Goal: Task Accomplishment & Management: Manage account settings

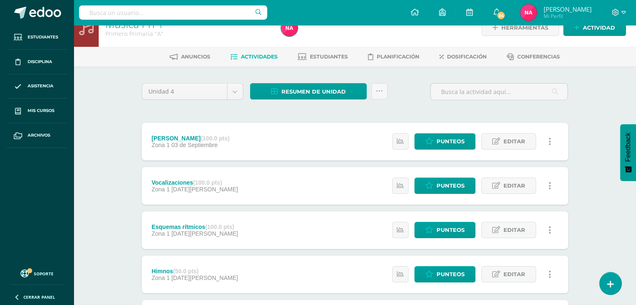
scroll to position [17, 0]
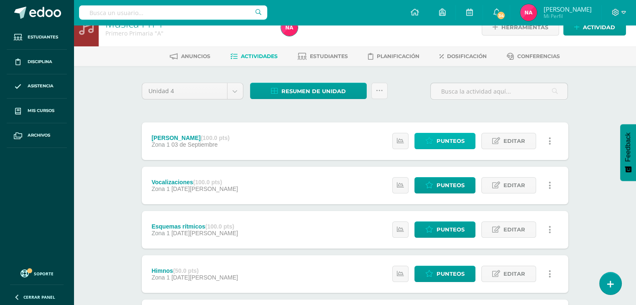
click at [461, 143] on span "Punteos" at bounding box center [450, 140] width 28 height 15
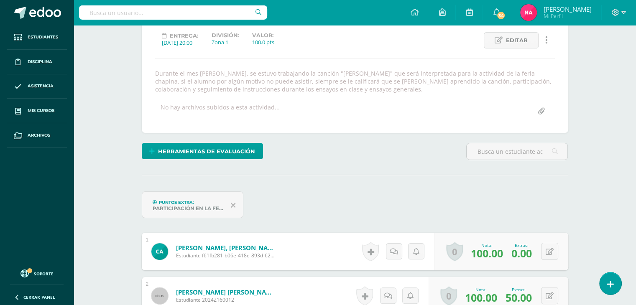
scroll to position [102, 0]
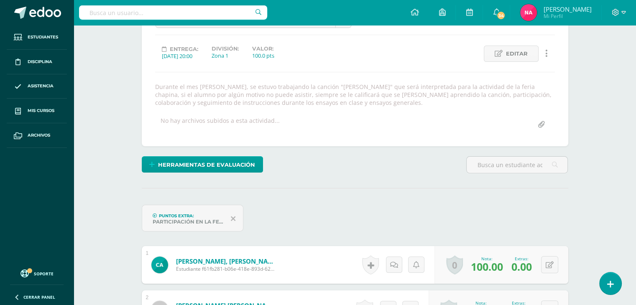
click at [231, 219] on icon at bounding box center [233, 219] width 5 height 8
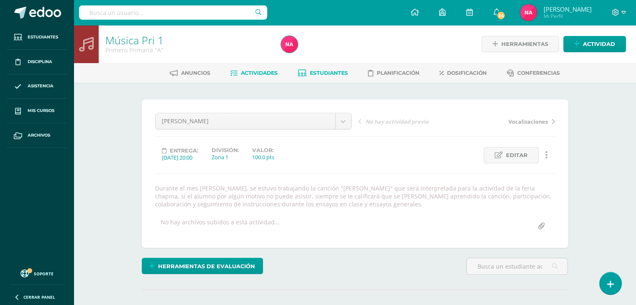
click at [326, 76] on span "Estudiantes" at bounding box center [329, 73] width 38 height 6
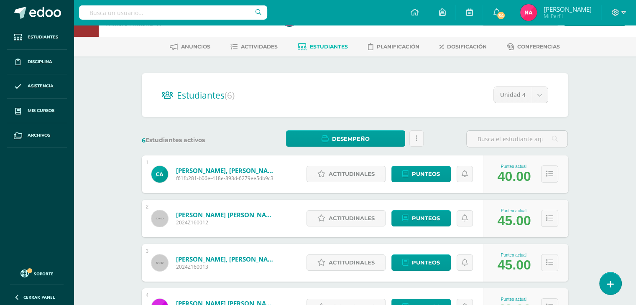
scroll to position [28, 0]
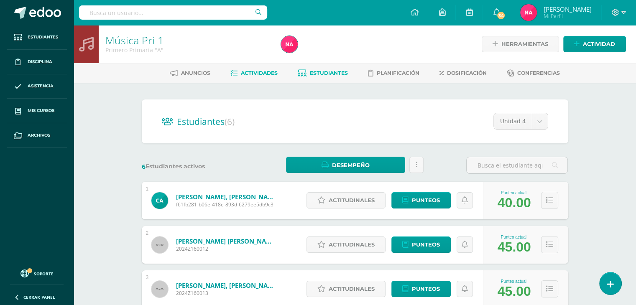
click at [248, 72] on span "Actividades" at bounding box center [259, 73] width 37 height 6
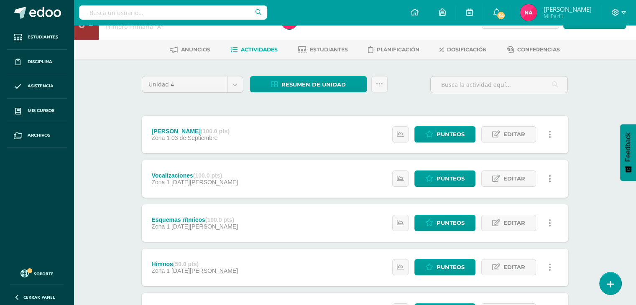
scroll to position [26, 0]
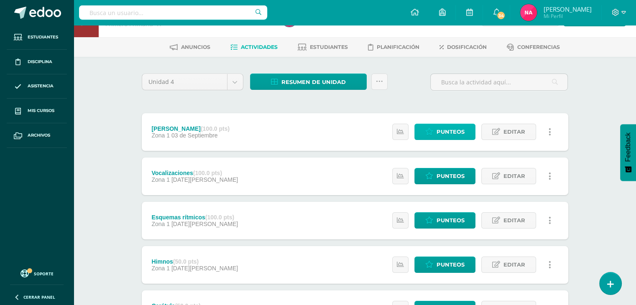
click at [450, 127] on span "Punteos" at bounding box center [450, 131] width 28 height 15
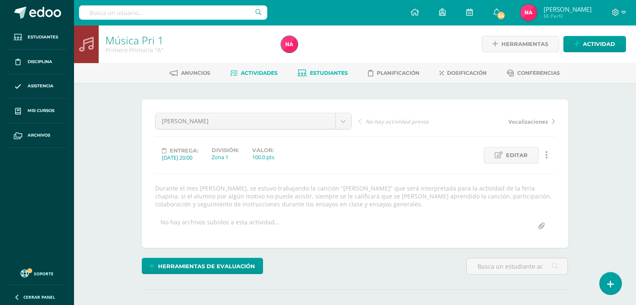
click at [332, 73] on span "Estudiantes" at bounding box center [329, 73] width 38 height 6
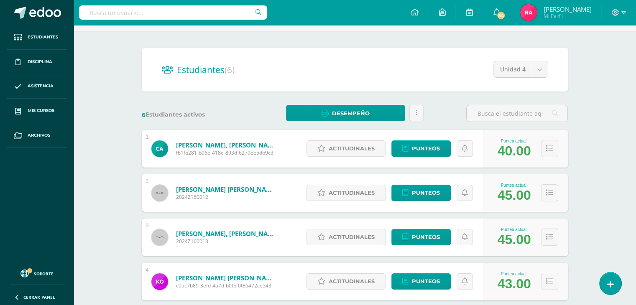
scroll to position [62, 0]
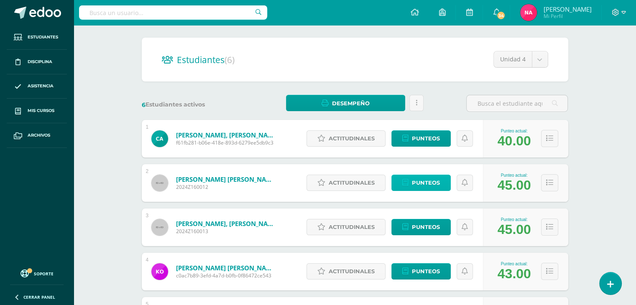
click at [431, 180] on span "Punteos" at bounding box center [426, 182] width 28 height 15
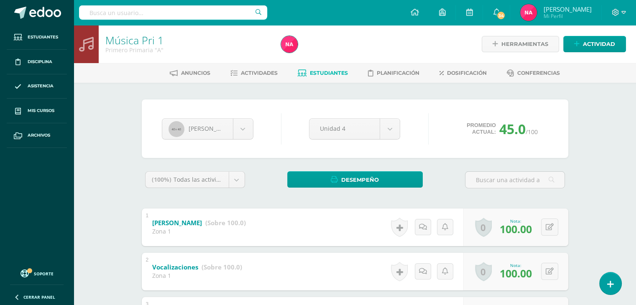
click at [510, 136] on span "45.0" at bounding box center [512, 129] width 26 height 18
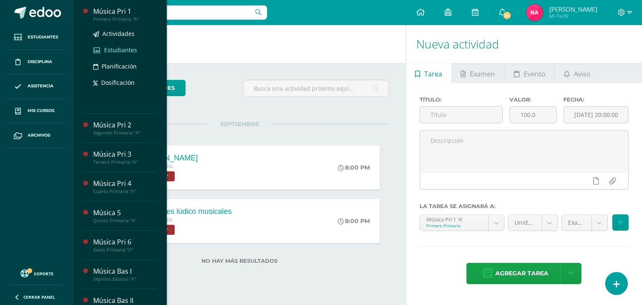
click at [122, 46] on span "Estudiantes" at bounding box center [120, 50] width 33 height 8
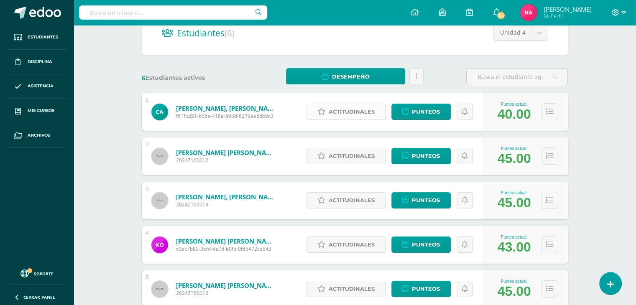
scroll to position [112, 0]
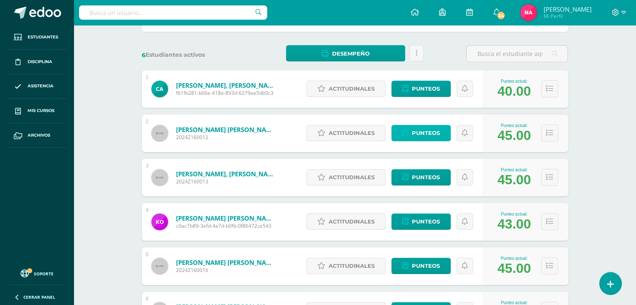
click at [427, 127] on span "Punteos" at bounding box center [426, 132] width 28 height 15
click at [435, 137] on span "Punteos" at bounding box center [426, 132] width 28 height 15
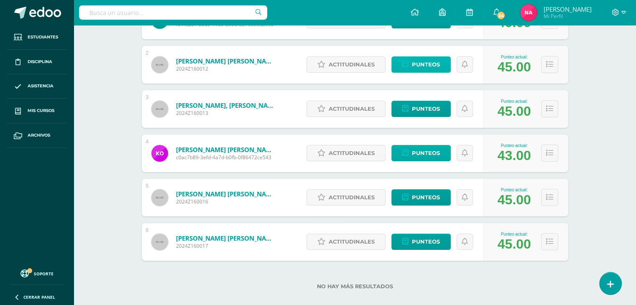
scroll to position [191, 0]
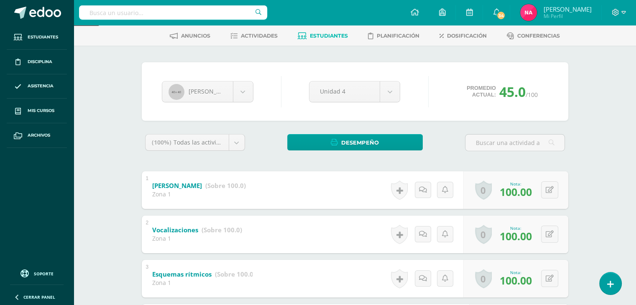
scroll to position [38, 0]
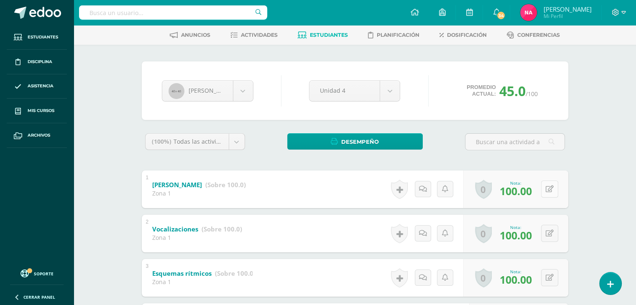
click at [549, 191] on button at bounding box center [549, 189] width 17 height 17
click at [533, 193] on icon at bounding box center [533, 192] width 8 height 7
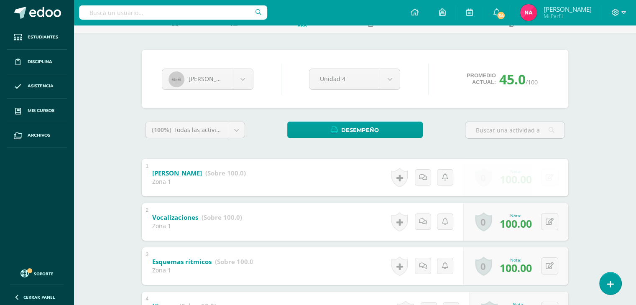
scroll to position [61, 0]
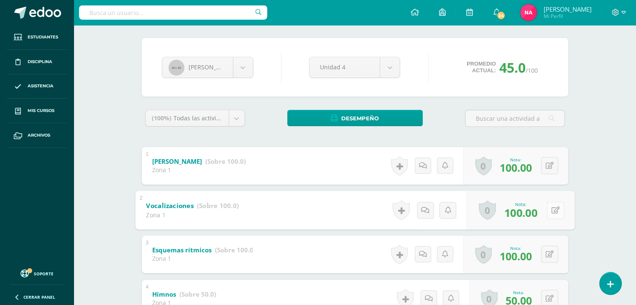
click at [549, 209] on button at bounding box center [555, 210] width 18 height 18
click at [529, 214] on icon at bounding box center [533, 212] width 8 height 7
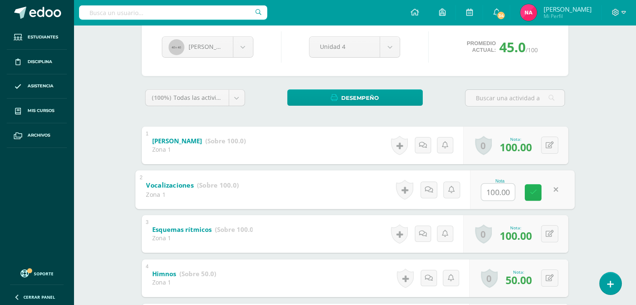
scroll to position [84, 0]
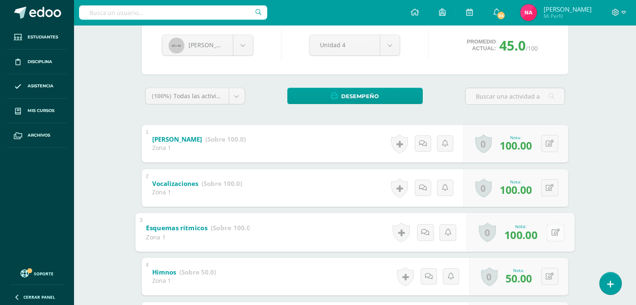
click at [554, 234] on button at bounding box center [555, 233] width 18 height 18
click at [529, 235] on icon at bounding box center [533, 235] width 8 height 7
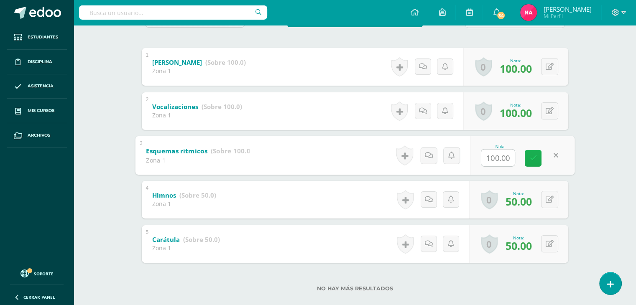
scroll to position [166, 0]
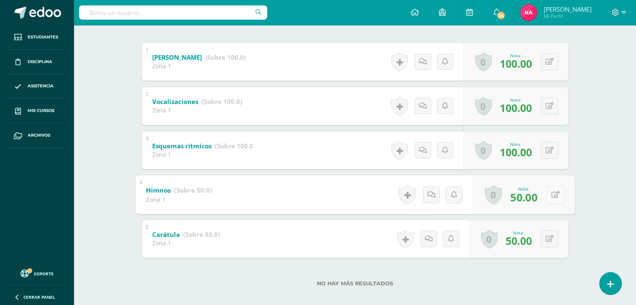
click at [549, 198] on button at bounding box center [555, 195] width 18 height 18
click at [531, 197] on icon at bounding box center [533, 197] width 8 height 7
click at [553, 234] on button at bounding box center [549, 238] width 17 height 17
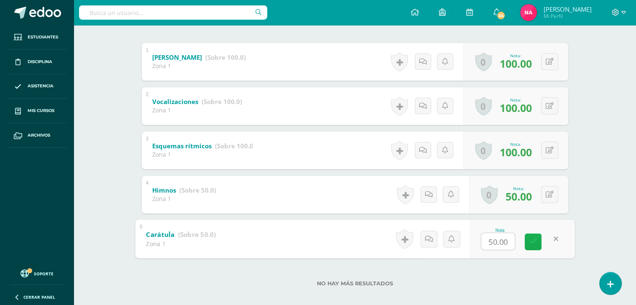
click at [530, 241] on icon at bounding box center [533, 241] width 8 height 7
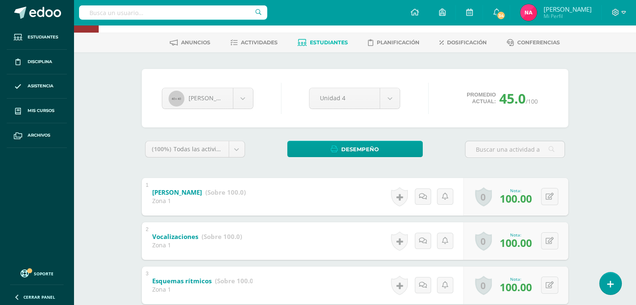
scroll to position [0, 0]
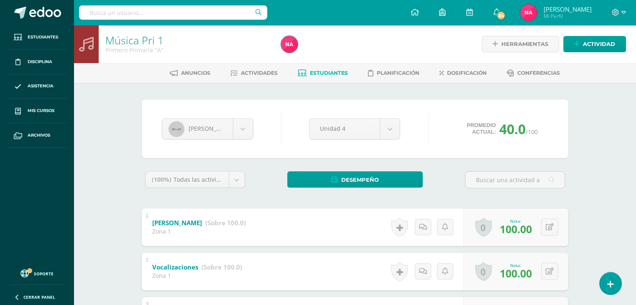
click at [314, 74] on span "Estudiantes" at bounding box center [329, 73] width 38 height 6
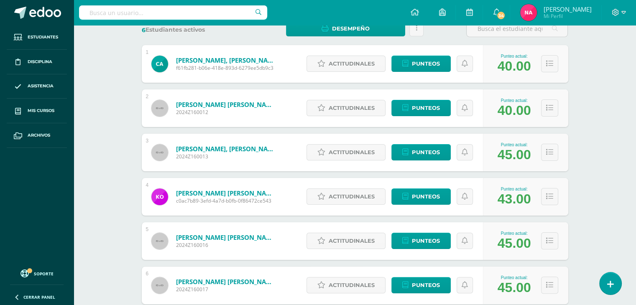
scroll to position [137, 0]
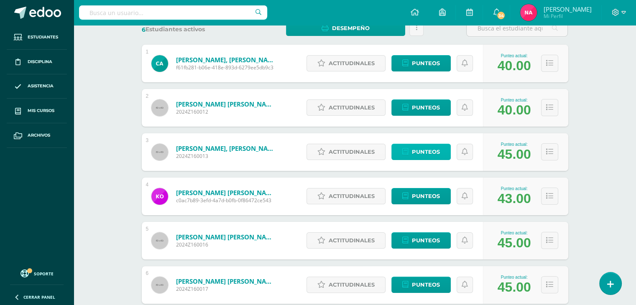
click at [435, 153] on span "Punteos" at bounding box center [426, 151] width 28 height 15
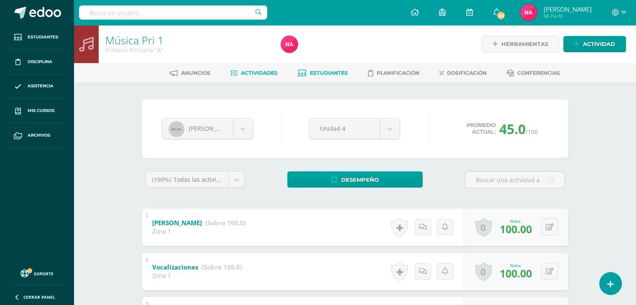
click at [261, 72] on span "Actividades" at bounding box center [259, 73] width 37 height 6
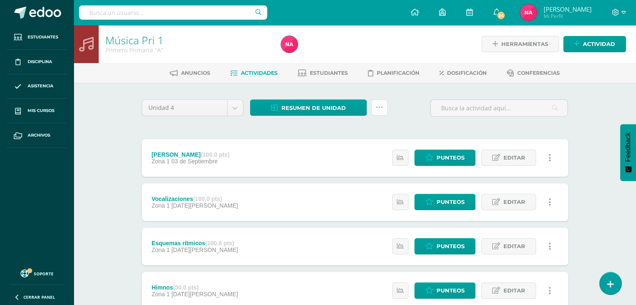
click at [377, 113] on link at bounding box center [379, 107] width 16 height 16
click at [442, 126] on div "Unidad 4 Unidad 1 Unidad 2 Unidad 3 Unidad 4 Resumen de unidad Descargar como H…" at bounding box center [354, 245] width 433 height 293
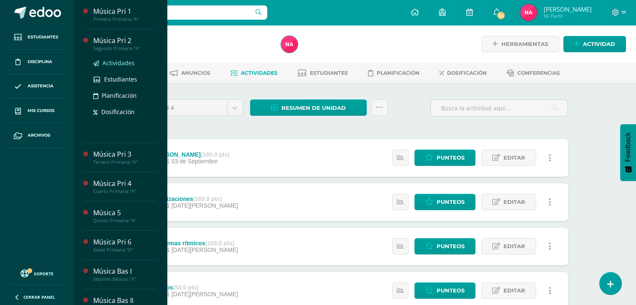
click at [122, 62] on span "Actividades" at bounding box center [118, 63] width 32 height 8
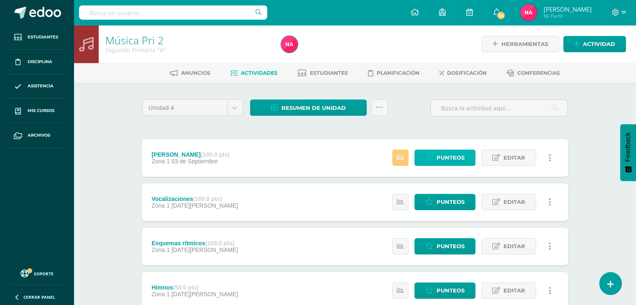
click at [446, 158] on span "Punteos" at bounding box center [450, 157] width 28 height 15
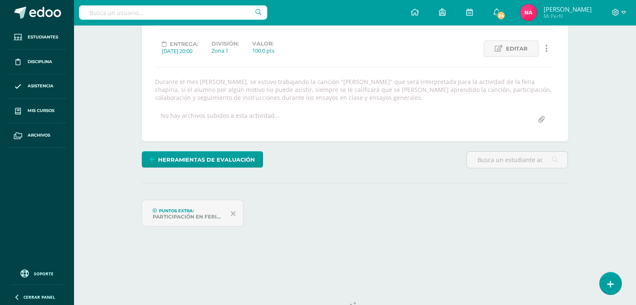
scroll to position [107, 0]
click at [231, 214] on icon at bounding box center [233, 213] width 5 height 8
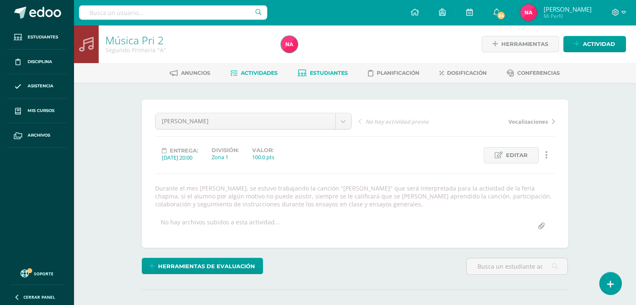
click at [324, 66] on link "Estudiantes" at bounding box center [323, 72] width 50 height 13
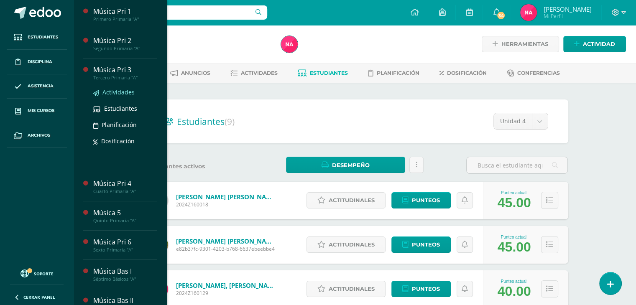
click at [117, 90] on span "Actividades" at bounding box center [118, 92] width 32 height 8
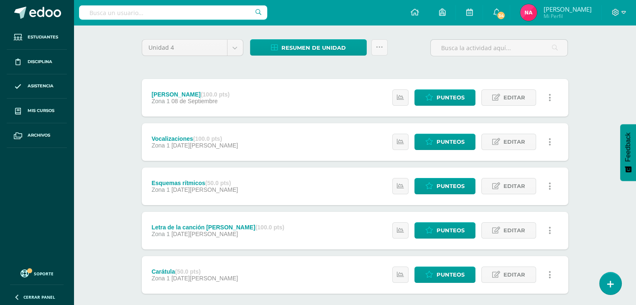
scroll to position [59, 0]
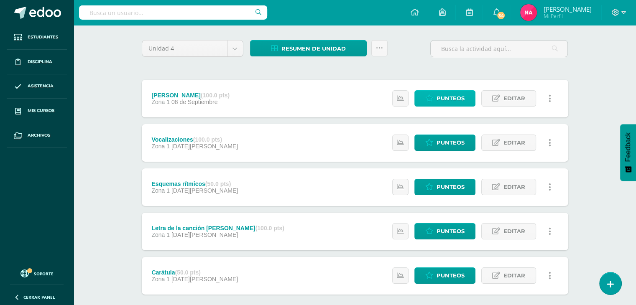
click at [460, 97] on span "Punteos" at bounding box center [450, 98] width 28 height 15
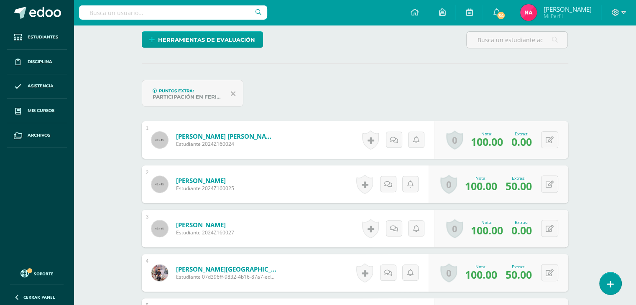
scroll to position [252, 0]
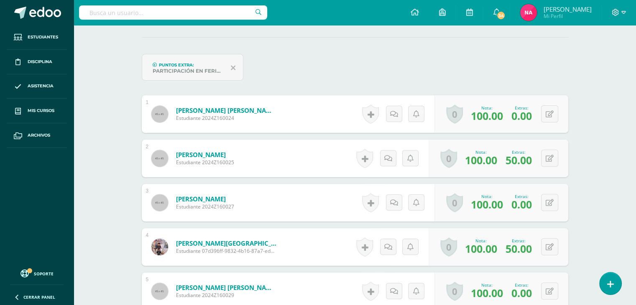
click at [231, 67] on icon at bounding box center [233, 68] width 5 height 8
click at [232, 66] on icon at bounding box center [233, 68] width 5 height 8
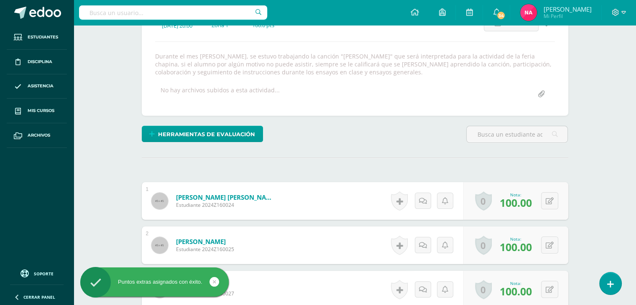
scroll to position [132, 0]
click at [216, 282] on link at bounding box center [214, 282] width 10 height 10
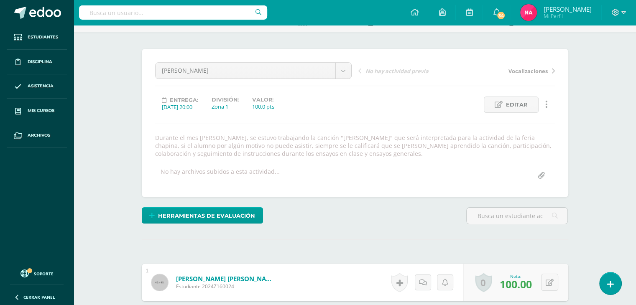
scroll to position [0, 0]
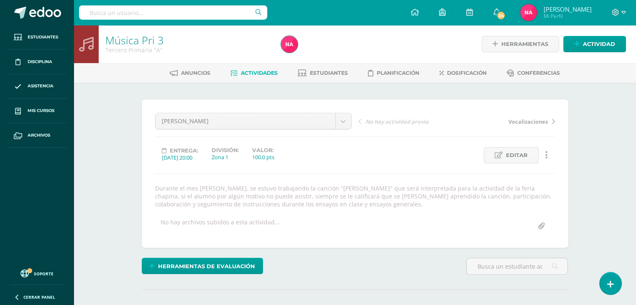
click at [246, 71] on span "Actividades" at bounding box center [259, 73] width 37 height 6
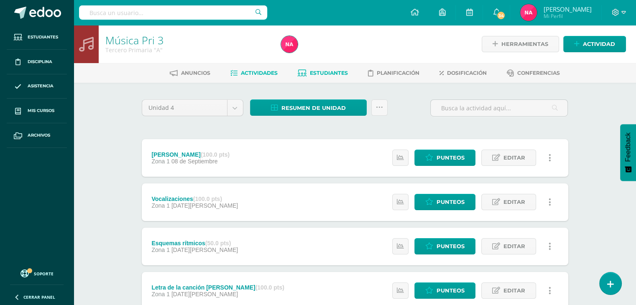
click at [339, 77] on link "Estudiantes" at bounding box center [323, 72] width 50 height 13
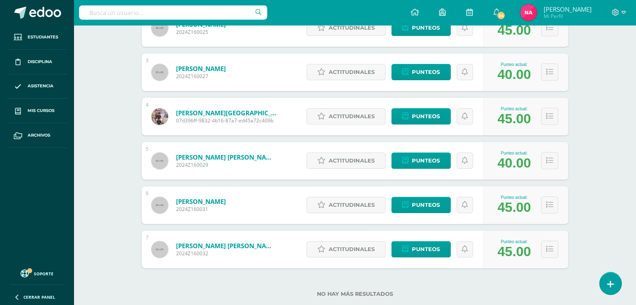
scroll to position [236, 0]
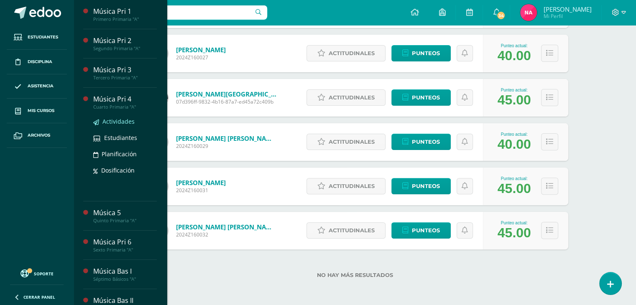
click at [117, 126] on link "Actividades" at bounding box center [125, 122] width 64 height 10
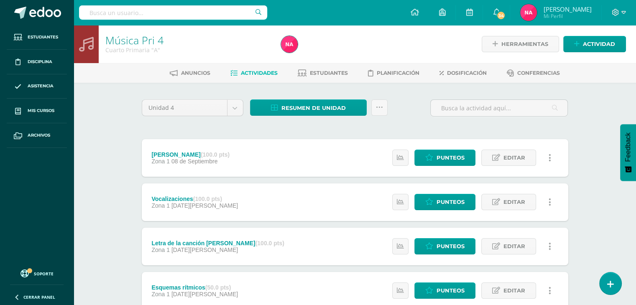
click at [196, 162] on span "08 de Septiembre" at bounding box center [194, 161] width 46 height 7
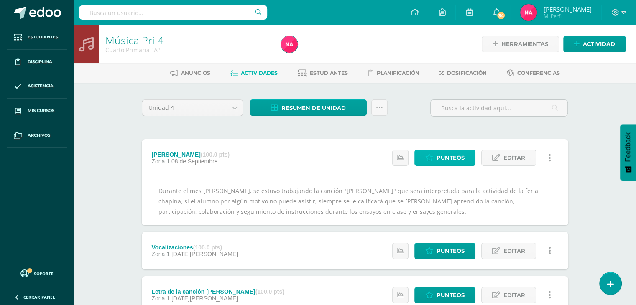
click at [435, 158] on link "Punteos" at bounding box center [444, 158] width 61 height 16
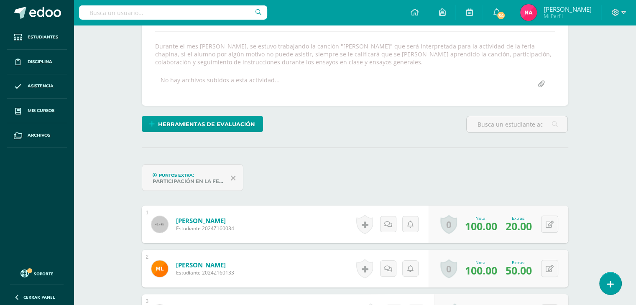
scroll to position [149, 0]
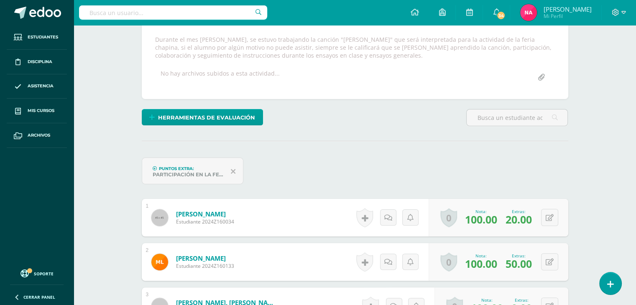
click at [234, 170] on icon at bounding box center [233, 172] width 5 height 8
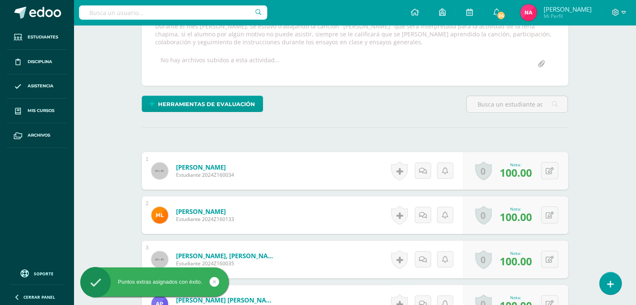
scroll to position [163, 0]
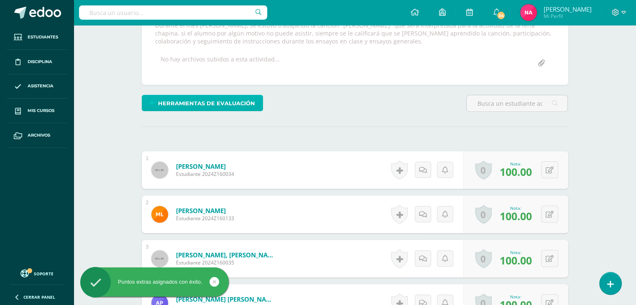
click at [251, 106] on span "Herramientas de evaluación" at bounding box center [206, 103] width 97 height 15
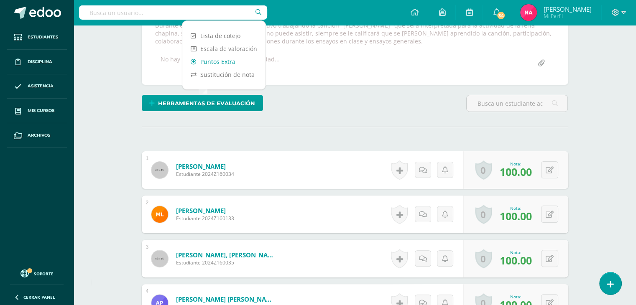
click at [219, 64] on link "Puntos Extra" at bounding box center [223, 61] width 83 height 13
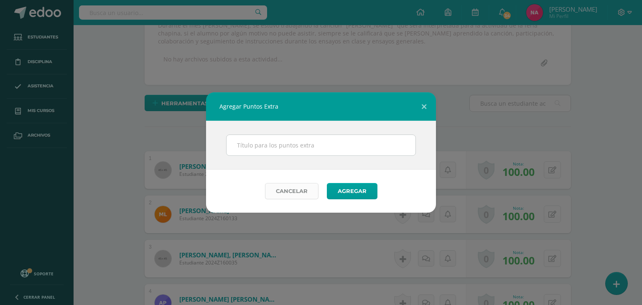
click at [306, 188] on link "Cancelar" at bounding box center [292, 191] width 54 height 16
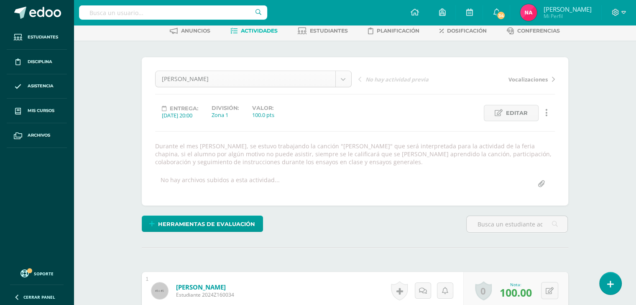
scroll to position [0, 0]
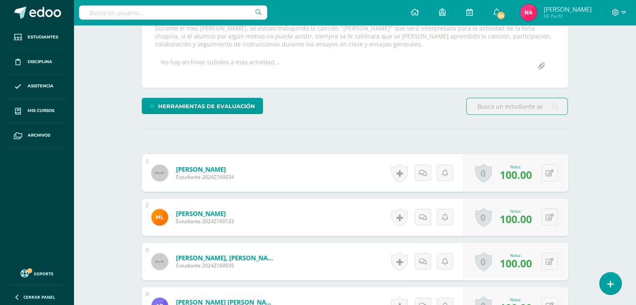
scroll to position [161, 0]
click at [549, 171] on button at bounding box center [549, 172] width 17 height 17
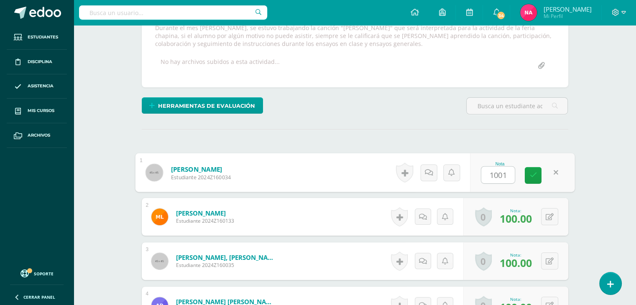
type input "10010"
click at [543, 220] on div "0 Logros Logros obtenidos Aún no hay logros agregados Nota: 100.00" at bounding box center [515, 217] width 105 height 38
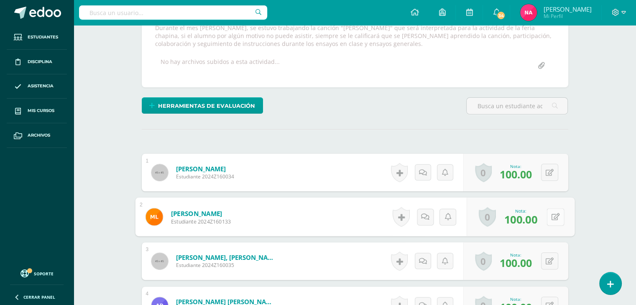
click at [551, 218] on icon at bounding box center [555, 216] width 8 height 7
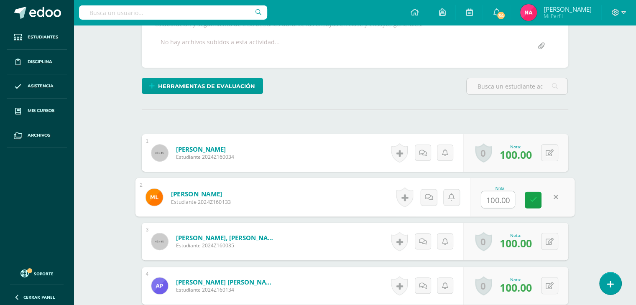
scroll to position [181, 0]
type input "100"
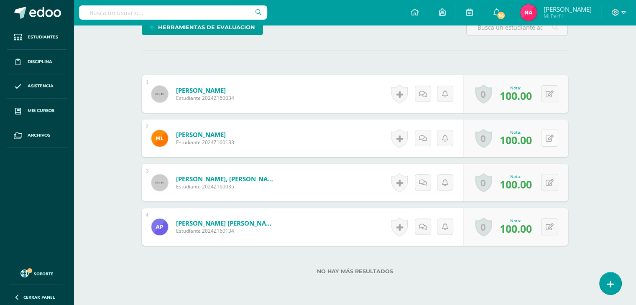
scroll to position [239, 0]
click at [553, 179] on button at bounding box center [555, 183] width 18 height 18
type input "100"
click at [547, 229] on button at bounding box center [555, 227] width 18 height 18
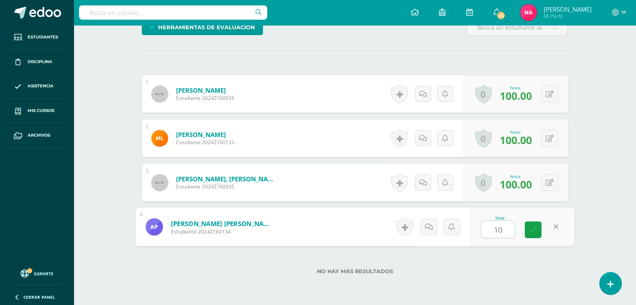
type input "100"
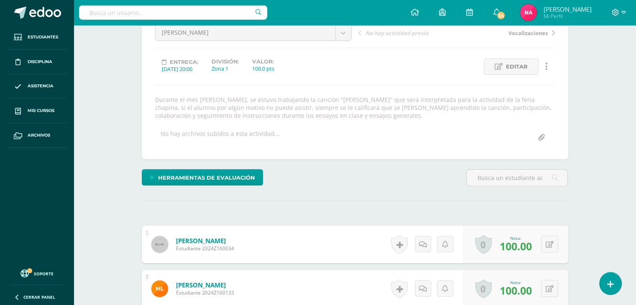
scroll to position [0, 0]
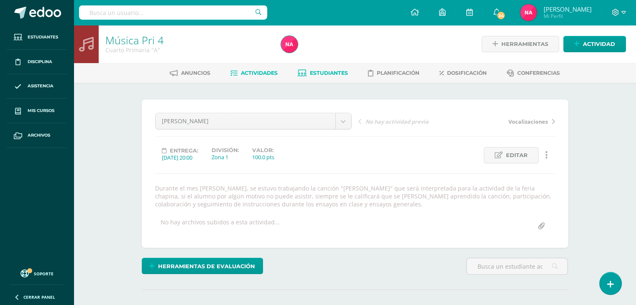
click at [319, 74] on span "Estudiantes" at bounding box center [329, 73] width 38 height 6
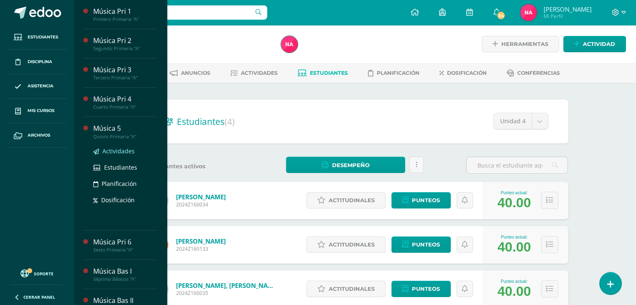
click at [117, 150] on span "Actividades" at bounding box center [118, 151] width 32 height 8
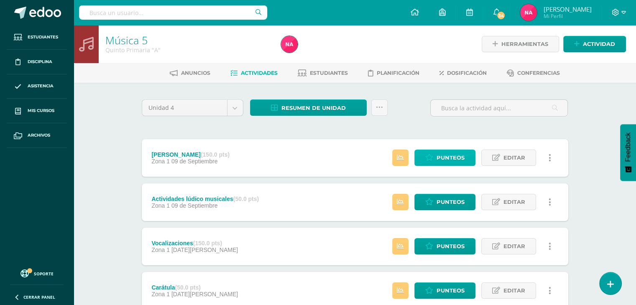
click at [441, 157] on span "Punteos" at bounding box center [450, 157] width 28 height 15
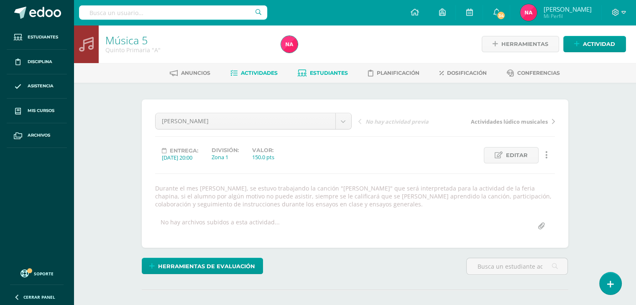
click at [313, 72] on span "Estudiantes" at bounding box center [329, 73] width 38 height 6
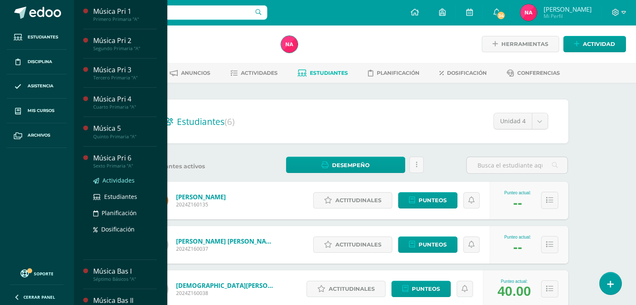
click at [115, 180] on span "Actividades" at bounding box center [118, 180] width 32 height 8
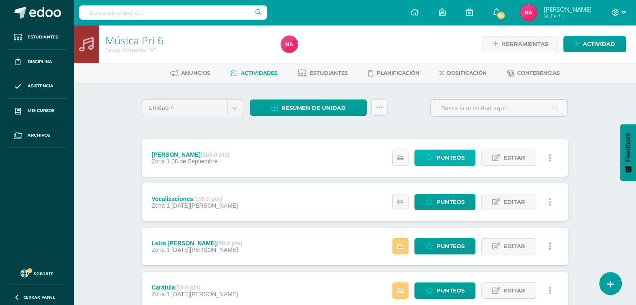
click at [441, 156] on span "Punteos" at bounding box center [450, 157] width 28 height 15
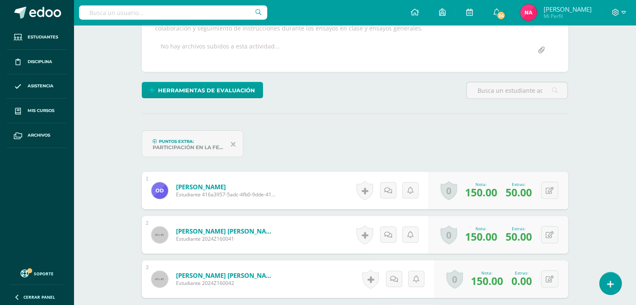
scroll to position [177, 0]
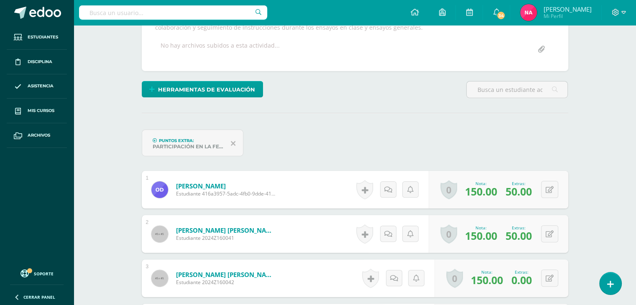
click at [234, 143] on icon at bounding box center [233, 144] width 5 height 8
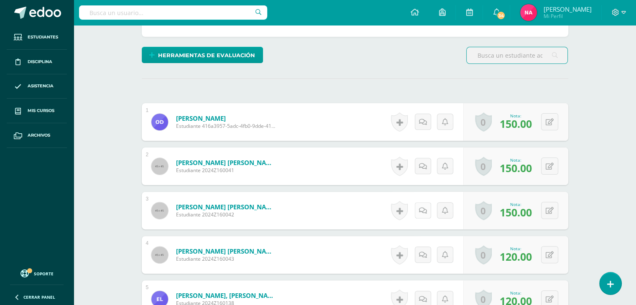
scroll to position [207, 0]
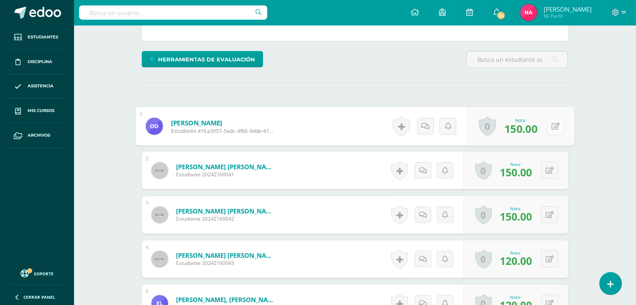
click at [552, 124] on icon at bounding box center [555, 125] width 8 height 7
type input "150"
click at [544, 174] on div "0 Logros Logros obtenidos Aún no hay logros agregados Nota: 150.00" at bounding box center [515, 171] width 105 height 38
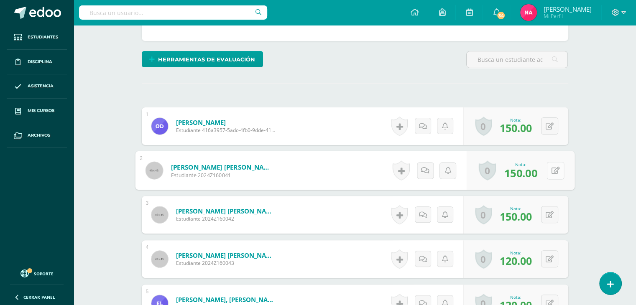
click at [551, 168] on icon at bounding box center [555, 170] width 8 height 7
type input "150"
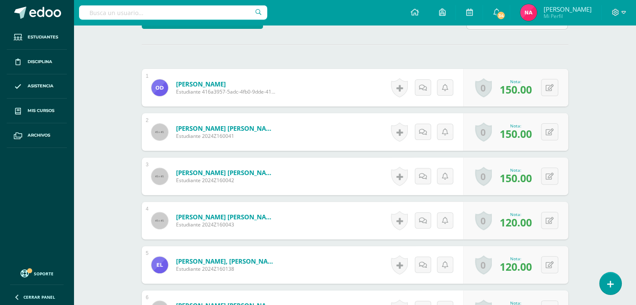
scroll to position [246, 0]
click at [552, 173] on icon at bounding box center [555, 175] width 8 height 7
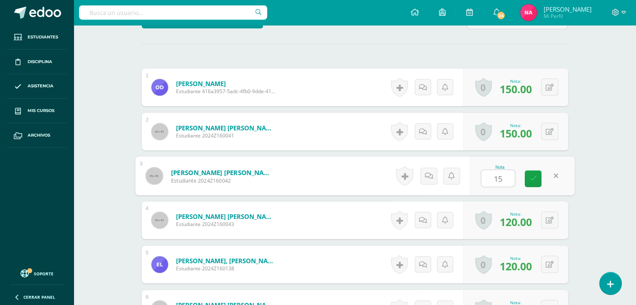
type input "150"
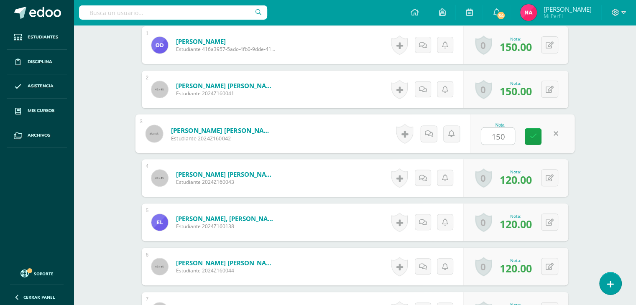
scroll to position [289, 0]
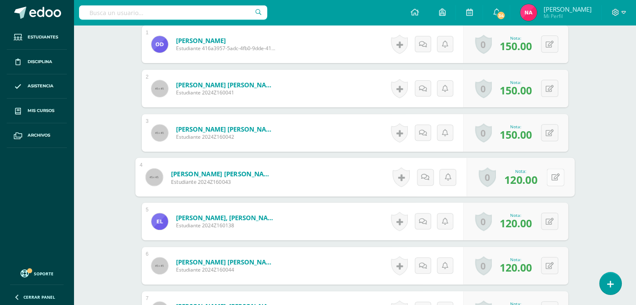
click at [550, 173] on button at bounding box center [555, 177] width 18 height 18
type input "120"
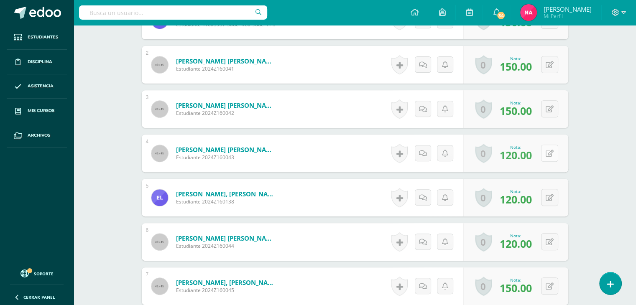
scroll to position [317, 0]
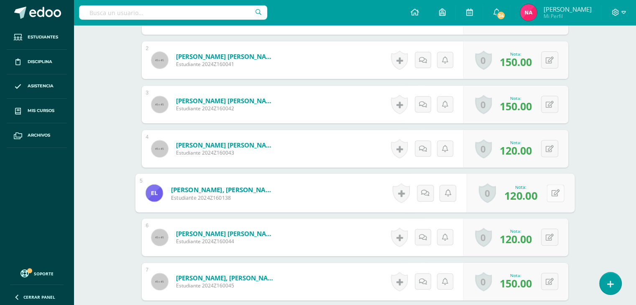
click at [547, 194] on button at bounding box center [555, 193] width 18 height 18
type input "120"
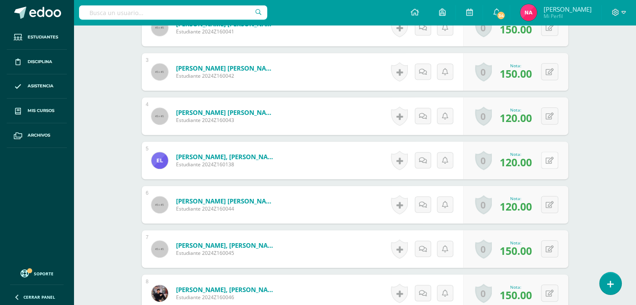
scroll to position [351, 0]
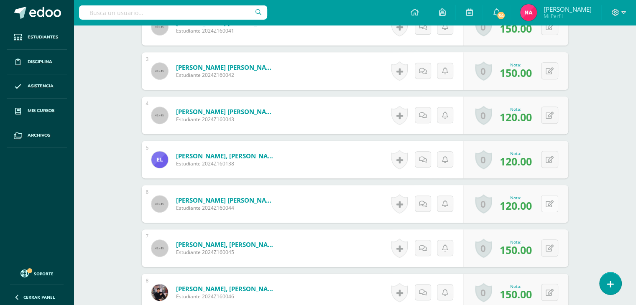
click at [545, 204] on div "0 Logros Logros obtenidos Aún no hay logros agregados Nota: 120.00" at bounding box center [515, 204] width 105 height 38
click at [562, 199] on button at bounding box center [555, 204] width 18 height 18
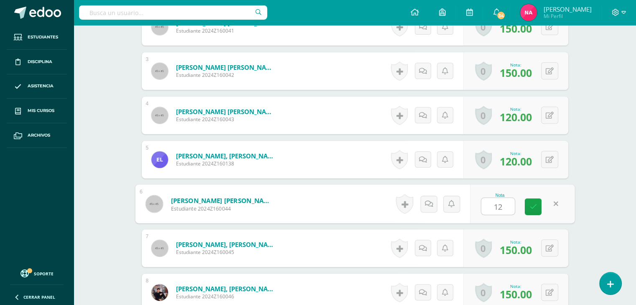
type input "120"
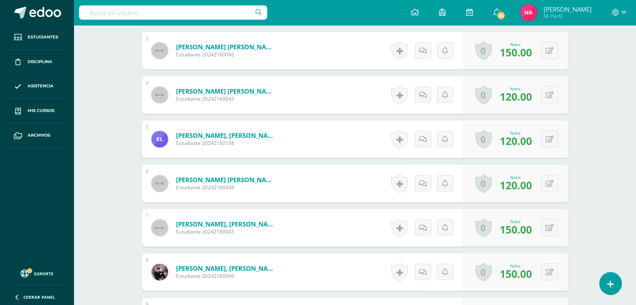
scroll to position [392, 0]
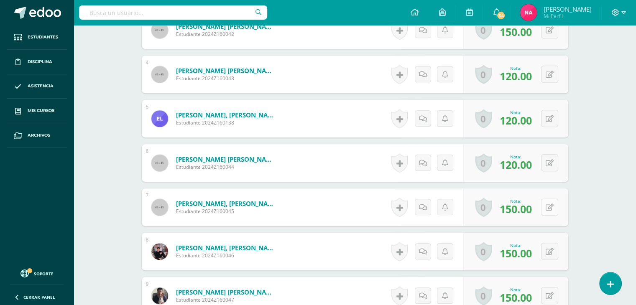
click at [547, 211] on button at bounding box center [549, 207] width 17 height 17
type input "150"
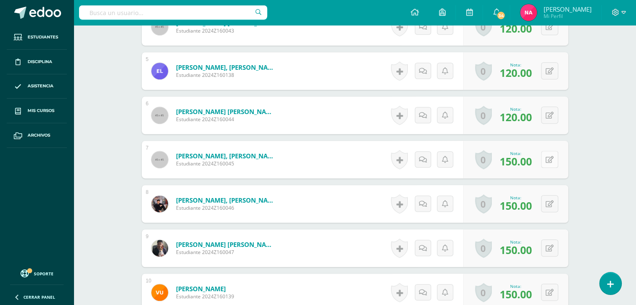
scroll to position [441, 0]
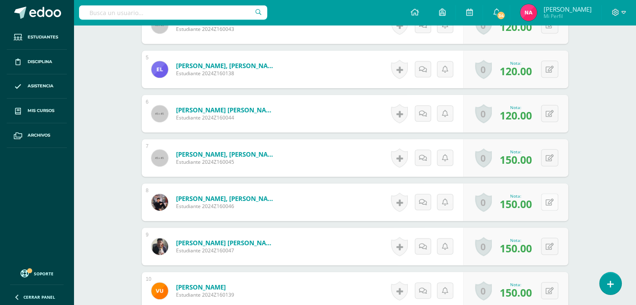
click at [549, 201] on button at bounding box center [549, 202] width 17 height 17
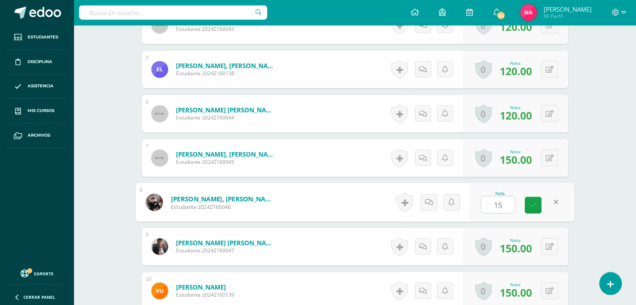
type input "150"
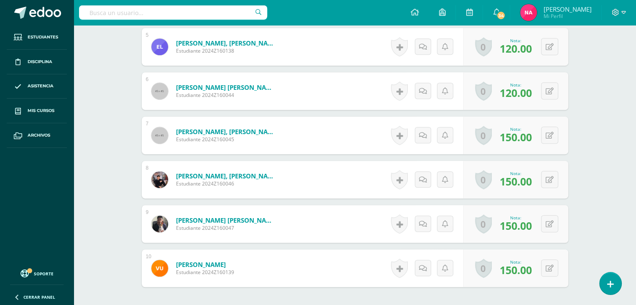
scroll to position [468, 0]
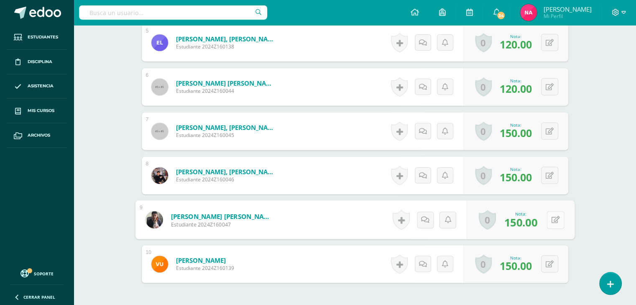
click at [542, 219] on div "0 Logros Logros obtenidos Aún no hay logros agregados Nota: 150.00" at bounding box center [520, 220] width 108 height 39
click at [553, 219] on icon at bounding box center [555, 219] width 8 height 7
type input "150"
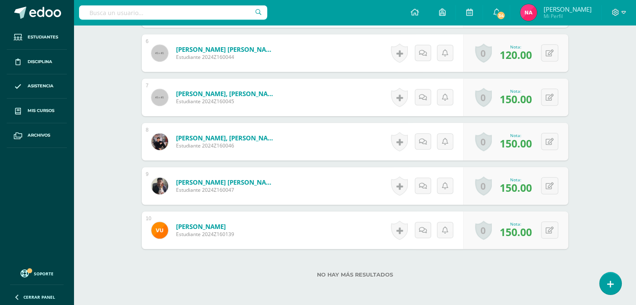
scroll to position [502, 0]
click at [548, 236] on button at bounding box center [555, 230] width 18 height 18
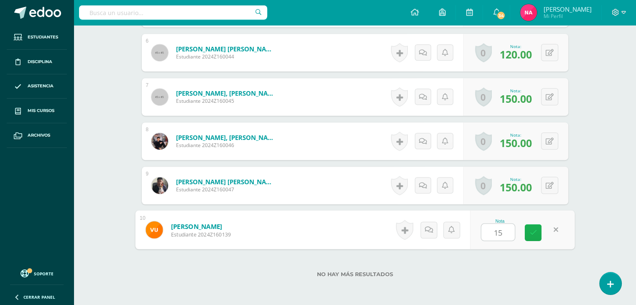
type input "150"
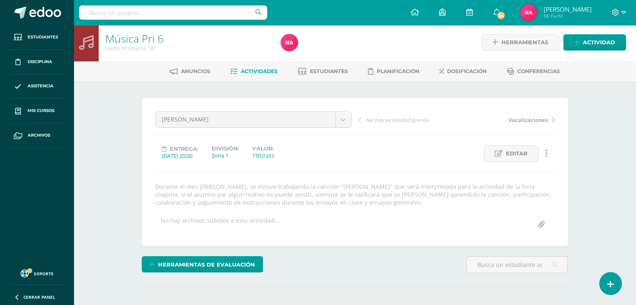
scroll to position [0, 0]
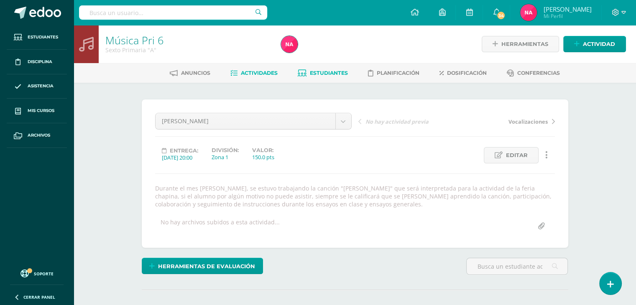
click at [315, 73] on span "Estudiantes" at bounding box center [329, 73] width 38 height 6
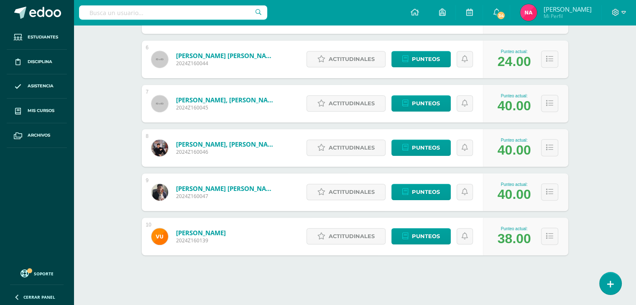
scroll to position [366, 0]
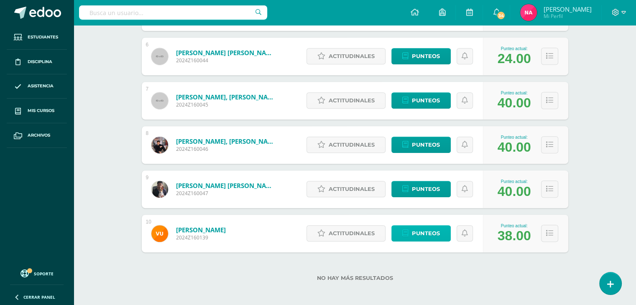
click at [434, 235] on span "Punteos" at bounding box center [426, 233] width 28 height 15
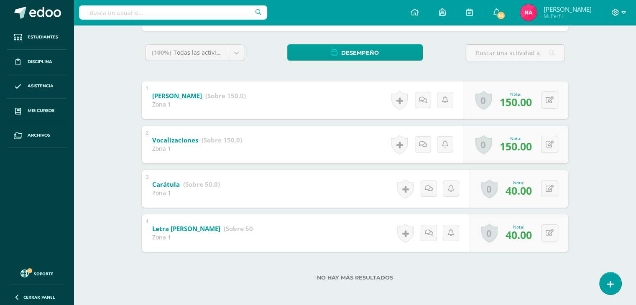
scroll to position [129, 0]
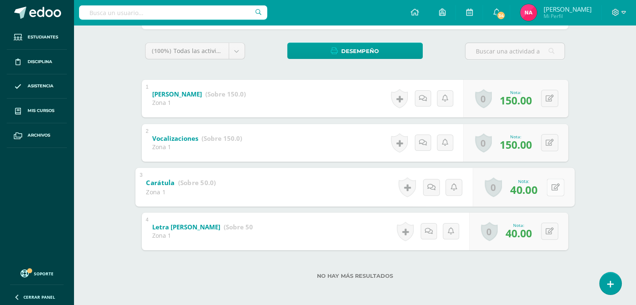
click at [550, 186] on button at bounding box center [555, 187] width 18 height 18
type input "50"
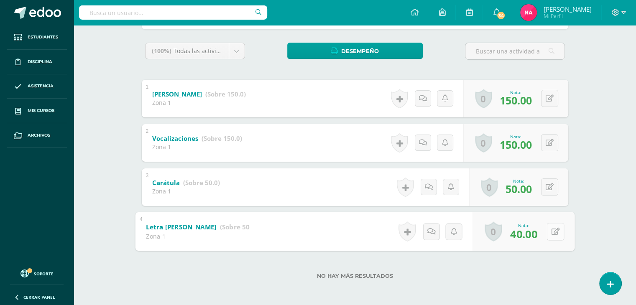
click at [552, 231] on icon at bounding box center [555, 231] width 8 height 7
type input "50"
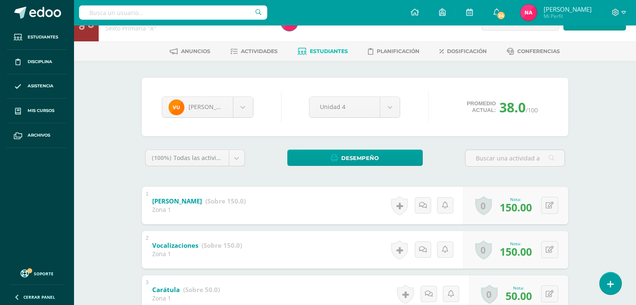
scroll to position [0, 0]
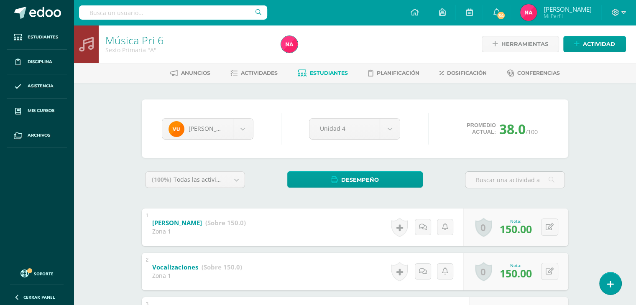
click at [339, 70] on span "Estudiantes" at bounding box center [329, 73] width 38 height 6
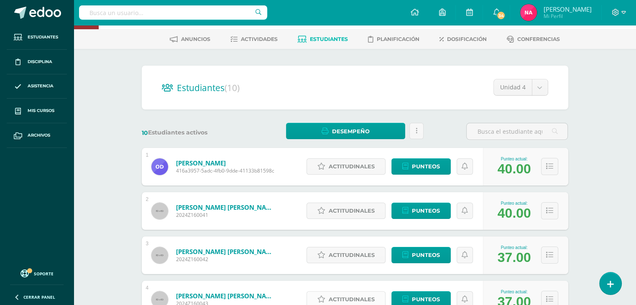
scroll to position [32, 0]
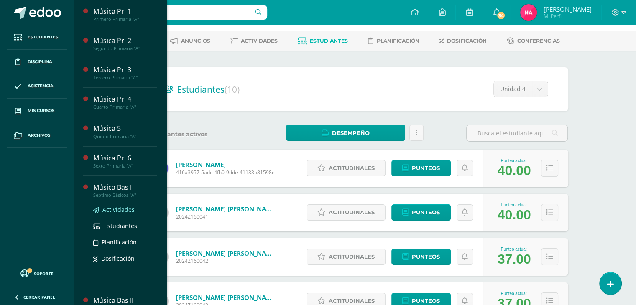
click at [120, 208] on span "Actividades" at bounding box center [118, 210] width 32 height 8
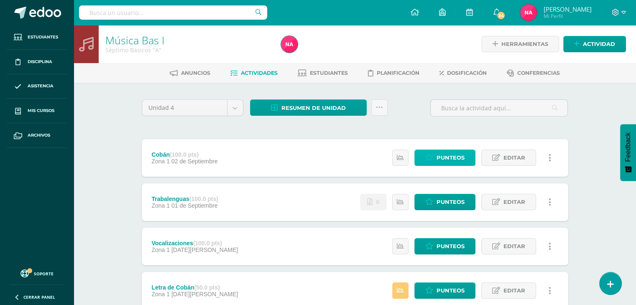
click at [442, 160] on span "Punteos" at bounding box center [450, 157] width 28 height 15
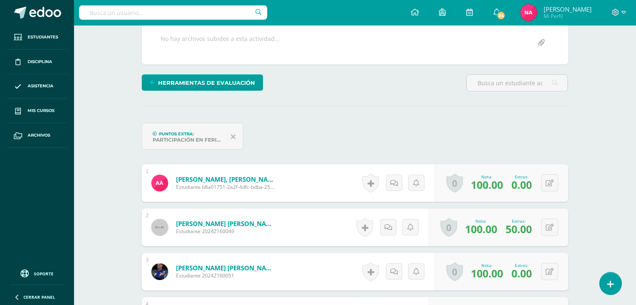
scroll to position [184, 0]
click at [233, 138] on icon at bounding box center [233, 136] width 5 height 8
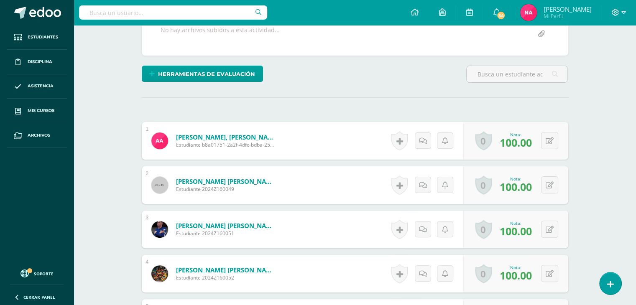
scroll to position [193, 0]
click at [548, 142] on button at bounding box center [549, 140] width 17 height 17
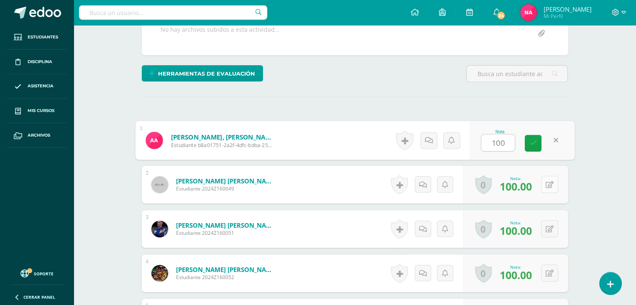
type input "100"
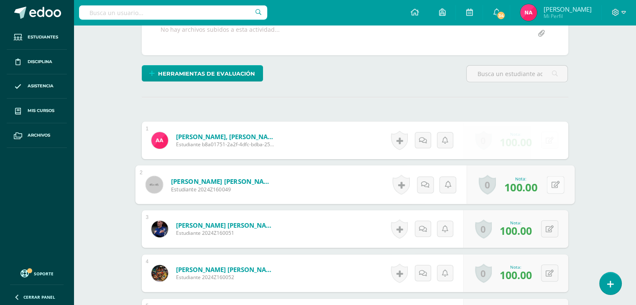
click at [547, 183] on button at bounding box center [555, 185] width 18 height 18
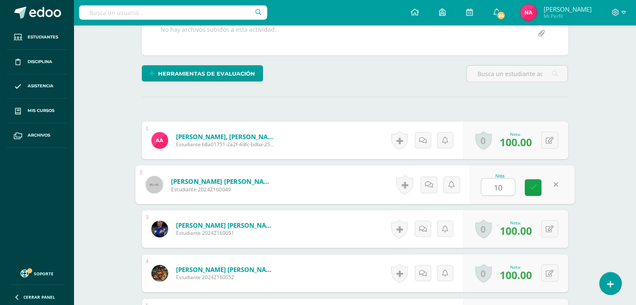
type input "100"
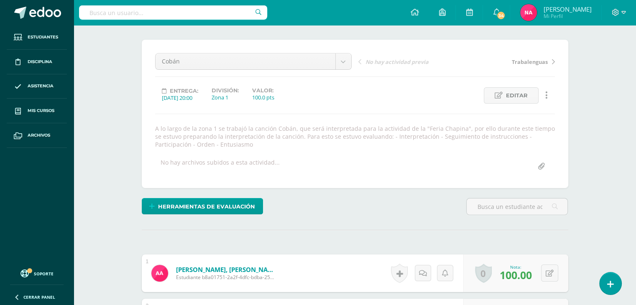
scroll to position [0, 0]
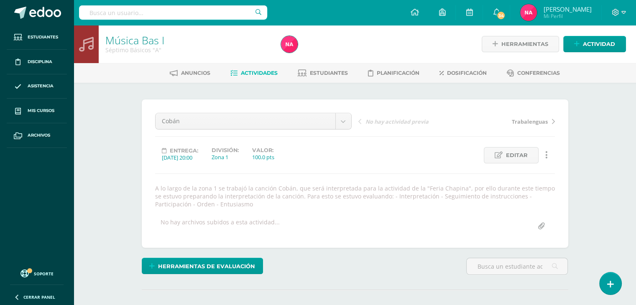
click at [257, 78] on link "Actividades" at bounding box center [253, 72] width 47 height 13
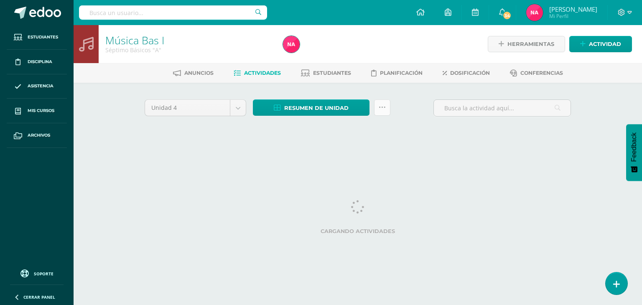
click at [382, 104] on icon at bounding box center [382, 107] width 7 height 7
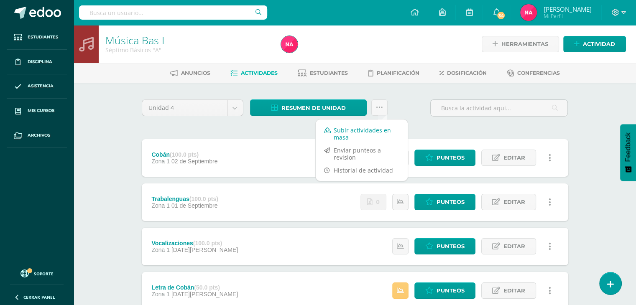
drag, startPoint x: 346, startPoint y: 132, endPoint x: 334, endPoint y: 130, distance: 11.4
click at [334, 130] on link "Subir actividades en masa" at bounding box center [362, 134] width 92 height 20
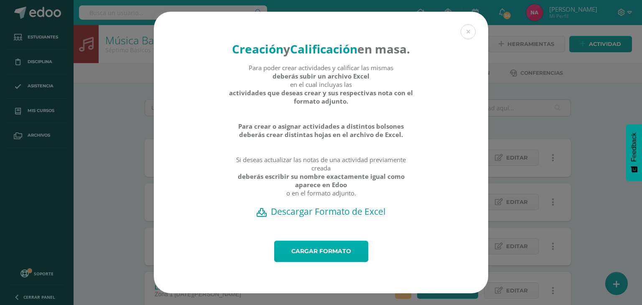
click at [324, 262] on link "Cargar formato" at bounding box center [321, 251] width 94 height 21
click at [321, 260] on link "Cargar formato" at bounding box center [321, 251] width 94 height 21
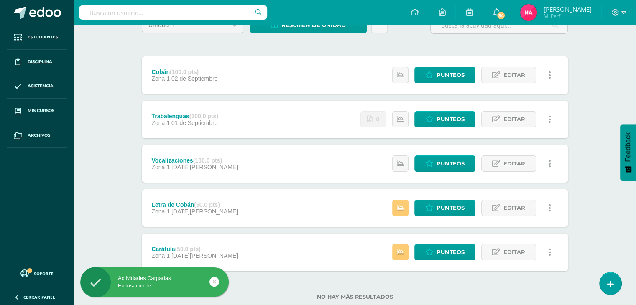
scroll to position [88, 0]
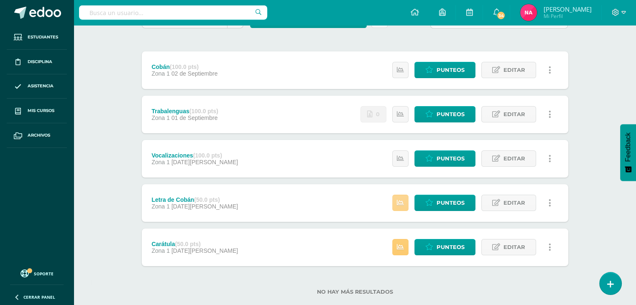
click at [401, 203] on icon at bounding box center [400, 202] width 7 height 7
click at [462, 275] on div "No hay más resultados" at bounding box center [355, 285] width 426 height 39
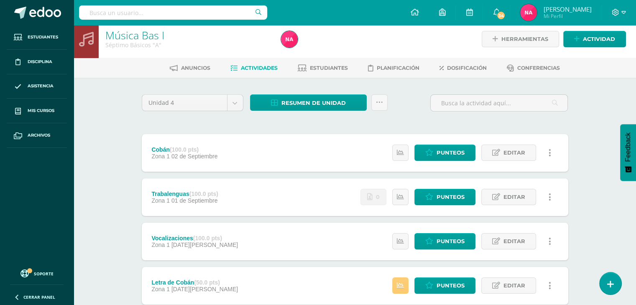
scroll to position [0, 0]
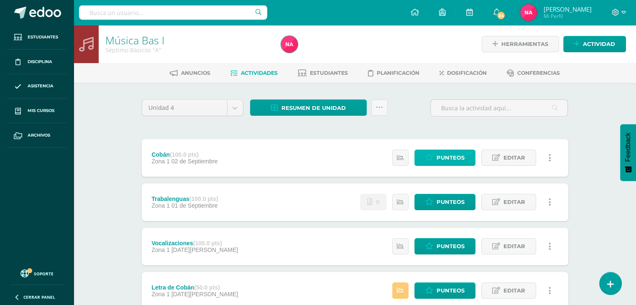
drag, startPoint x: 445, startPoint y: 166, endPoint x: 442, endPoint y: 158, distance: 8.3
click at [442, 158] on span "Punteos" at bounding box center [450, 157] width 28 height 15
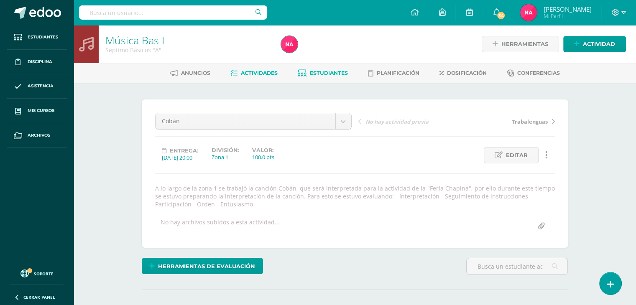
click at [334, 77] on link "Estudiantes" at bounding box center [323, 72] width 50 height 13
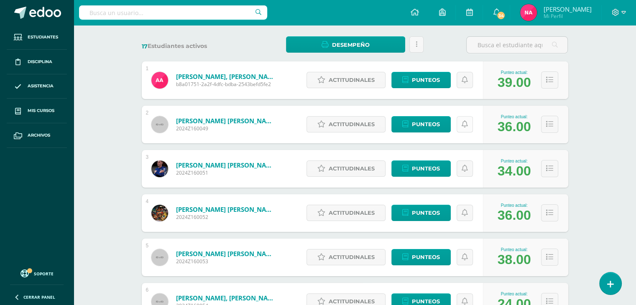
scroll to position [121, 0]
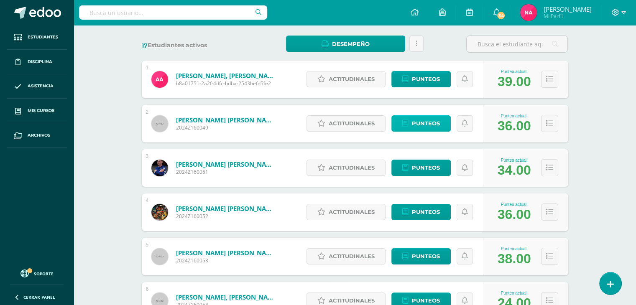
click at [438, 125] on span "Punteos" at bounding box center [426, 123] width 28 height 15
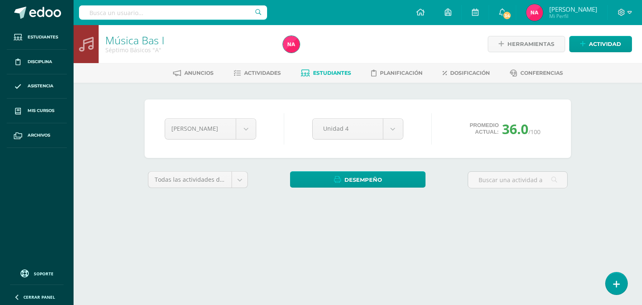
click at [431, 121] on div "[PERSON_NAME] [PERSON_NAME] [PERSON_NAME] [PERSON_NAME] [PERSON_NAME] [PERSON_N…" at bounding box center [357, 129] width 393 height 32
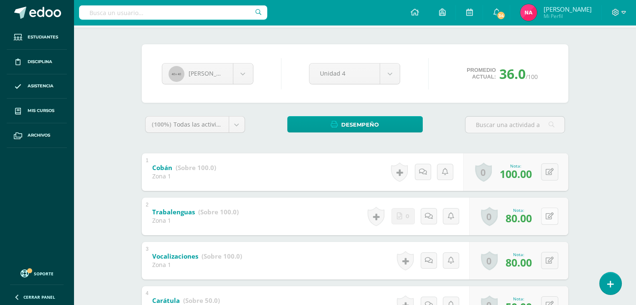
scroll to position [55, 0]
click at [546, 217] on button at bounding box center [555, 217] width 18 height 18
type input "100"
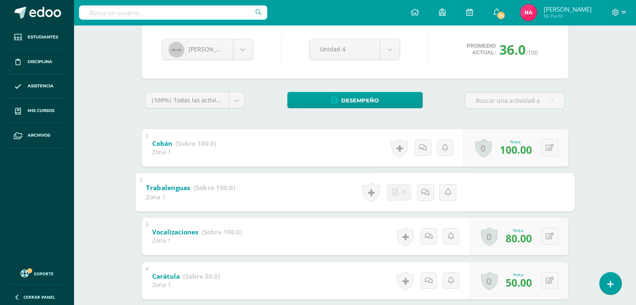
scroll to position [80, 0]
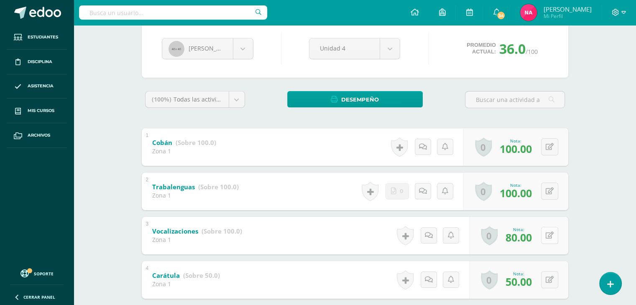
click at [551, 230] on button at bounding box center [549, 235] width 17 height 17
type input "100"
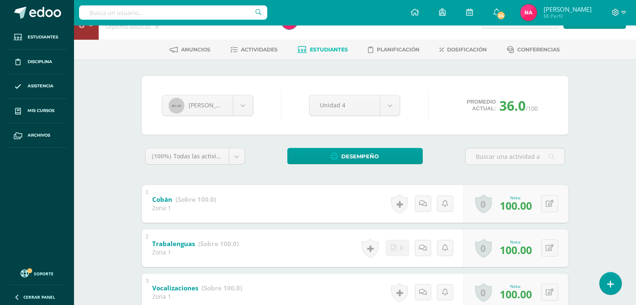
scroll to position [0, 0]
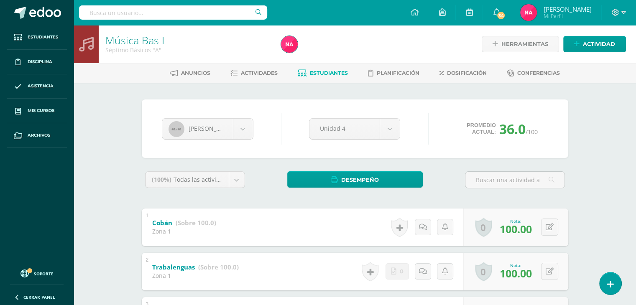
click at [311, 76] on span "Estudiantes" at bounding box center [329, 73] width 38 height 6
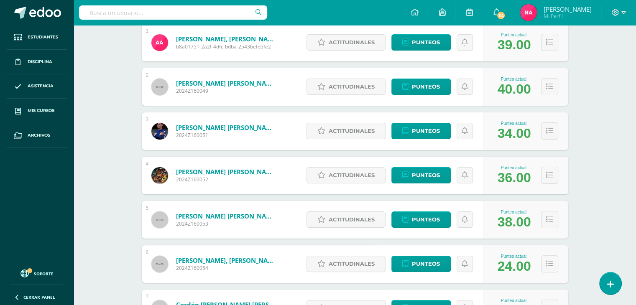
scroll to position [158, 0]
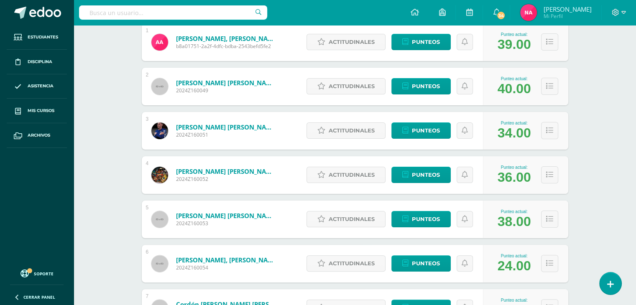
click at [428, 183] on div "Actitudinales Punteos" at bounding box center [392, 175] width 181 height 38
click at [426, 176] on span "Punteos" at bounding box center [426, 174] width 28 height 15
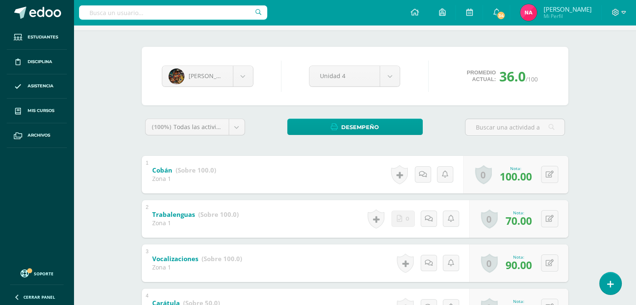
scroll to position [54, 0]
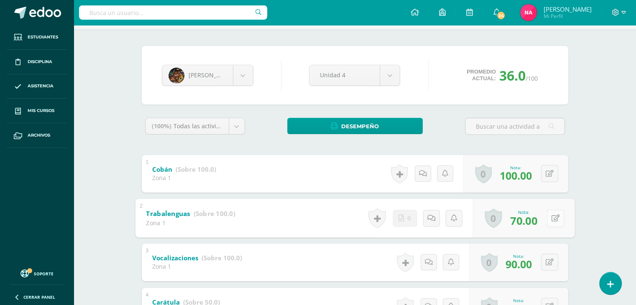
click at [552, 217] on icon at bounding box center [555, 217] width 8 height 7
type input "100"
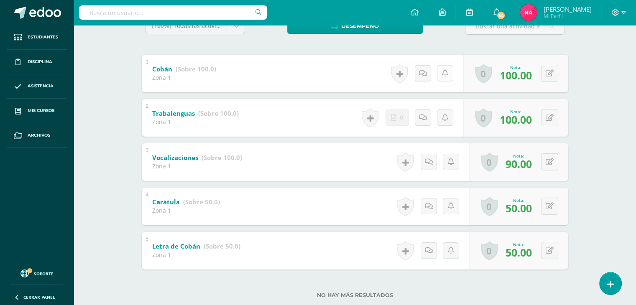
scroll to position [162, 0]
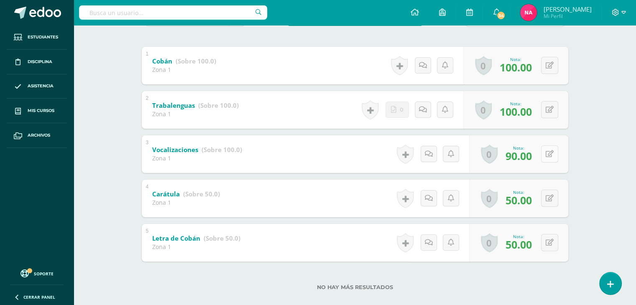
click at [548, 158] on button at bounding box center [549, 153] width 17 height 17
type input "100"
click at [535, 153] on icon at bounding box center [533, 156] width 8 height 7
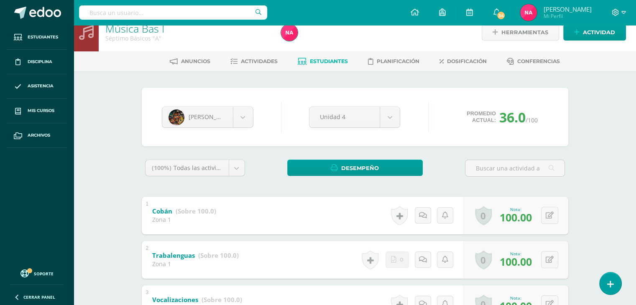
scroll to position [11, 0]
click at [320, 60] on span "Estudiantes" at bounding box center [329, 62] width 38 height 6
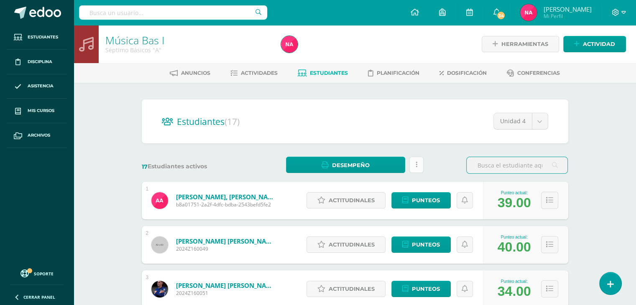
click at [413, 166] on link at bounding box center [416, 165] width 14 height 16
click at [434, 157] on div "17 Estudiantes activos Desempeño Descargar como HTML Descargar como PDF Estás p…" at bounding box center [354, 165] width 433 height 17
click at [252, 68] on link "Actividades" at bounding box center [253, 72] width 47 height 13
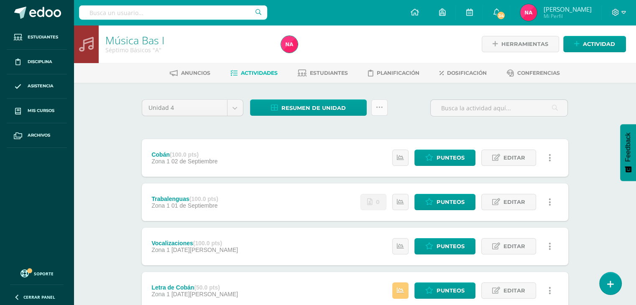
click at [380, 104] on icon at bounding box center [379, 107] width 7 height 7
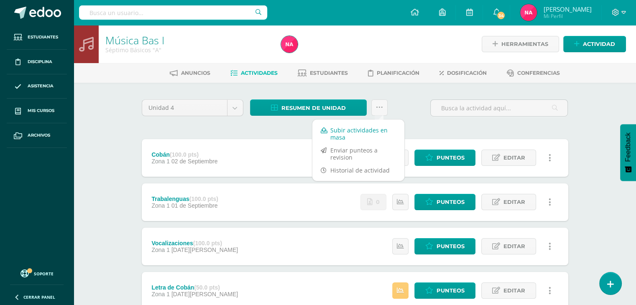
click at [342, 131] on link "Subir actividades en masa" at bounding box center [358, 134] width 92 height 20
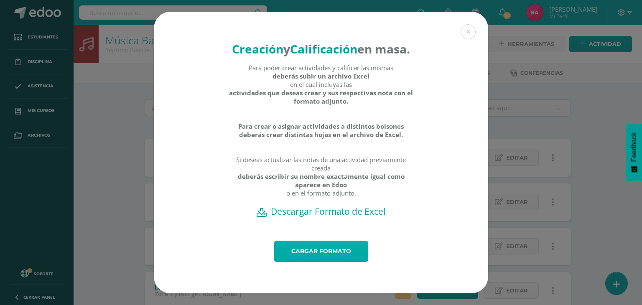
click at [322, 256] on link "Cargar formato" at bounding box center [321, 251] width 94 height 21
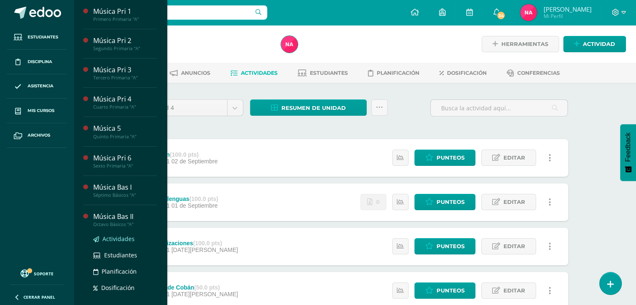
click at [118, 238] on span "Actividades" at bounding box center [118, 239] width 32 height 8
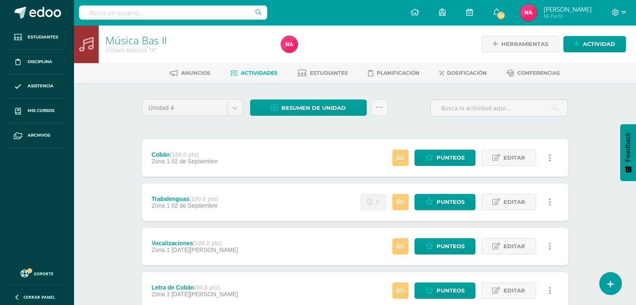
scroll to position [15, 0]
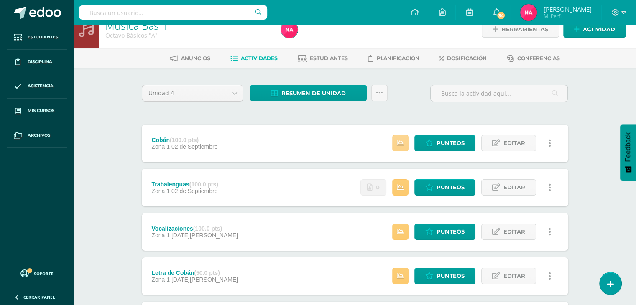
click at [406, 138] on link at bounding box center [400, 143] width 16 height 16
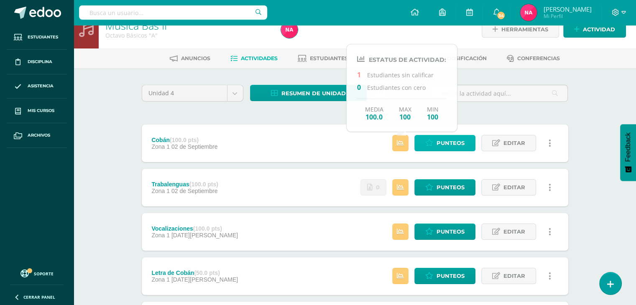
click at [456, 141] on span "Punteos" at bounding box center [450, 142] width 28 height 15
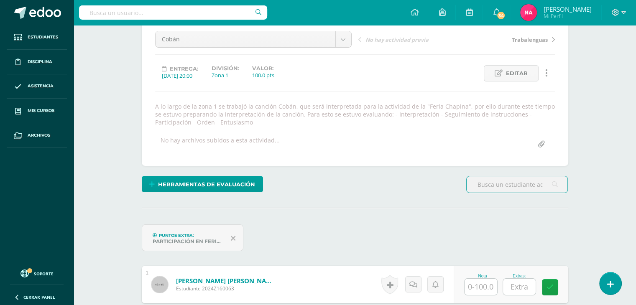
scroll to position [77, 0]
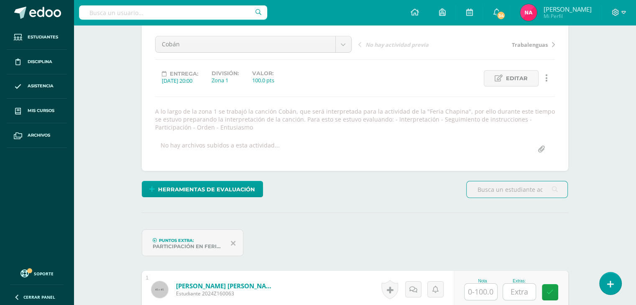
click at [234, 241] on icon at bounding box center [233, 244] width 5 height 8
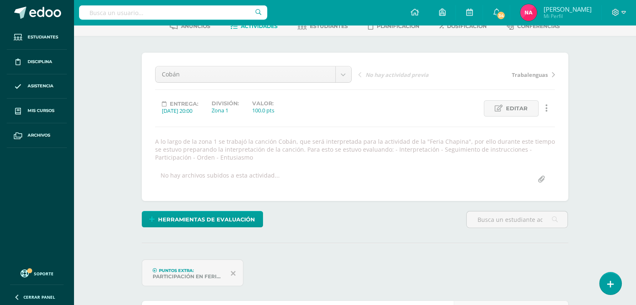
scroll to position [0, 0]
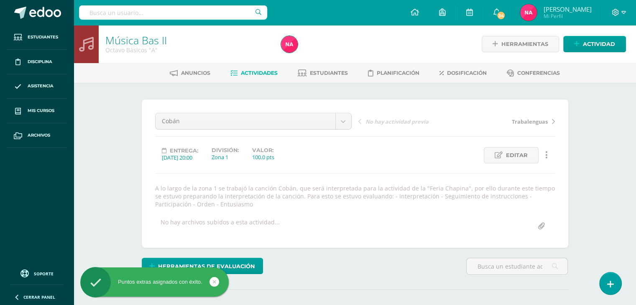
click at [259, 74] on span "Actividades" at bounding box center [259, 73] width 37 height 6
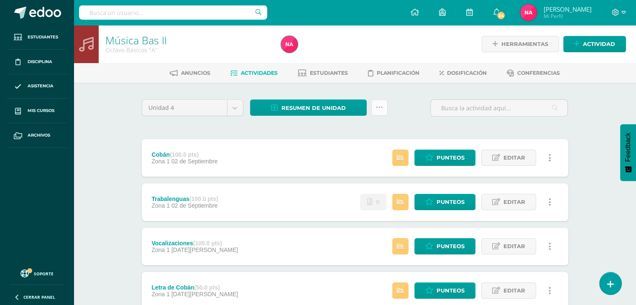
click at [374, 109] on link at bounding box center [379, 107] width 16 height 16
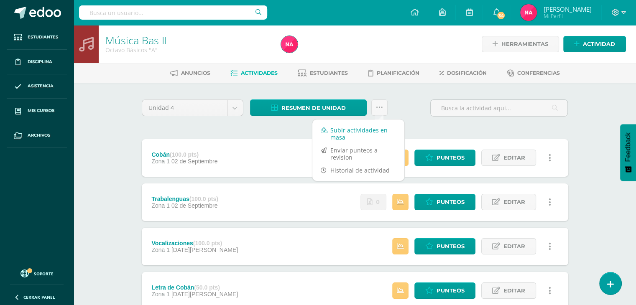
click at [339, 134] on link "Subir actividades en masa" at bounding box center [358, 134] width 92 height 20
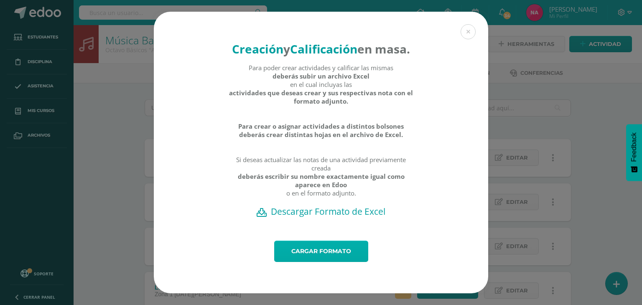
click at [319, 262] on link "Cargar formato" at bounding box center [321, 251] width 94 height 21
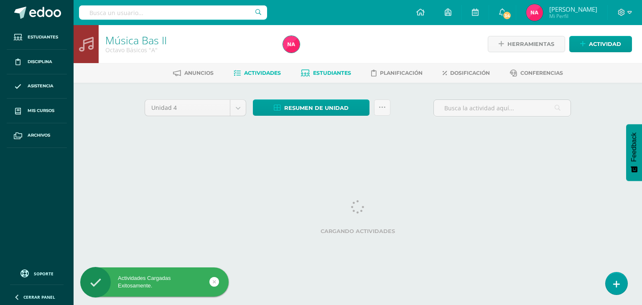
click at [340, 69] on link "Estudiantes" at bounding box center [326, 72] width 50 height 13
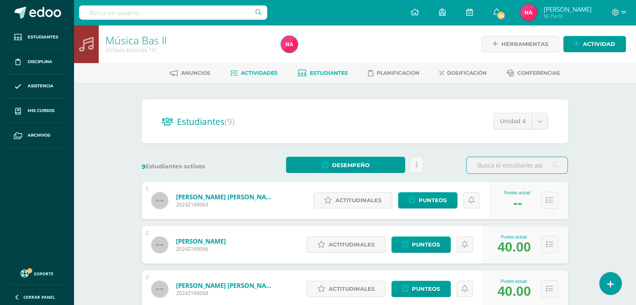
click at [259, 76] on link "Actividades" at bounding box center [253, 72] width 47 height 13
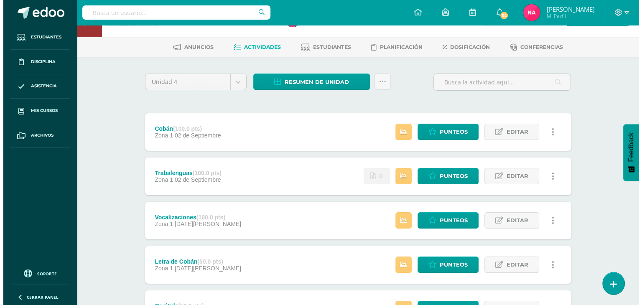
scroll to position [26, 0]
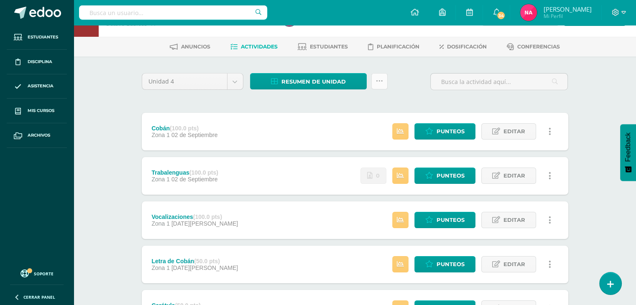
click at [377, 87] on link at bounding box center [379, 81] width 16 height 16
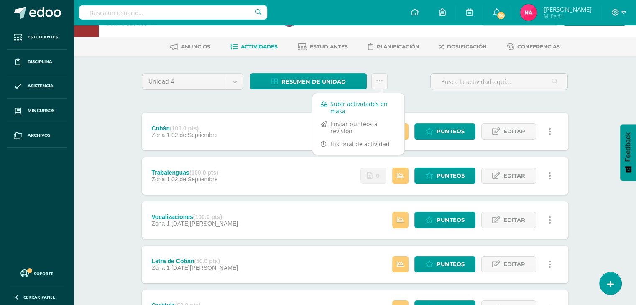
click at [336, 109] on link "Subir actividades en masa" at bounding box center [358, 107] width 92 height 20
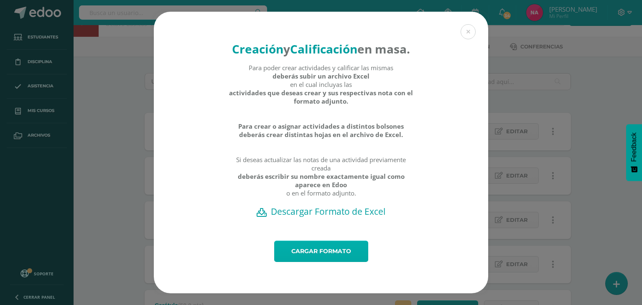
click at [296, 253] on link "Cargar formato" at bounding box center [321, 251] width 94 height 21
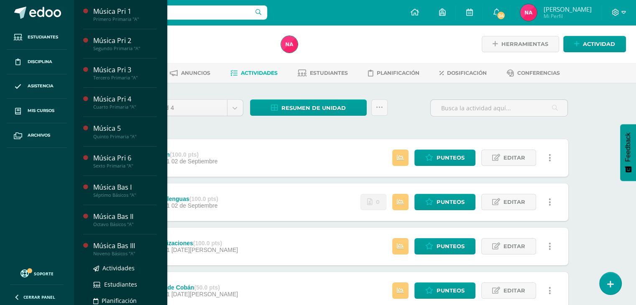
scroll to position [42, 0]
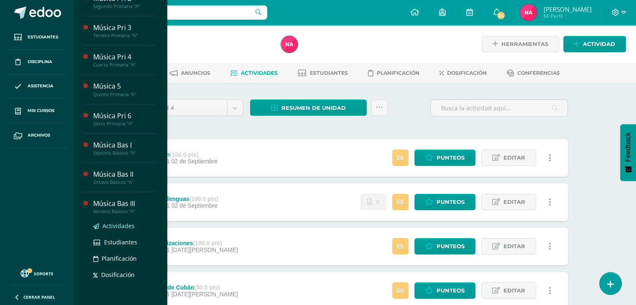
click at [122, 223] on span "Actividades" at bounding box center [118, 226] width 32 height 8
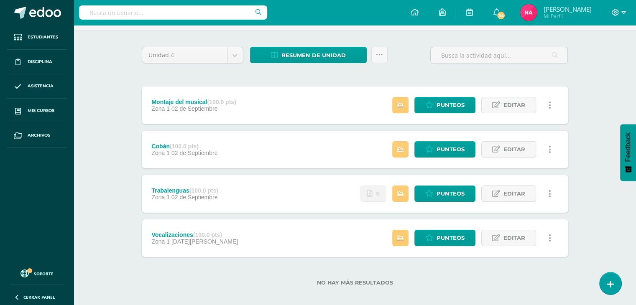
scroll to position [56, 0]
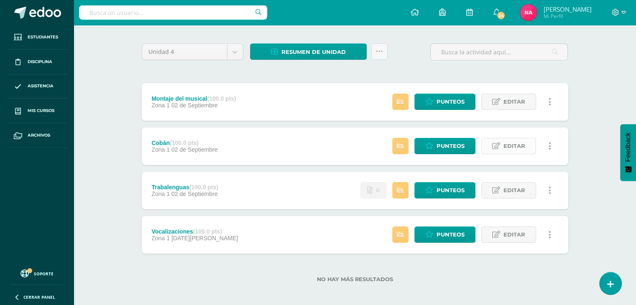
click at [494, 147] on icon at bounding box center [496, 146] width 8 height 7
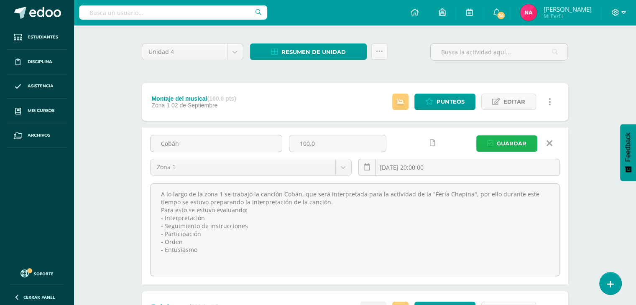
click at [495, 139] on button "Guardar" at bounding box center [506, 143] width 61 height 16
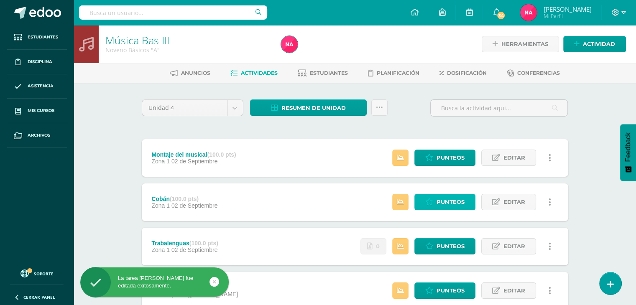
click at [433, 199] on icon at bounding box center [429, 202] width 8 height 7
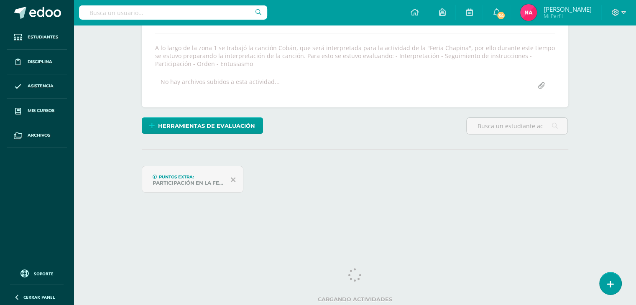
scroll to position [141, 0]
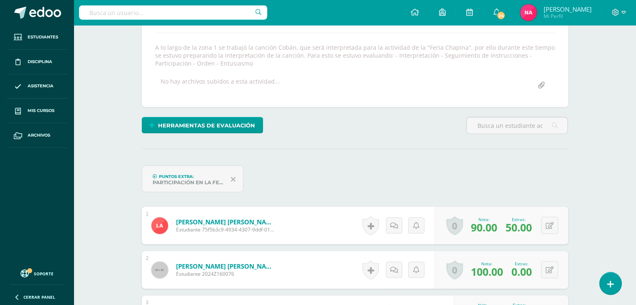
click at [214, 180] on div "Participación en la feria chapina" at bounding box center [188, 182] width 71 height 6
click at [175, 176] on span "Puntos Extra:" at bounding box center [176, 175] width 35 height 5
click at [153, 175] on icon at bounding box center [155, 176] width 4 height 4
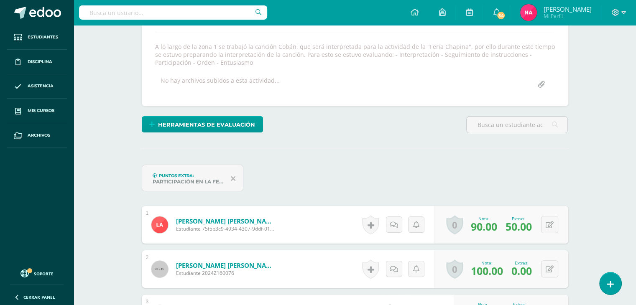
click at [233, 177] on icon at bounding box center [233, 179] width 5 height 8
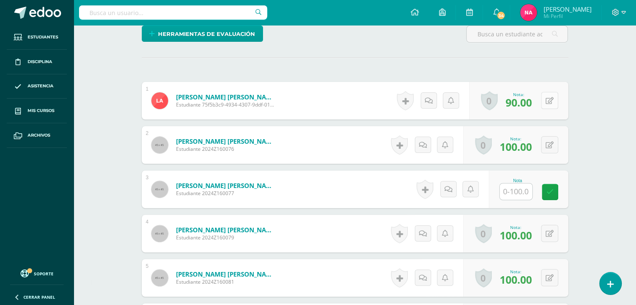
scroll to position [233, 0]
click at [552, 101] on icon at bounding box center [549, 100] width 8 height 7
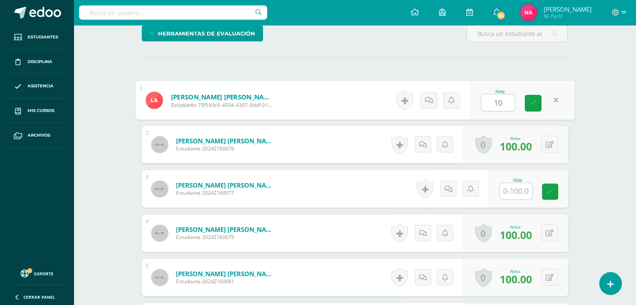
type input "100"
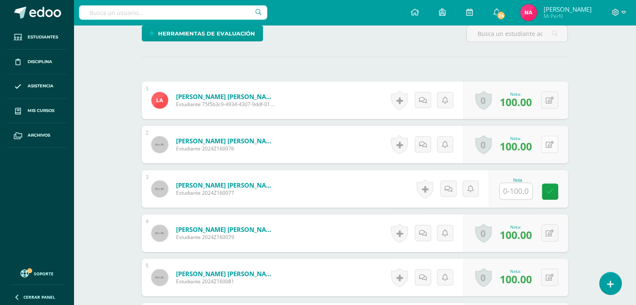
click at [547, 145] on button at bounding box center [549, 144] width 17 height 17
type input "100"
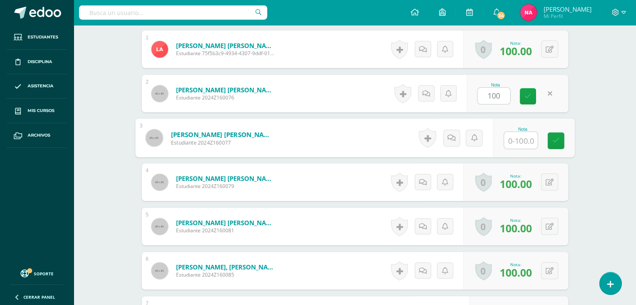
scroll to position [296, 0]
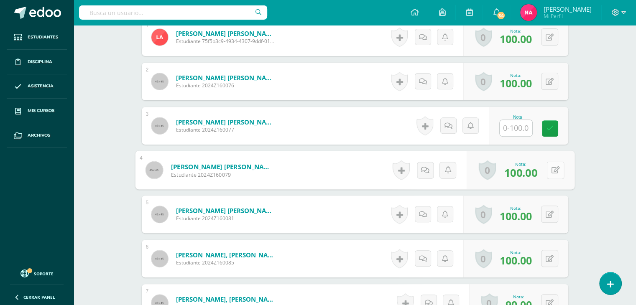
click at [551, 166] on icon at bounding box center [555, 169] width 8 height 7
type input "100"
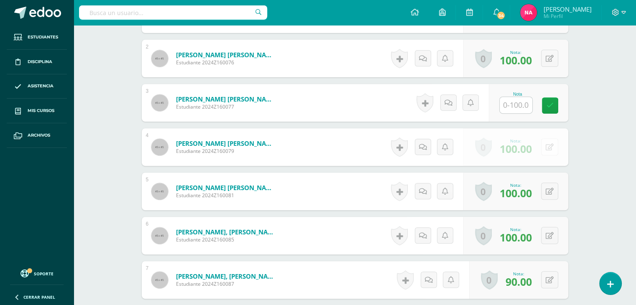
scroll to position [320, 0]
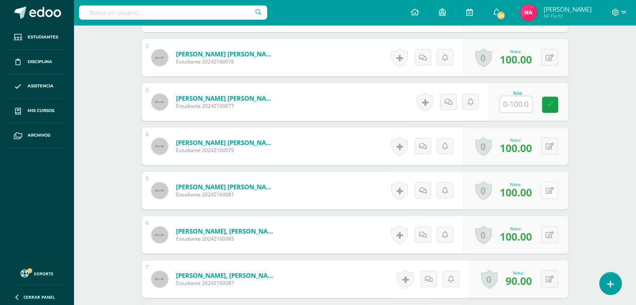
click at [547, 192] on button at bounding box center [549, 190] width 17 height 17
type input "100"
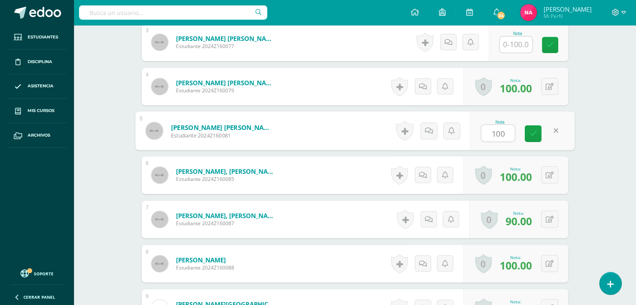
scroll to position [380, 0]
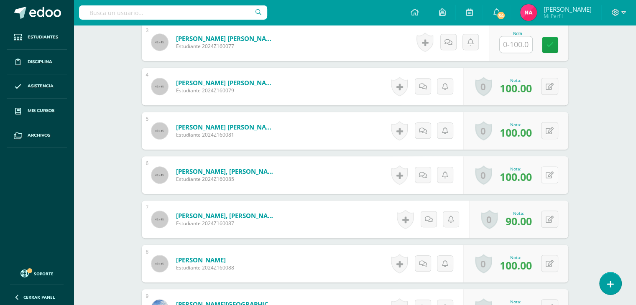
click at [550, 178] on button at bounding box center [549, 174] width 17 height 17
type input "100"
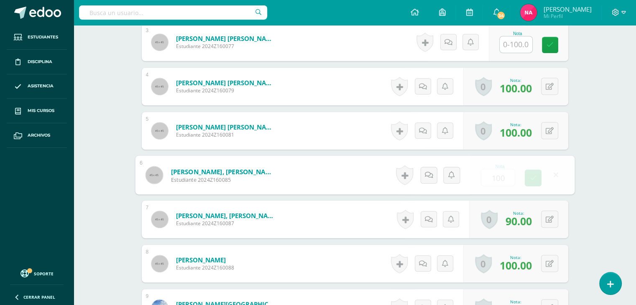
scroll to position [433, 0]
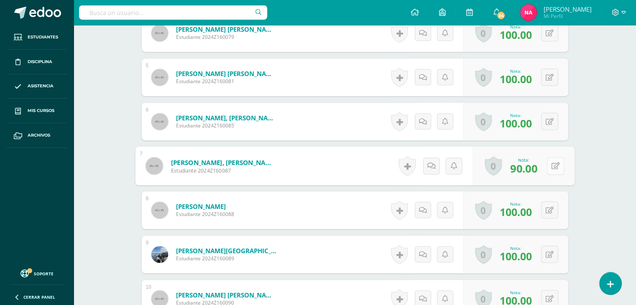
click at [547, 169] on button at bounding box center [555, 166] width 18 height 18
type input "90"
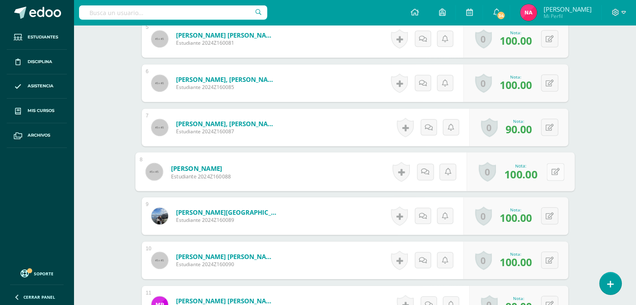
click at [553, 171] on button at bounding box center [555, 172] width 18 height 18
type input "100"
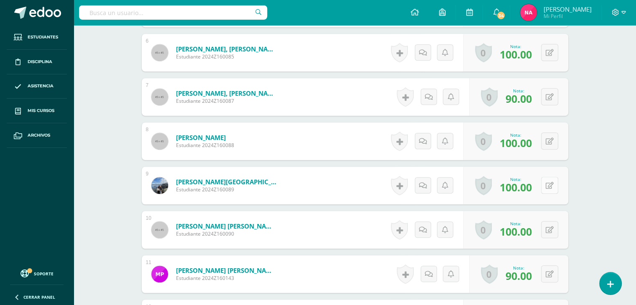
click at [547, 188] on button at bounding box center [549, 185] width 17 height 17
type input "0100}"
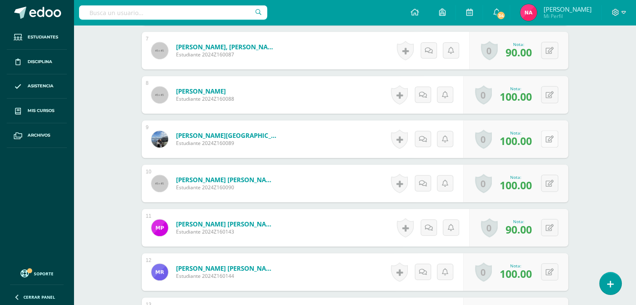
scroll to position [550, 0]
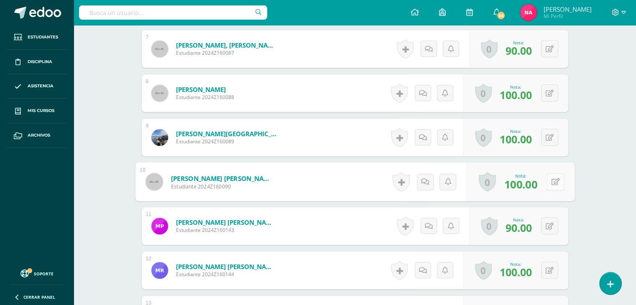
click at [549, 183] on button at bounding box center [555, 182] width 18 height 18
type input "100"
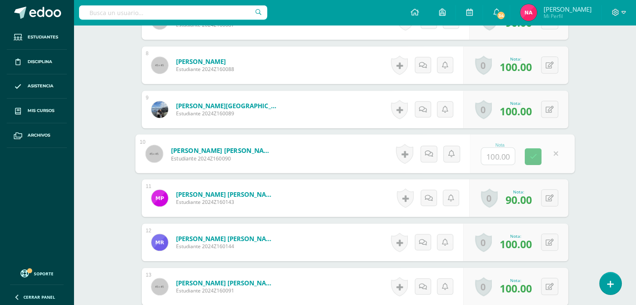
scroll to position [578, 0]
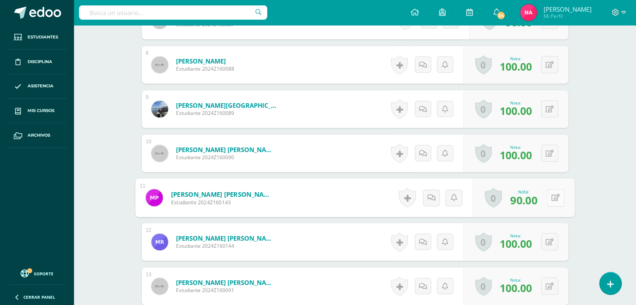
click at [547, 200] on button at bounding box center [555, 198] width 18 height 18
type input "90"
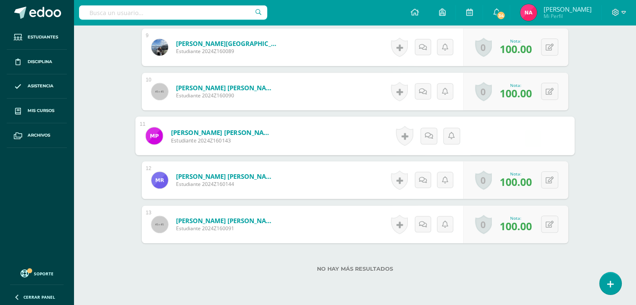
scroll to position [642, 0]
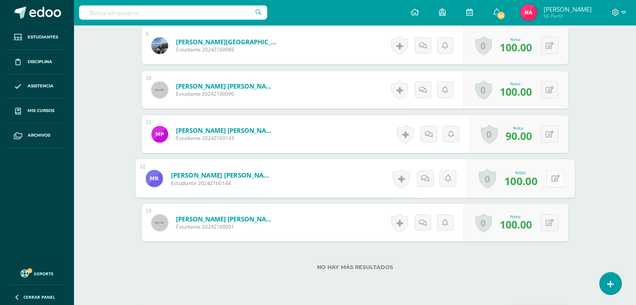
click at [544, 180] on div "0 [GEOGRAPHIC_DATA] Logros obtenidos Aún no hay logros agregados Nota: 100.00" at bounding box center [520, 178] width 108 height 39
click at [555, 175] on icon at bounding box center [555, 178] width 8 height 7
type input "100"
click at [547, 222] on button at bounding box center [549, 222] width 17 height 17
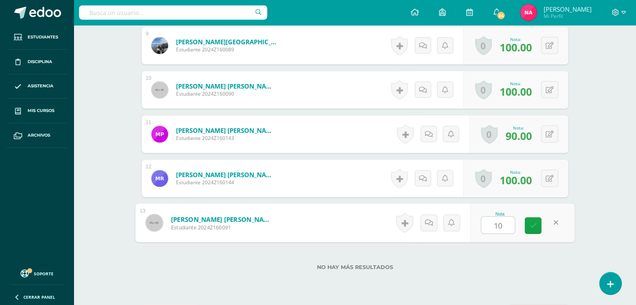
type input "100"
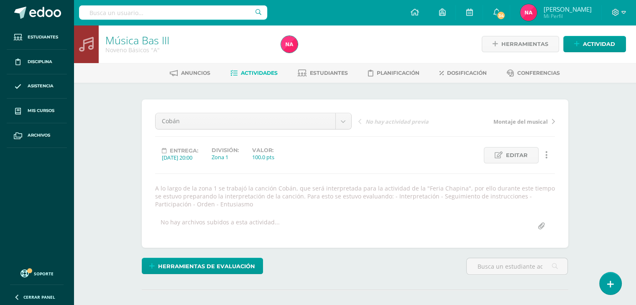
scroll to position [0, 0]
click at [308, 72] on link "Estudiantes" at bounding box center [323, 72] width 50 height 13
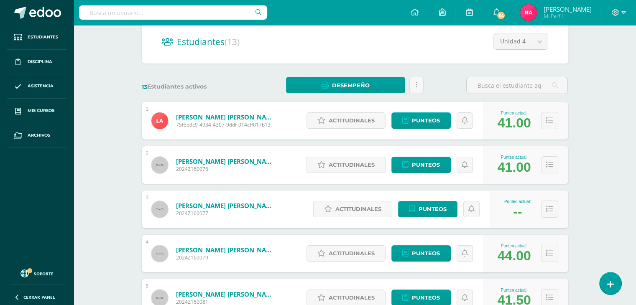
scroll to position [100, 0]
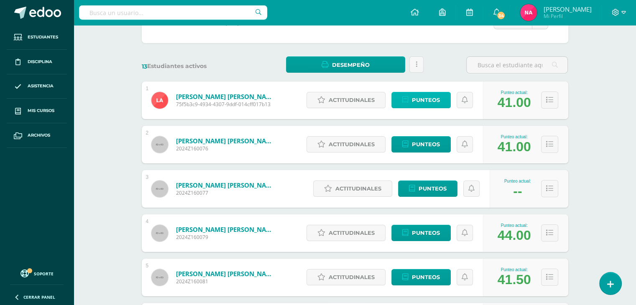
click at [430, 99] on span "Punteos" at bounding box center [426, 99] width 28 height 15
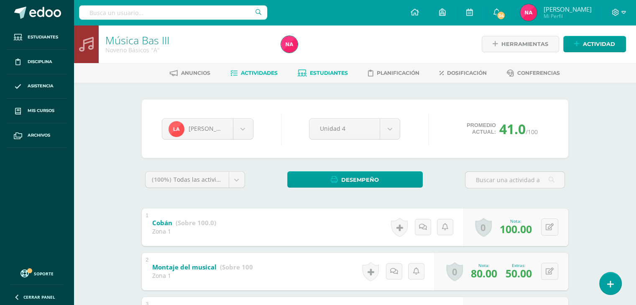
click at [266, 72] on span "Actividades" at bounding box center [259, 73] width 37 height 6
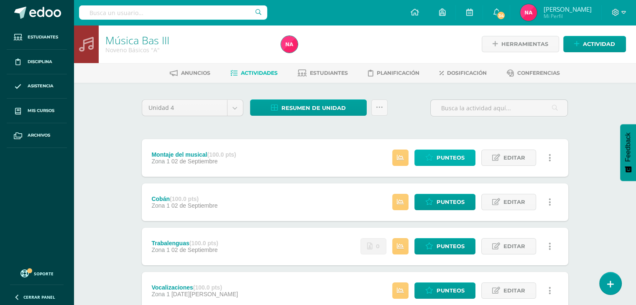
click at [438, 156] on span "Punteos" at bounding box center [450, 157] width 28 height 15
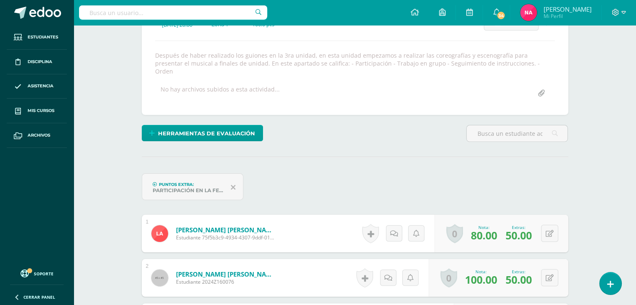
scroll to position [133, 0]
click at [231, 183] on icon at bounding box center [233, 187] width 5 height 8
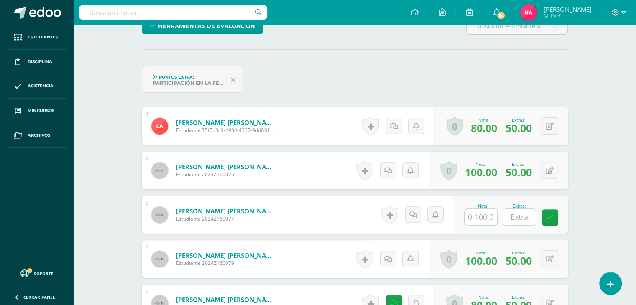
scroll to position [242, 0]
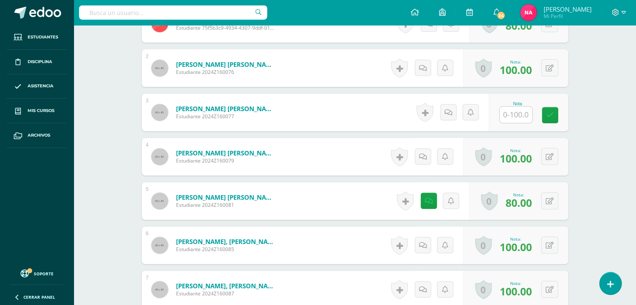
scroll to position [313, 0]
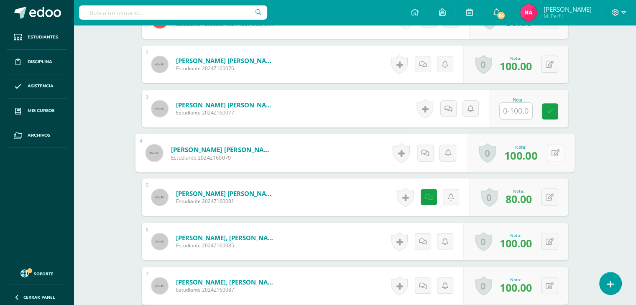
click at [551, 149] on icon at bounding box center [555, 152] width 8 height 7
type input "100"
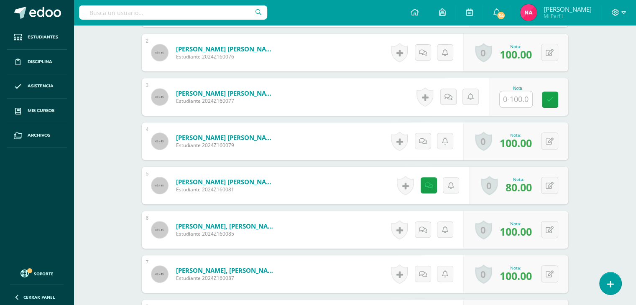
scroll to position [322, 0]
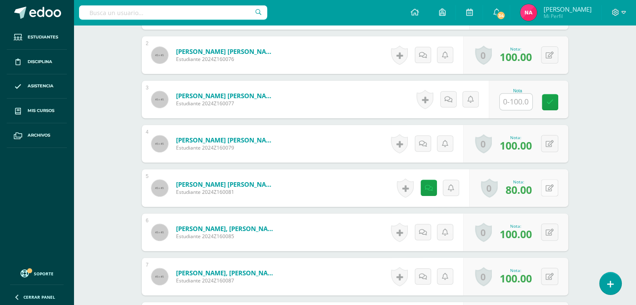
click at [550, 179] on button at bounding box center [549, 187] width 17 height 17
type input "80"
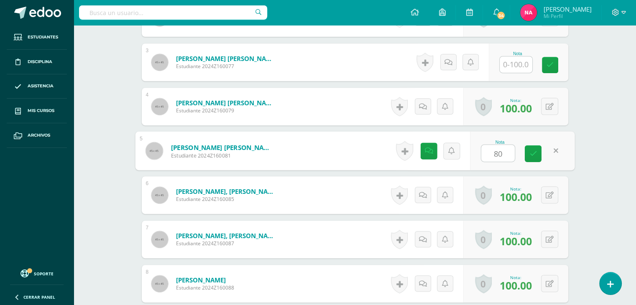
scroll to position [362, 0]
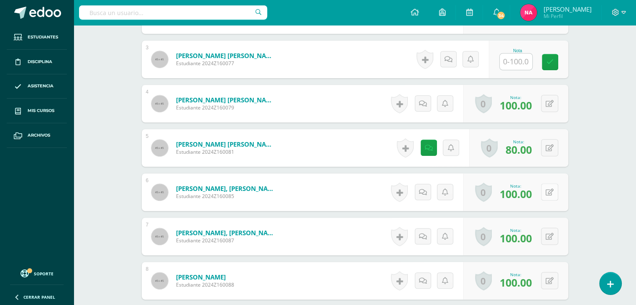
click at [551, 189] on icon at bounding box center [549, 192] width 8 height 7
type input "100"
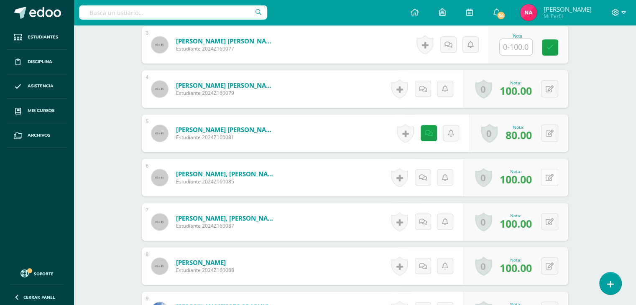
scroll to position [379, 0]
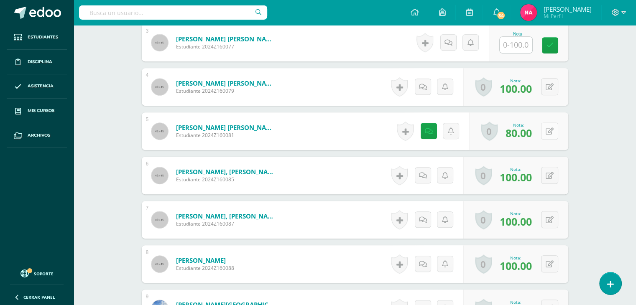
click at [557, 122] on button at bounding box center [549, 130] width 17 height 17
type input "100"
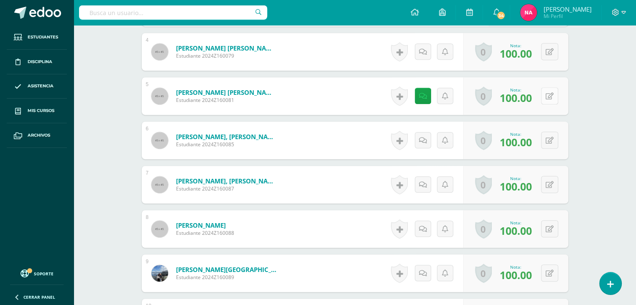
scroll to position [416, 0]
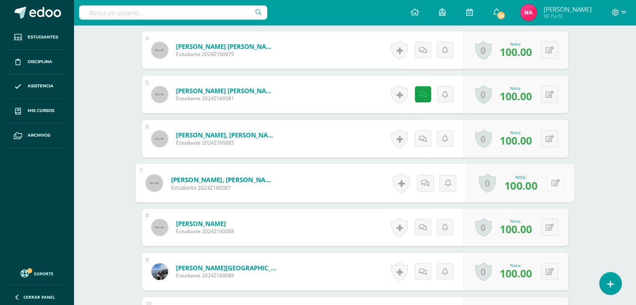
click at [548, 174] on button at bounding box center [555, 183] width 18 height 18
type input "100"
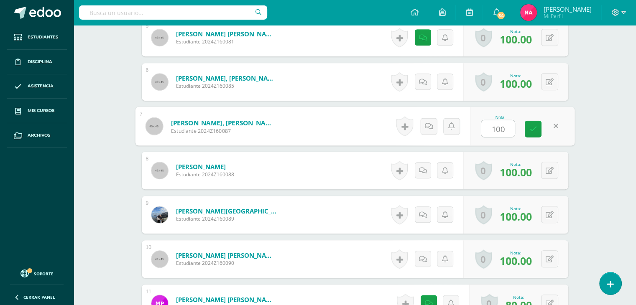
scroll to position [475, 0]
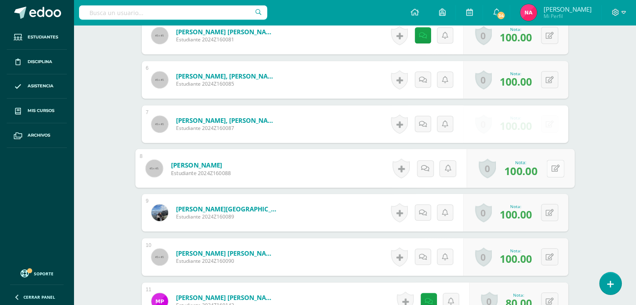
click at [548, 160] on button at bounding box center [555, 169] width 18 height 18
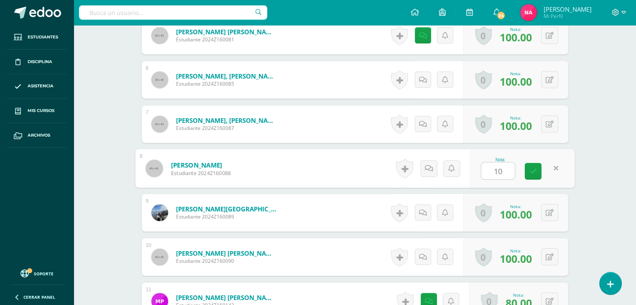
type input "100"
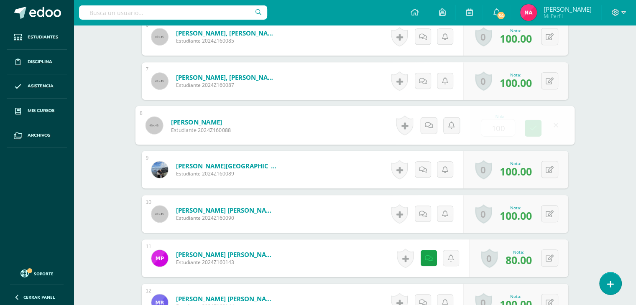
scroll to position [519, 0]
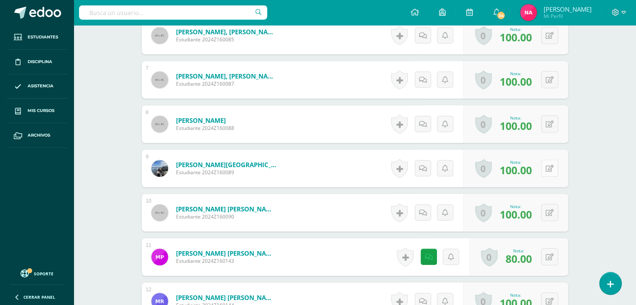
click at [548, 160] on button at bounding box center [549, 168] width 17 height 17
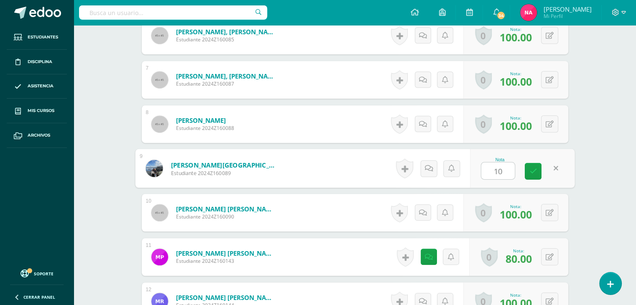
type input "100"
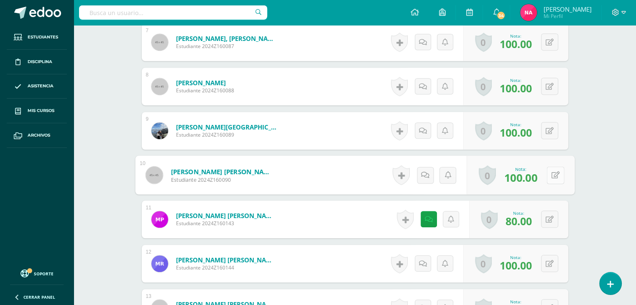
click at [548, 166] on button at bounding box center [555, 175] width 18 height 18
type input "0100"
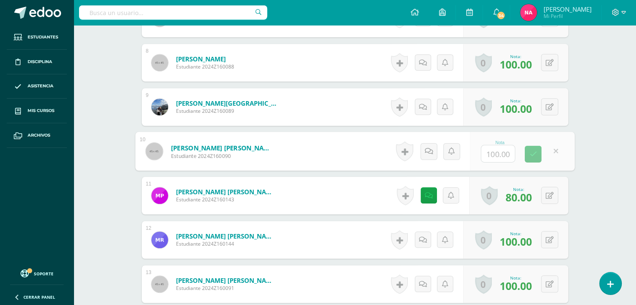
scroll to position [582, 0]
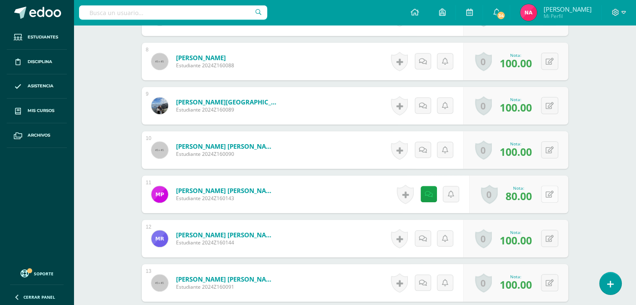
click at [547, 191] on button at bounding box center [549, 194] width 17 height 17
type input "80"
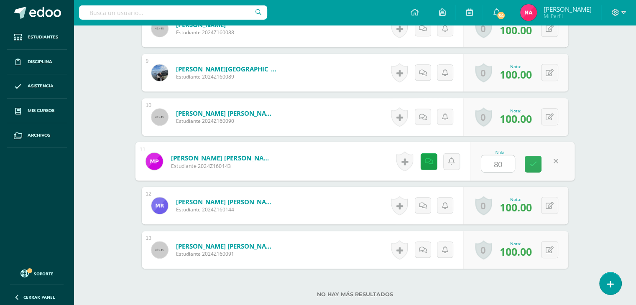
scroll to position [615, 0]
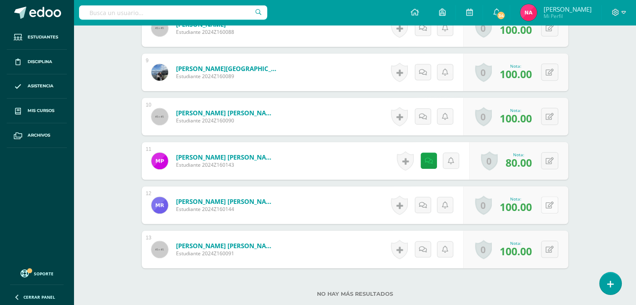
click at [549, 196] on button at bounding box center [549, 204] width 17 height 17
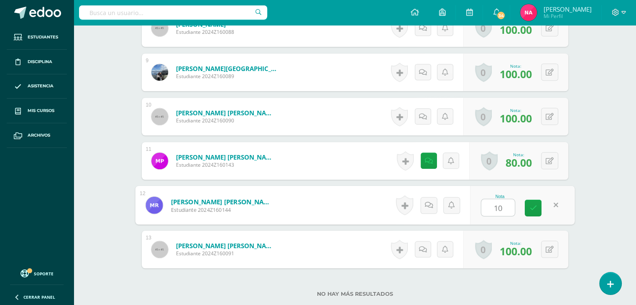
type input "100"
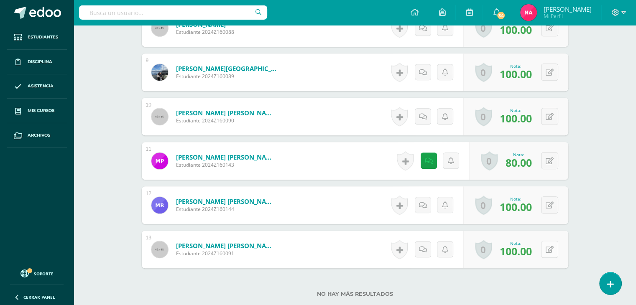
click at [545, 242] on div "0 Logros Logros obtenidos Aún no hay logros agregados Nota: 100.00" at bounding box center [515, 250] width 105 height 38
click at [555, 246] on icon at bounding box center [555, 249] width 8 height 7
type input "100"
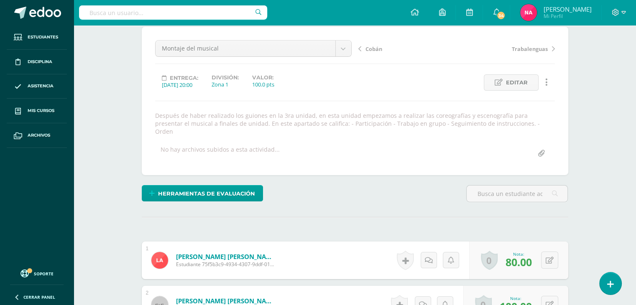
scroll to position [0, 0]
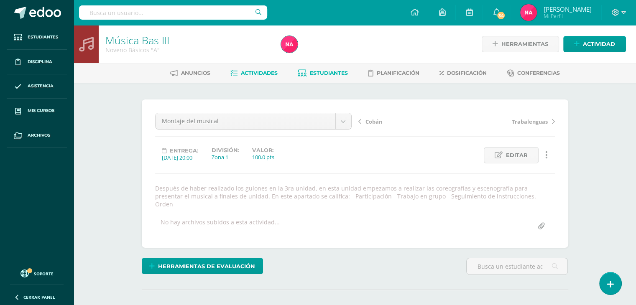
click at [322, 74] on span "Estudiantes" at bounding box center [329, 73] width 38 height 6
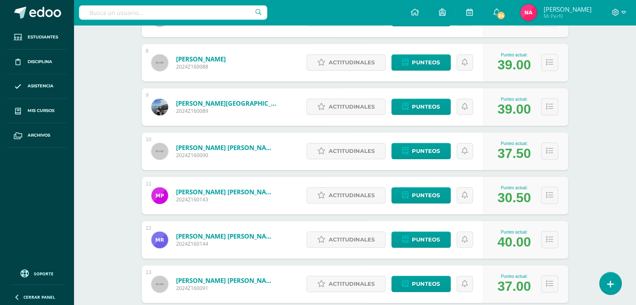
scroll to position [502, 0]
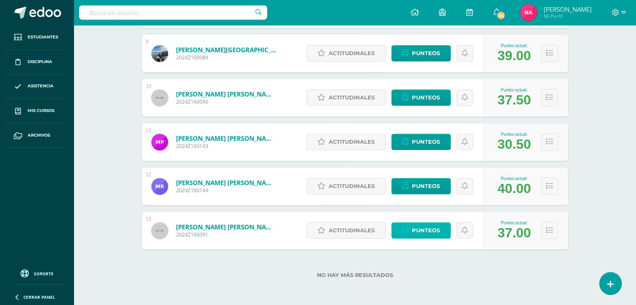
click at [425, 232] on span "Punteos" at bounding box center [426, 230] width 28 height 15
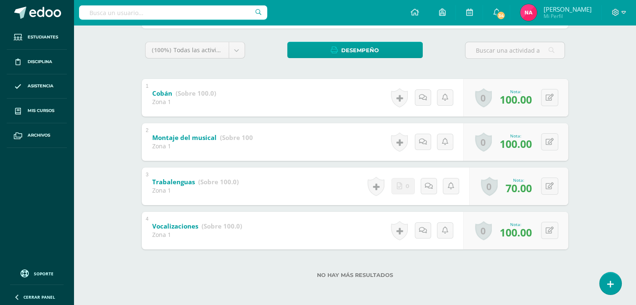
scroll to position [130, 0]
click at [547, 181] on button at bounding box center [549, 186] width 17 height 17
type input "100"
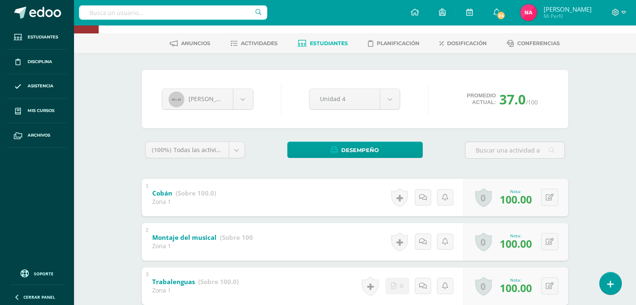
scroll to position [0, 0]
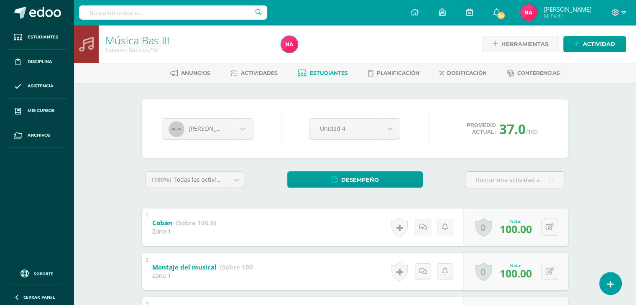
click at [331, 69] on link "Estudiantes" at bounding box center [323, 72] width 50 height 13
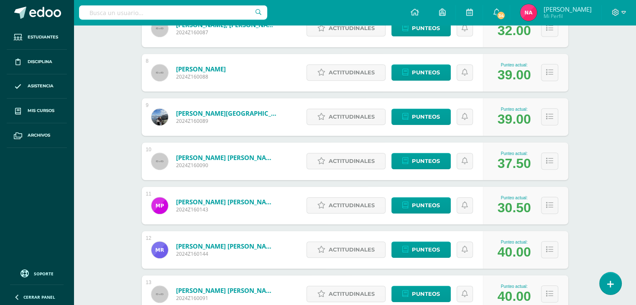
scroll to position [441, 0]
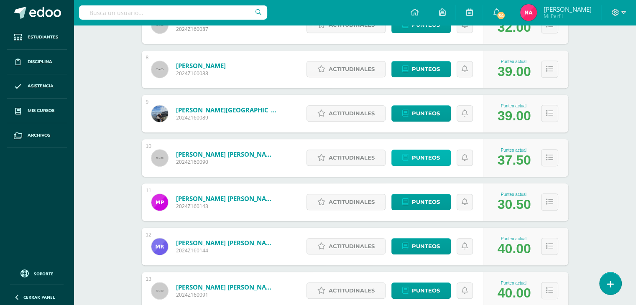
click at [428, 158] on span "Punteos" at bounding box center [426, 157] width 28 height 15
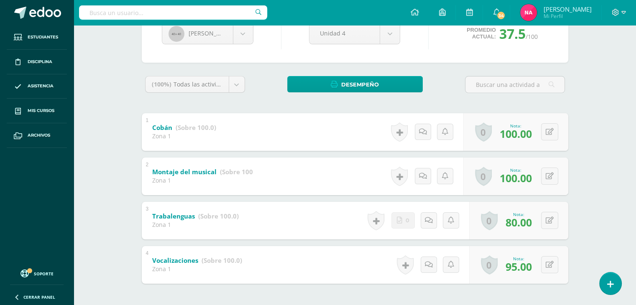
scroll to position [97, 0]
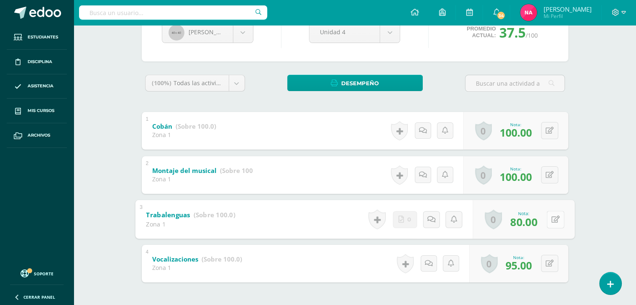
click at [553, 218] on button at bounding box center [555, 220] width 18 height 18
type input "100"
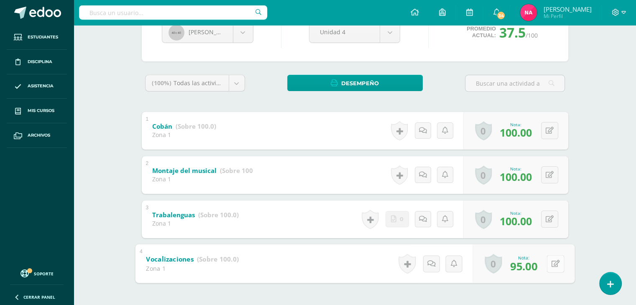
click at [546, 261] on button at bounding box center [555, 264] width 18 height 18
click at [503, 263] on input "95.00" at bounding box center [497, 265] width 33 height 17
type input "20"
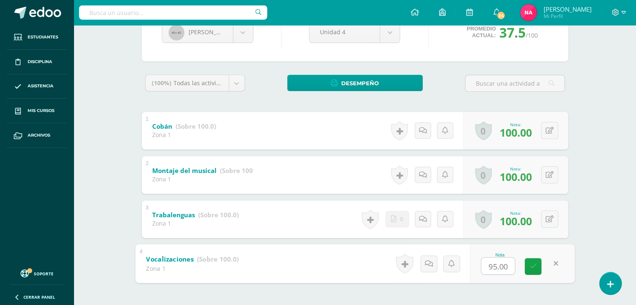
type input "15"
type input "20"
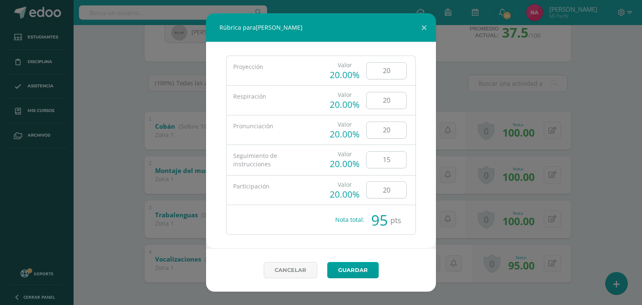
click at [392, 156] on input "15" at bounding box center [387, 160] width 40 height 16
type input "1"
type input "5"
type input "20"
click at [354, 264] on link "Guardar" at bounding box center [352, 270] width 51 height 16
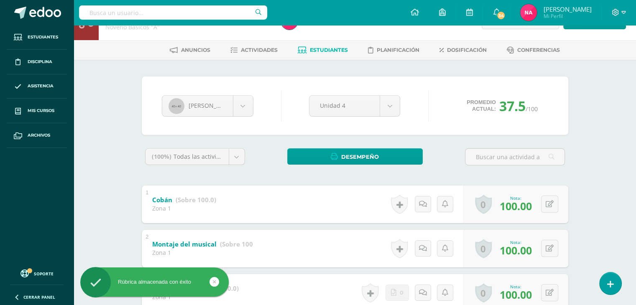
scroll to position [0, 0]
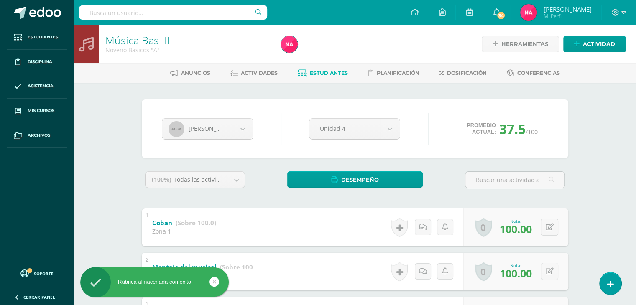
click at [338, 71] on span "Estudiantes" at bounding box center [329, 73] width 38 height 6
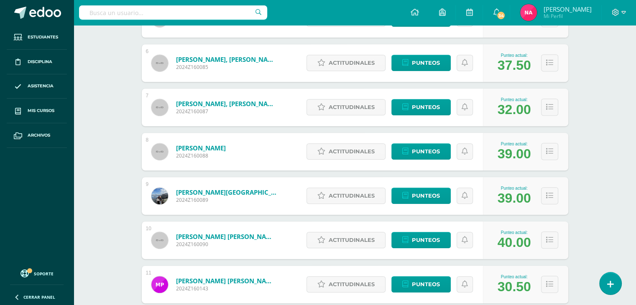
scroll to position [359, 0]
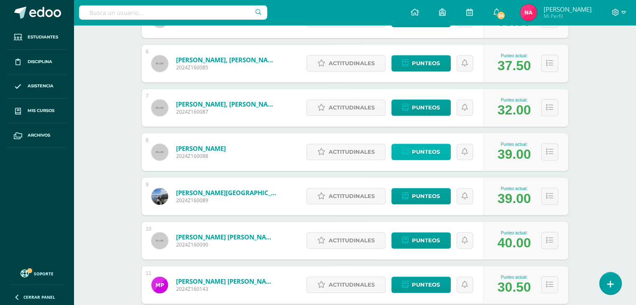
click at [421, 149] on span "Punteos" at bounding box center [426, 151] width 28 height 15
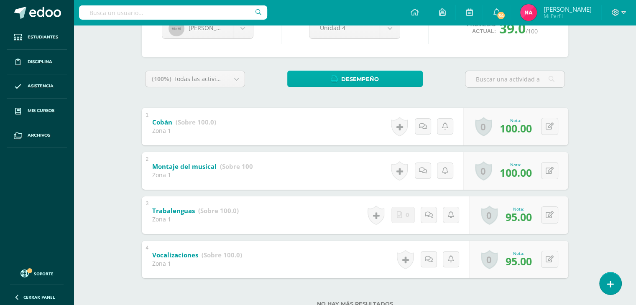
scroll to position [130, 0]
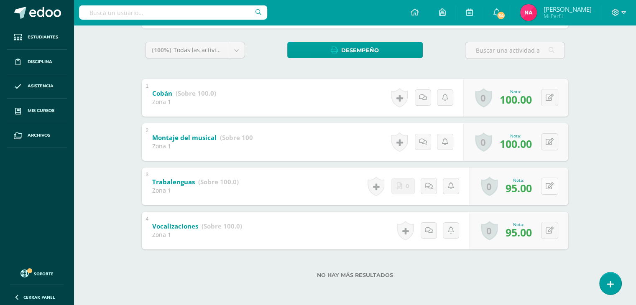
click at [551, 184] on icon at bounding box center [549, 186] width 8 height 7
type input "100"
click at [549, 230] on button at bounding box center [549, 230] width 17 height 17
click at [495, 236] on input "95.00" at bounding box center [497, 232] width 33 height 17
type input "20"
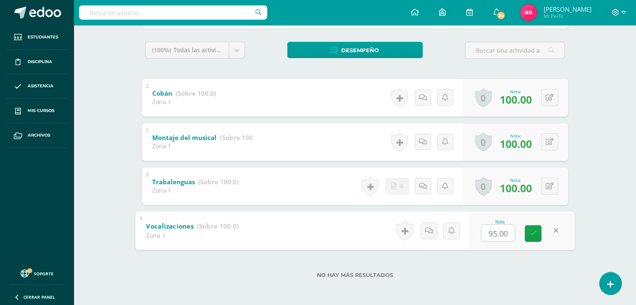
type input "20"
type input "15"
type input "20"
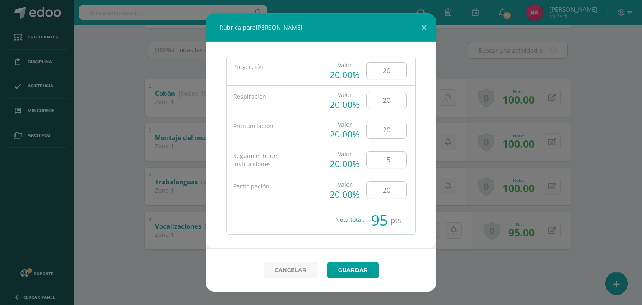
click at [385, 160] on input "15" at bounding box center [387, 160] width 40 height 16
type input "1"
type input "5"
type input "20"
click at [363, 274] on link "Guardar" at bounding box center [352, 270] width 51 height 16
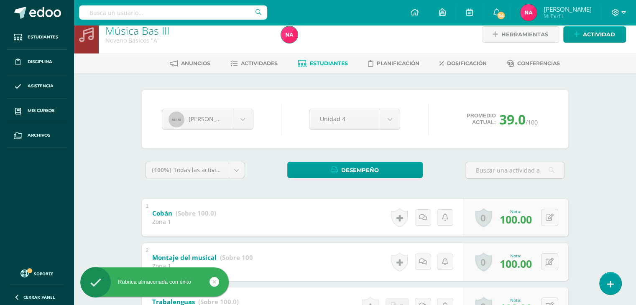
scroll to position [1, 0]
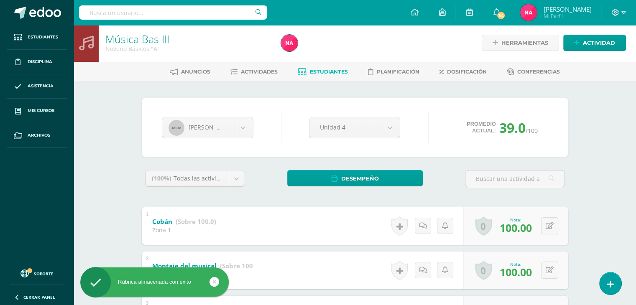
click at [330, 74] on span "Estudiantes" at bounding box center [329, 72] width 38 height 6
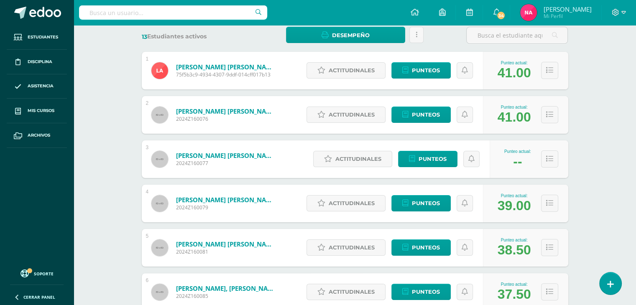
scroll to position [130, 0]
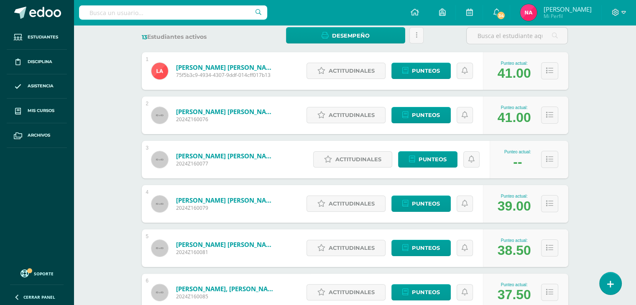
click at [418, 256] on div "Actitudinales Punteos" at bounding box center [392, 248] width 181 height 38
click at [420, 250] on span "Punteos" at bounding box center [426, 247] width 28 height 15
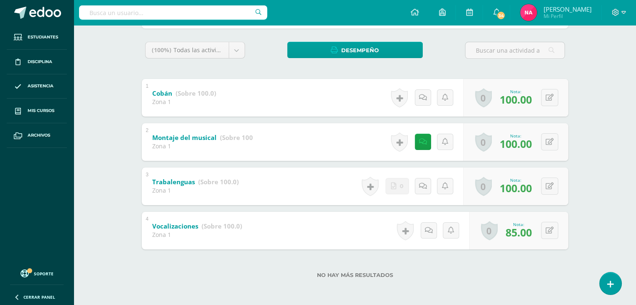
scroll to position [129, 0]
click at [550, 229] on button at bounding box center [549, 230] width 17 height 17
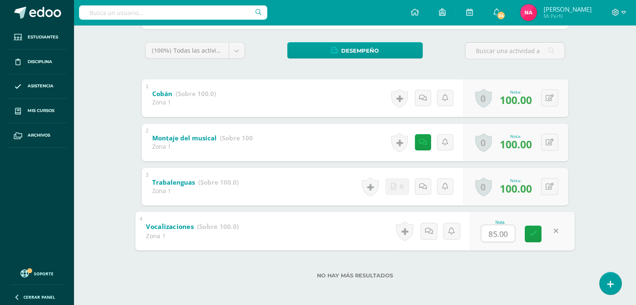
click at [503, 230] on input "85.00" at bounding box center [497, 233] width 33 height 17
type input "20"
type input "10"
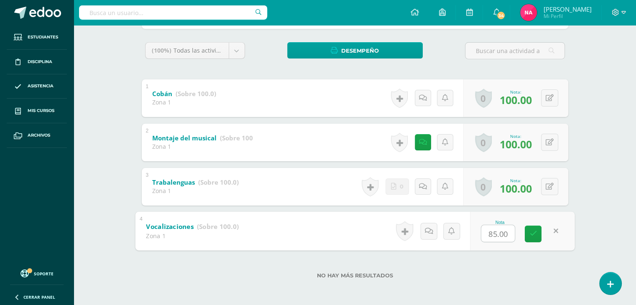
type input "15"
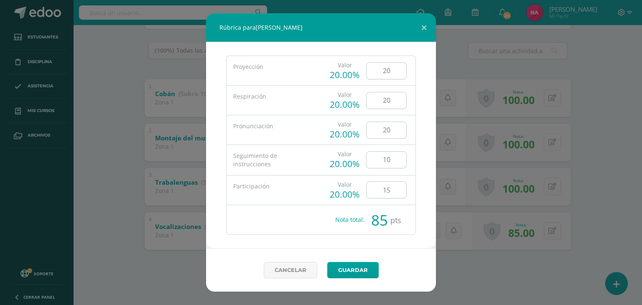
click at [392, 189] on input "15" at bounding box center [387, 190] width 40 height 16
type input "1"
type input "5"
type input "20"
click at [386, 161] on input "10" at bounding box center [387, 160] width 40 height 16
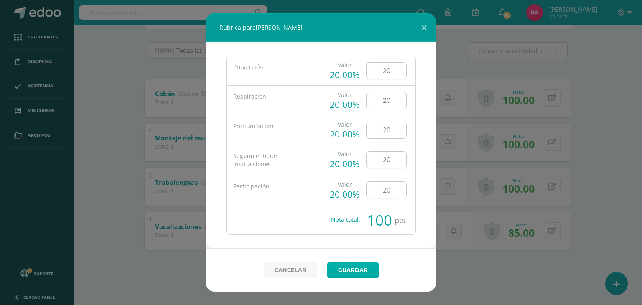
type input "20"
click at [361, 262] on link "Guardar" at bounding box center [352, 270] width 51 height 16
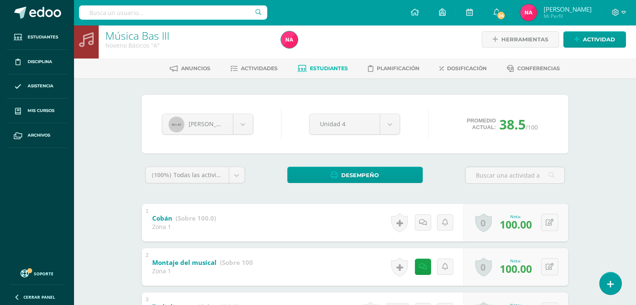
scroll to position [0, 0]
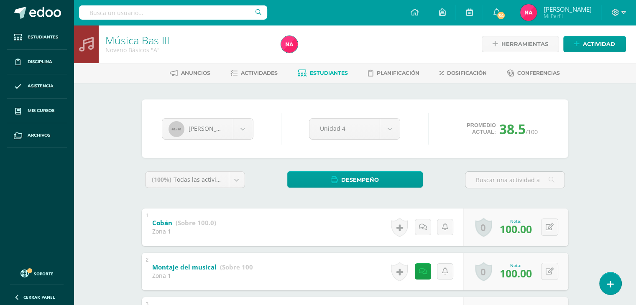
click at [336, 74] on span "Estudiantes" at bounding box center [329, 73] width 38 height 6
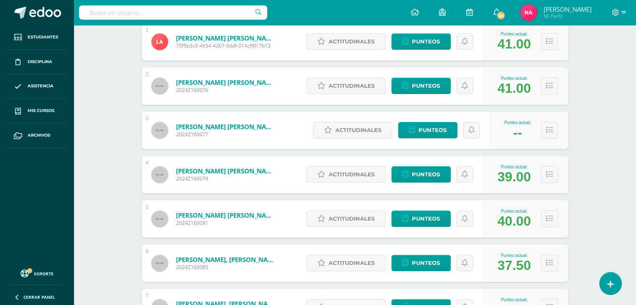
scroll to position [156, 0]
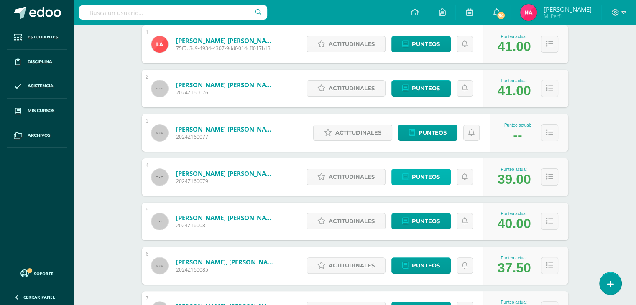
click at [437, 176] on span "Punteos" at bounding box center [426, 176] width 28 height 15
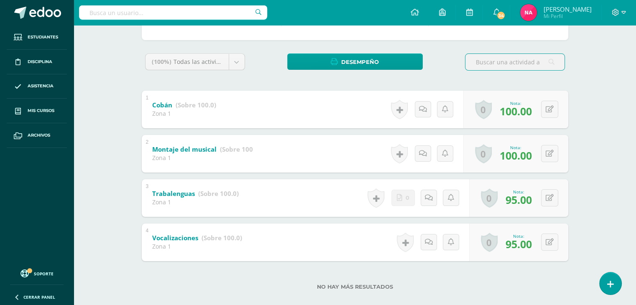
scroll to position [130, 0]
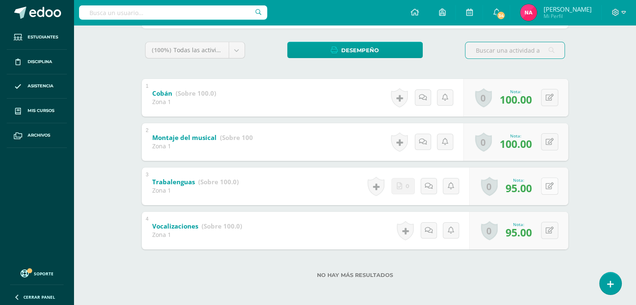
click at [547, 186] on button at bounding box center [549, 186] width 17 height 17
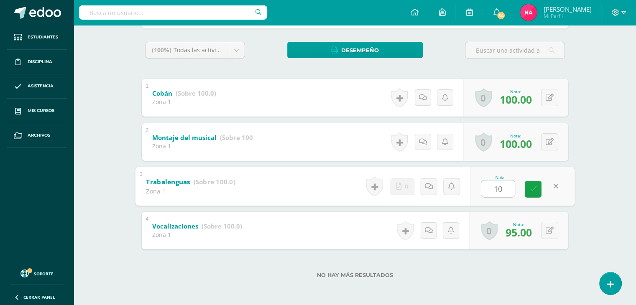
type input "100"
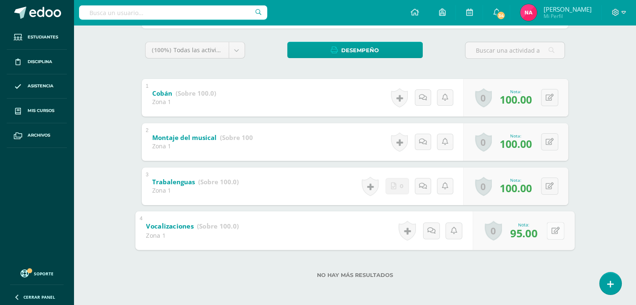
click at [557, 224] on button at bounding box center [555, 231] width 18 height 18
click at [487, 229] on input "95.00" at bounding box center [497, 232] width 33 height 17
type input "15"
type input "20"
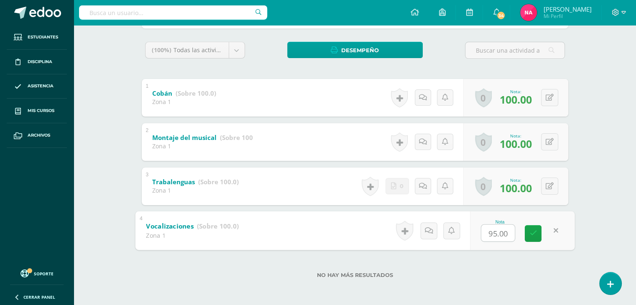
type input "20"
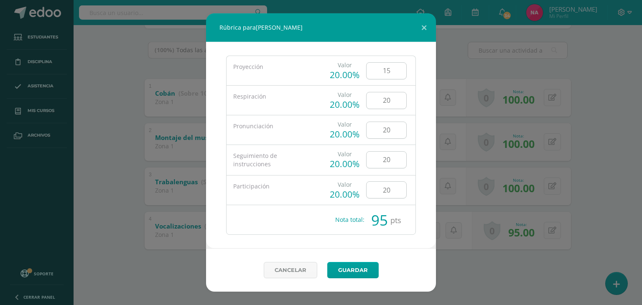
type input "1"
type input "20"
click at [356, 270] on link "Guardar" at bounding box center [352, 270] width 51 height 16
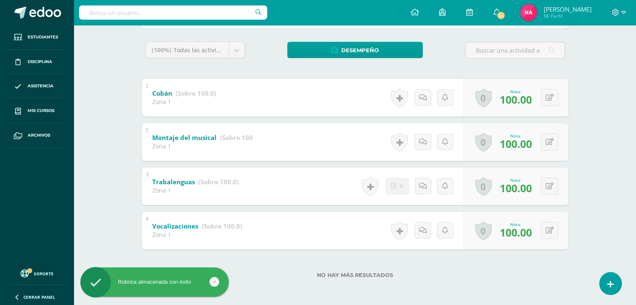
scroll to position [0, 0]
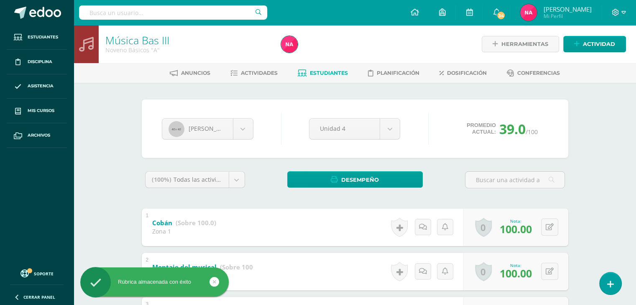
click at [323, 69] on link "Estudiantes" at bounding box center [323, 72] width 50 height 13
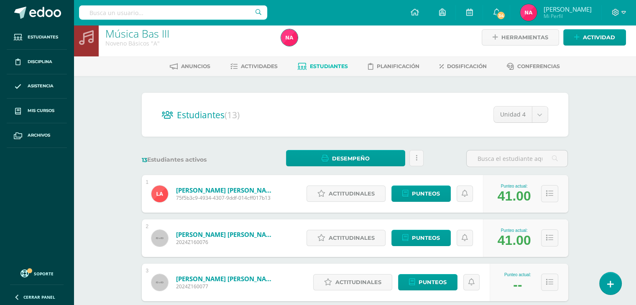
scroll to position [4, 0]
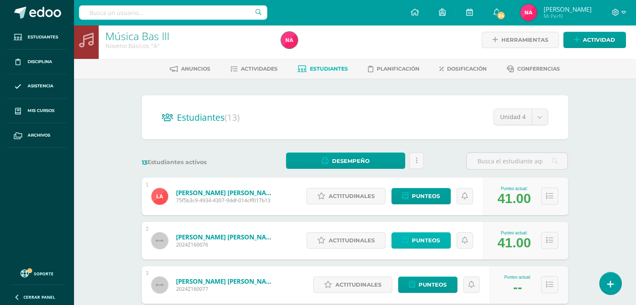
click at [423, 234] on span "Punteos" at bounding box center [426, 240] width 28 height 15
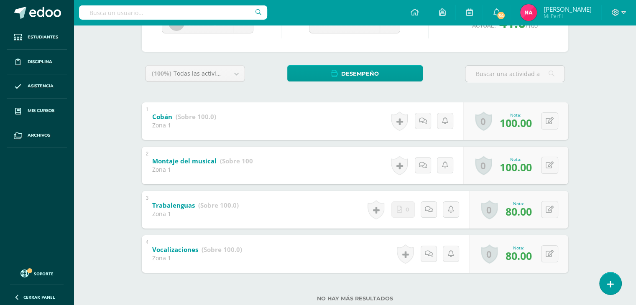
scroll to position [130, 0]
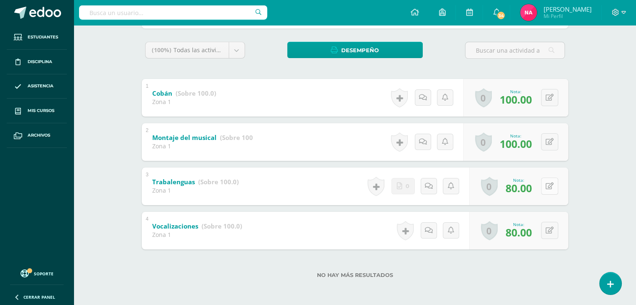
click at [547, 189] on button at bounding box center [549, 186] width 17 height 17
type input "4"
type input "100"
click at [550, 234] on button at bounding box center [555, 231] width 18 height 18
click at [510, 230] on input "80.00" at bounding box center [497, 232] width 33 height 17
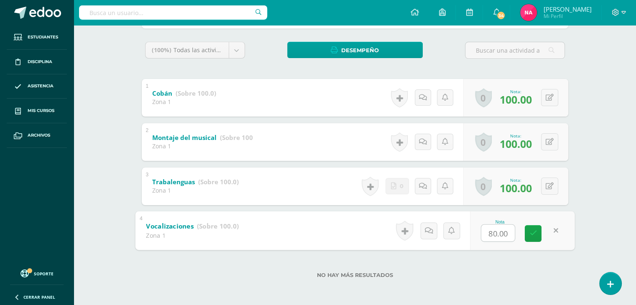
type input "15"
type input "20"
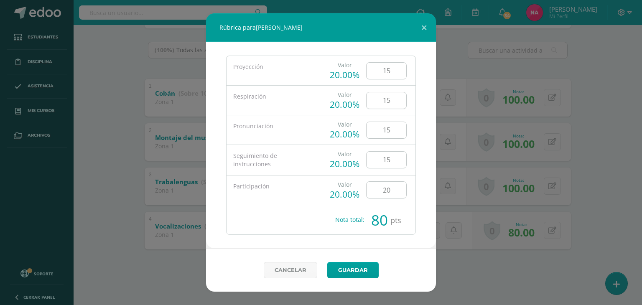
click at [390, 164] on input "15" at bounding box center [387, 160] width 40 height 16
type input "1"
type input "20"
click at [390, 128] on input "15" at bounding box center [387, 130] width 40 height 16
type input "1"
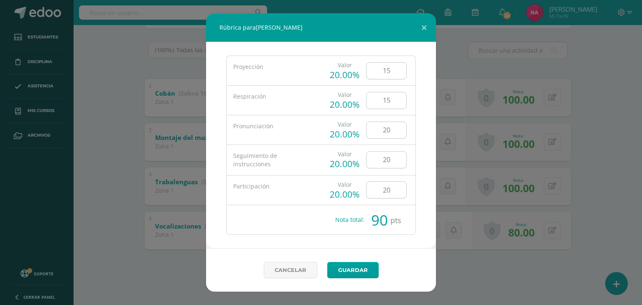
type input "20"
click at [394, 102] on input "15" at bounding box center [387, 100] width 40 height 16
type input "1"
type input "20"
click at [394, 76] on input "15" at bounding box center [387, 71] width 40 height 16
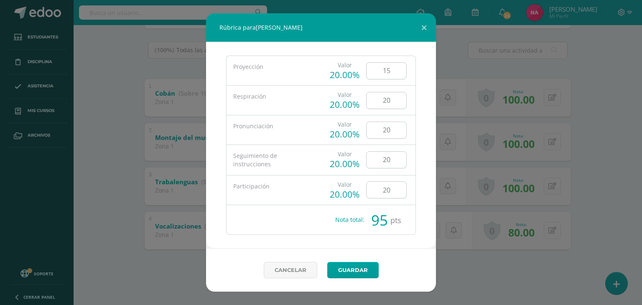
type input "1"
type input "20"
click at [354, 273] on link "Guardar" at bounding box center [352, 270] width 51 height 16
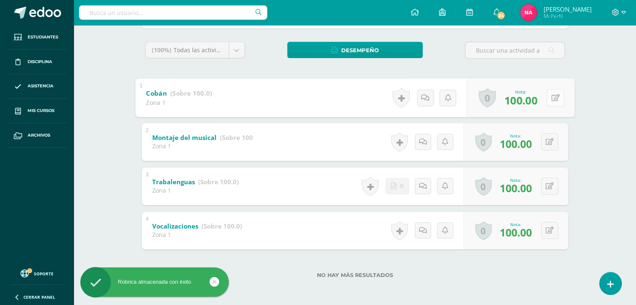
click at [545, 102] on div "0 Logros Logros obtenidos Aún no hay logros agregados Nota: 100.00" at bounding box center [520, 97] width 108 height 39
click at [553, 100] on icon at bounding box center [555, 97] width 8 height 7
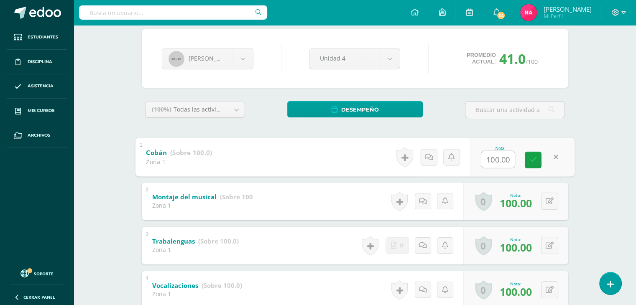
scroll to position [71, 0]
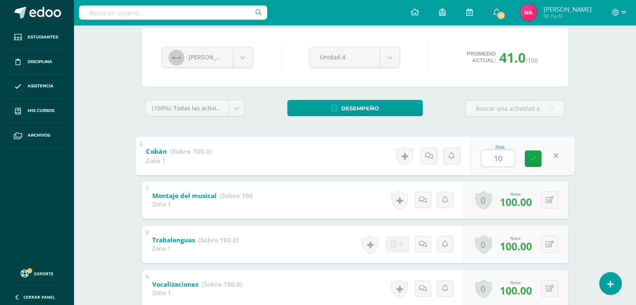
type input "100"
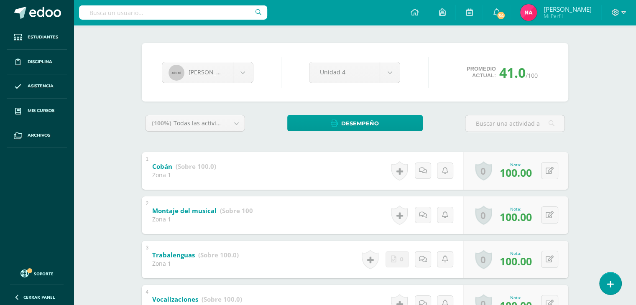
scroll to position [59, 0]
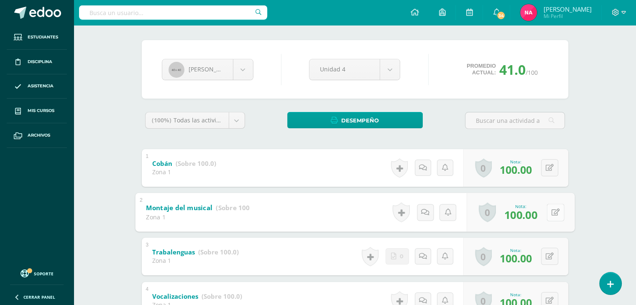
click at [548, 209] on button at bounding box center [555, 213] width 18 height 18
type input "100"
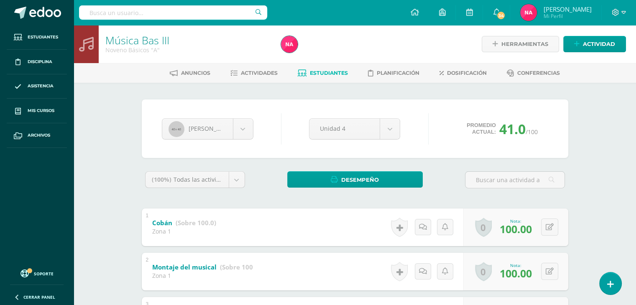
click at [316, 77] on link "Estudiantes" at bounding box center [323, 72] width 50 height 13
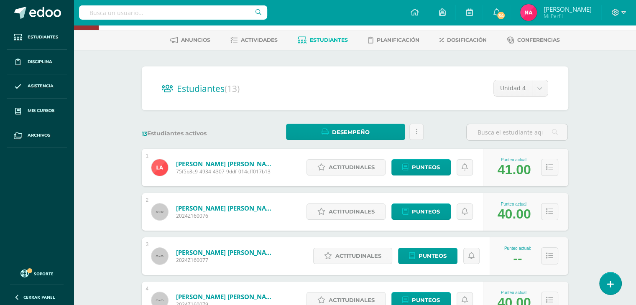
scroll to position [33, 0]
click at [546, 169] on icon at bounding box center [549, 166] width 7 height 7
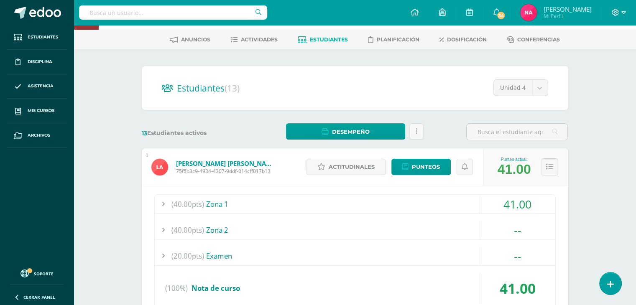
click at [546, 169] on icon at bounding box center [549, 166] width 7 height 7
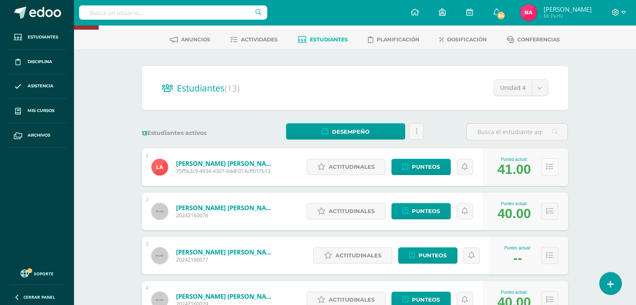
click at [546, 169] on icon at bounding box center [549, 166] width 7 height 7
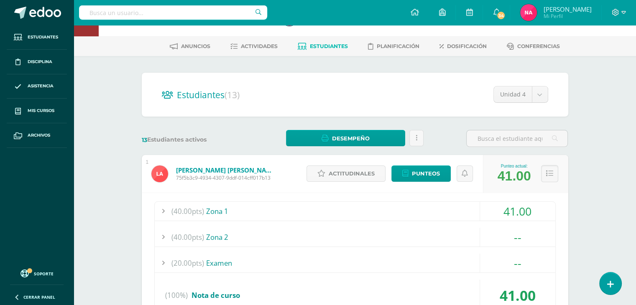
scroll to position [26, 0]
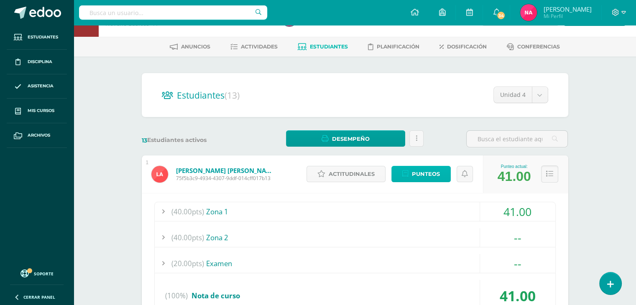
click at [430, 179] on span "Punteos" at bounding box center [426, 173] width 28 height 15
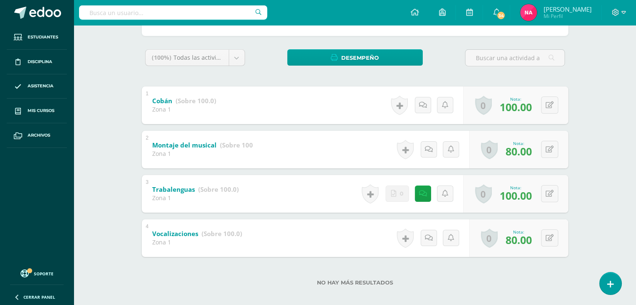
scroll to position [122, 0]
click at [546, 151] on button at bounding box center [549, 149] width 17 height 17
type input "100"
click at [551, 240] on icon at bounding box center [555, 237] width 8 height 7
click at [499, 245] on input "80.00" at bounding box center [497, 240] width 33 height 17
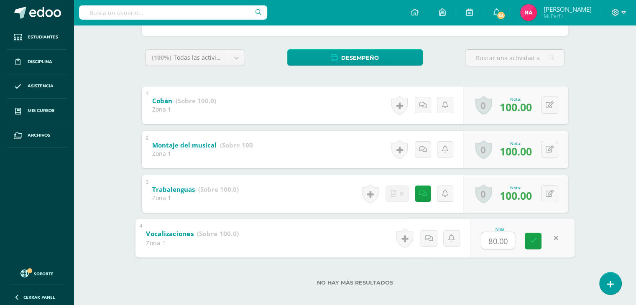
type input "15"
type input "20"
type input "15"
type input "20"
type input "10"
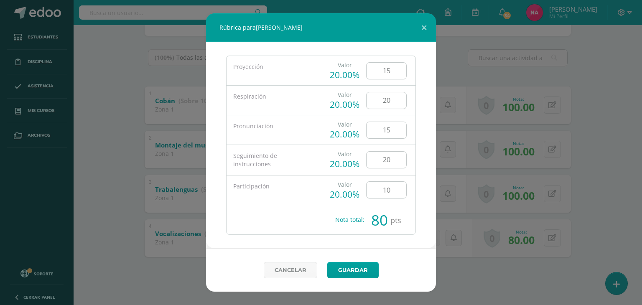
type input "1"
type input "20"
click at [390, 132] on input "15" at bounding box center [387, 130] width 40 height 16
type input "1"
type input "20"
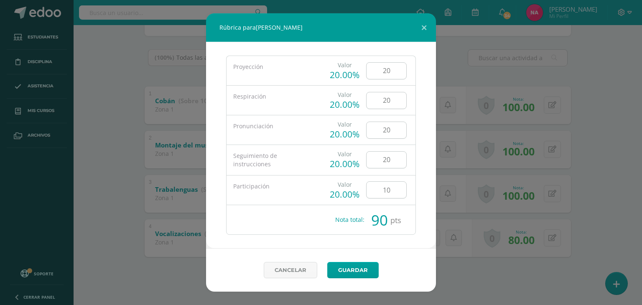
click at [392, 190] on input "10" at bounding box center [387, 190] width 40 height 16
type input "1"
type input "20"
click link "Guardar"
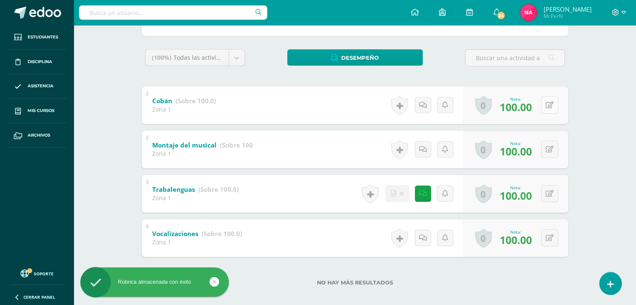
click button
type input "100"
click button
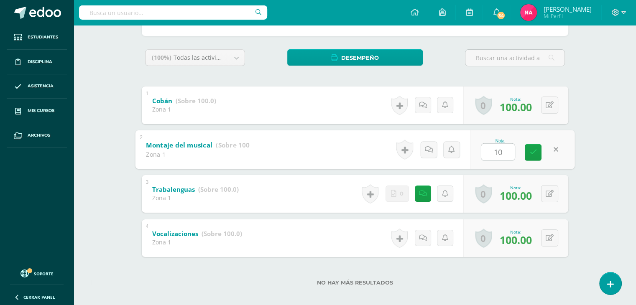
type input "100"
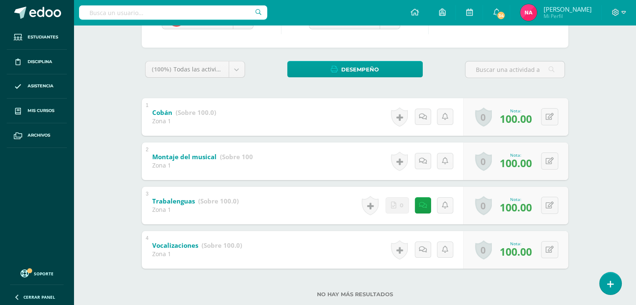
scroll to position [0, 0]
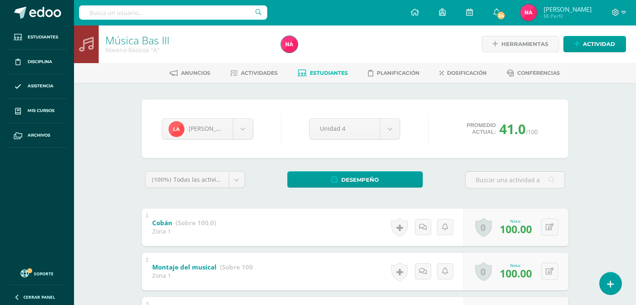
click span "Estudiantes"
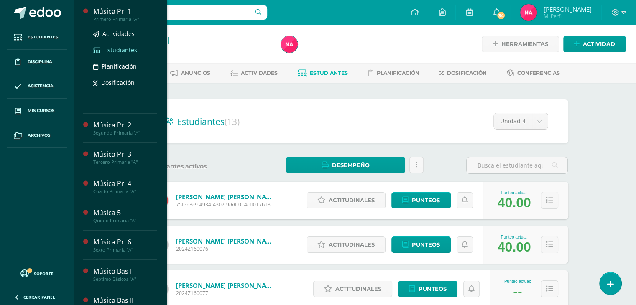
click at [124, 48] on span "Estudiantes" at bounding box center [120, 50] width 33 height 8
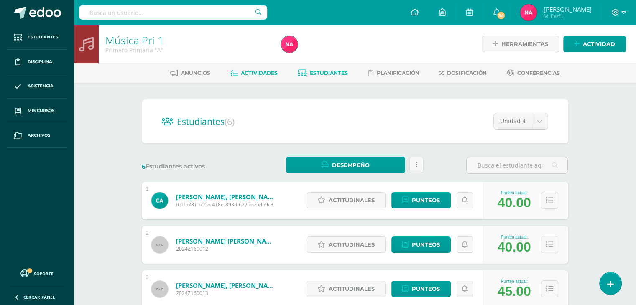
click at [253, 74] on span "Actividades" at bounding box center [259, 73] width 37 height 6
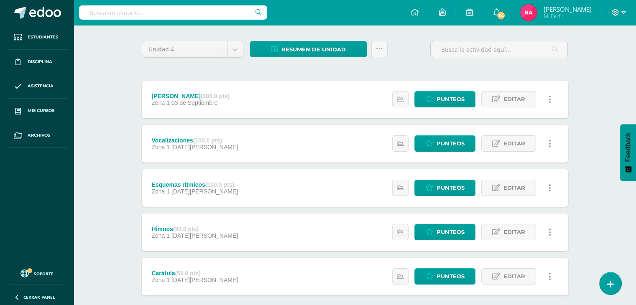
scroll to position [60, 0]
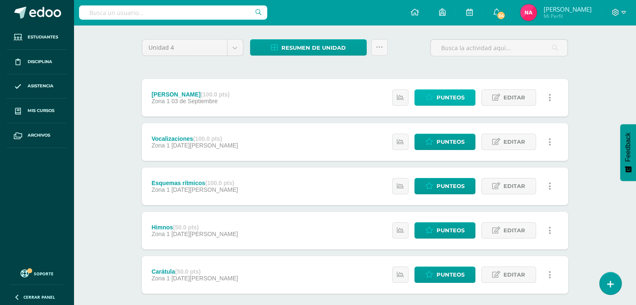
click at [450, 99] on span "Punteos" at bounding box center [450, 97] width 28 height 15
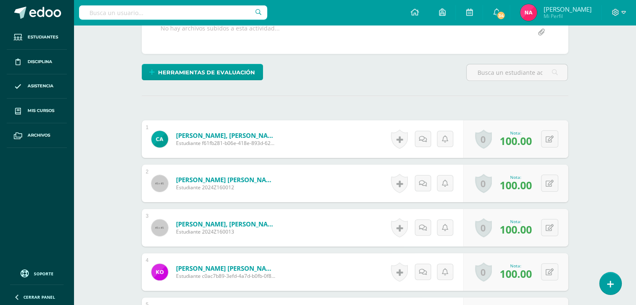
scroll to position [194, 0]
click at [546, 135] on button at bounding box center [555, 139] width 18 height 18
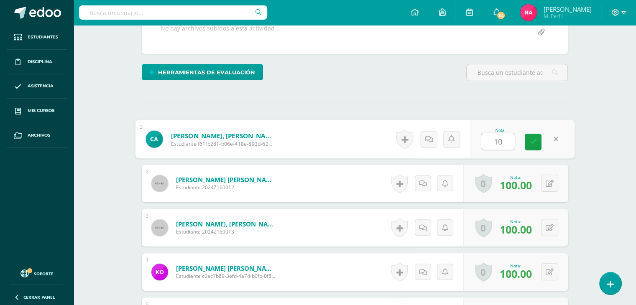
type input "100"
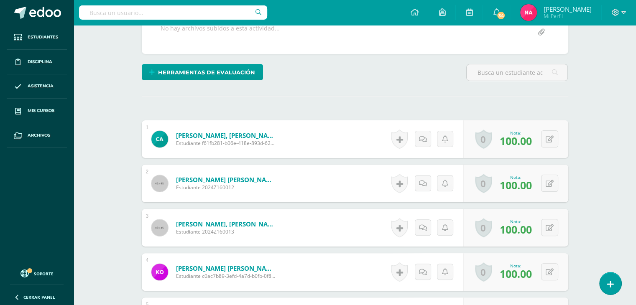
click at [515, 189] on span "100.00" at bounding box center [515, 185] width 32 height 14
click at [550, 188] on button at bounding box center [549, 183] width 17 height 17
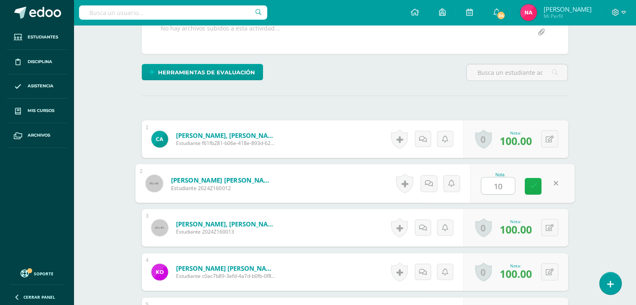
type input "100"
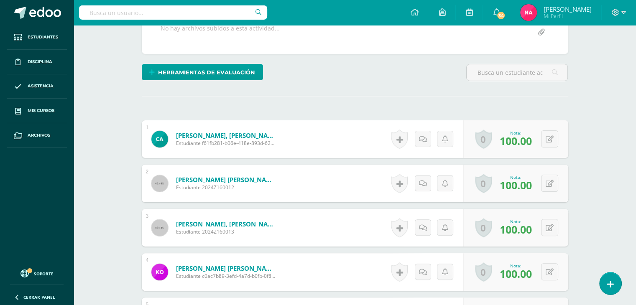
click at [513, 232] on span "100.00" at bounding box center [515, 229] width 32 height 14
drag, startPoint x: 513, startPoint y: 232, endPoint x: 562, endPoint y: 225, distance: 49.4
click at [562, 225] on div "0 Logros Logros obtenidos Aún no hay logros agregados Nota: 100.00" at bounding box center [515, 228] width 105 height 38
click at [552, 225] on icon at bounding box center [555, 227] width 8 height 7
type input "100"
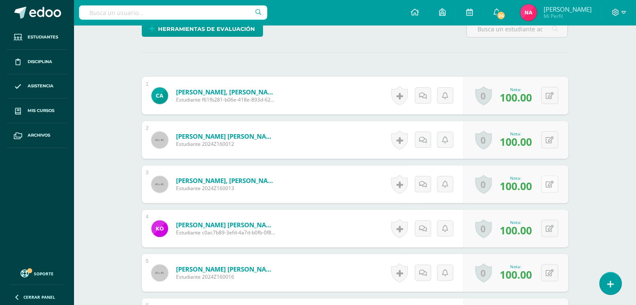
scroll to position [238, 0]
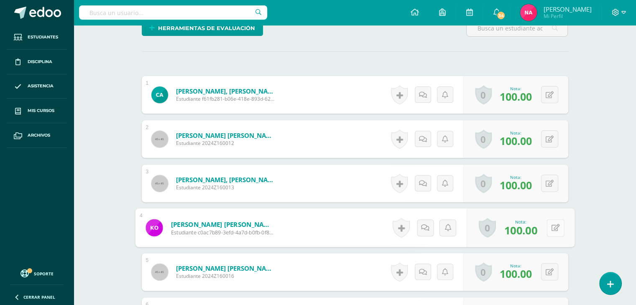
click at [548, 223] on button at bounding box center [555, 228] width 18 height 18
click at [548, 223] on link at bounding box center [555, 227] width 17 height 17
click at [548, 223] on button at bounding box center [555, 228] width 18 height 18
type input "100"
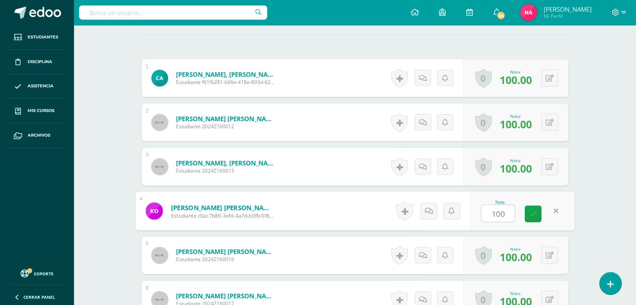
scroll to position [262, 0]
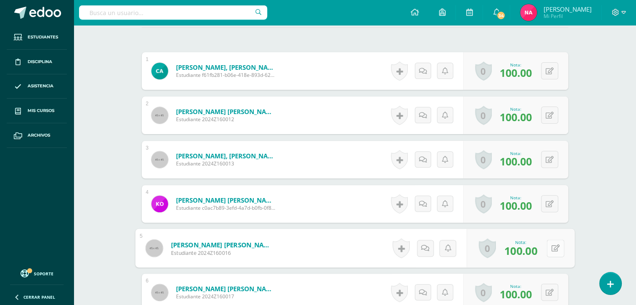
click at [547, 252] on button at bounding box center [555, 249] width 18 height 18
type input "100"
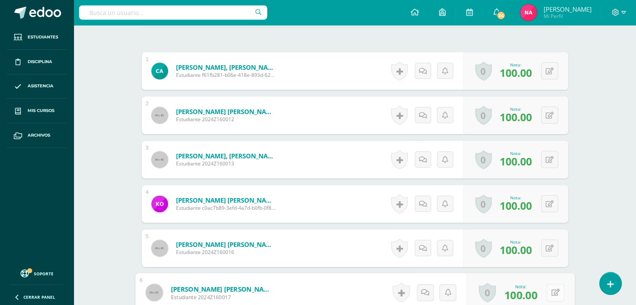
drag, startPoint x: 530, startPoint y: 250, endPoint x: 550, endPoint y: 289, distance: 44.3
click at [550, 289] on button at bounding box center [555, 293] width 18 height 18
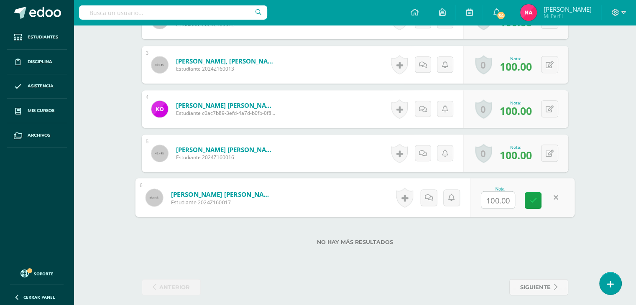
scroll to position [357, 0]
type input "100"
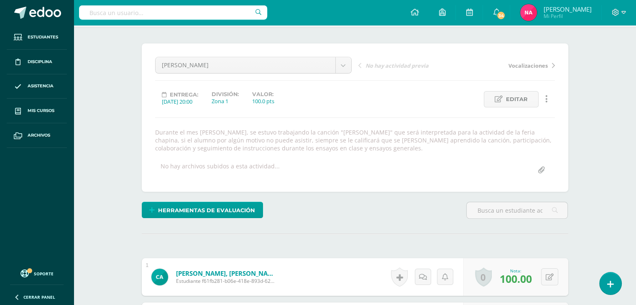
scroll to position [0, 0]
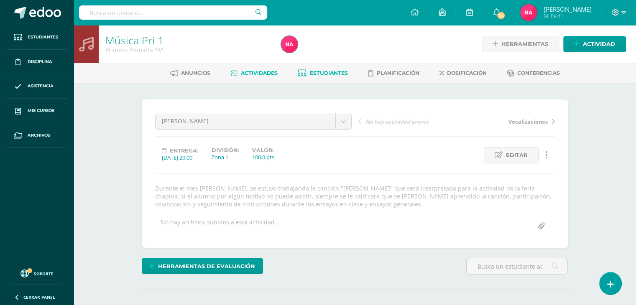
click at [321, 70] on span "Estudiantes" at bounding box center [329, 73] width 38 height 6
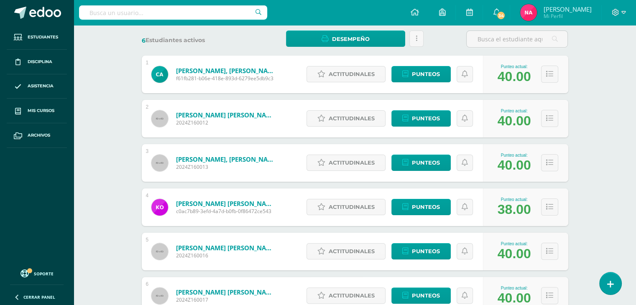
scroll to position [191, 0]
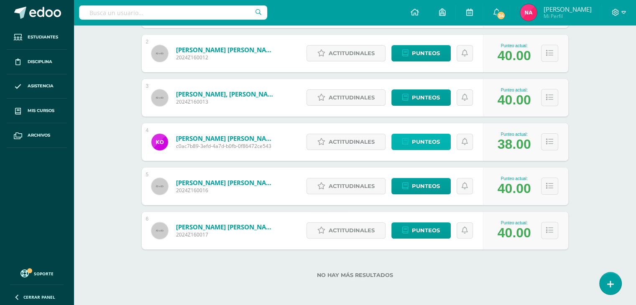
click at [423, 139] on span "Punteos" at bounding box center [426, 141] width 28 height 15
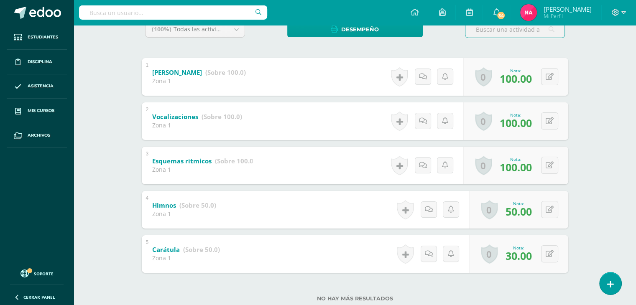
scroll to position [168, 0]
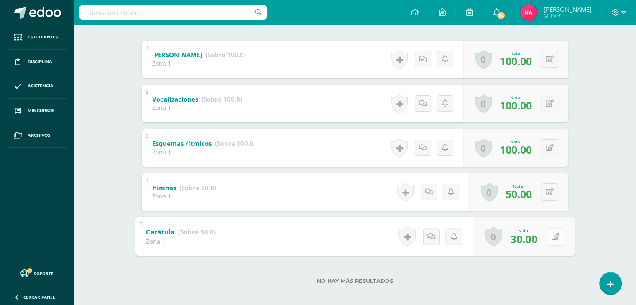
click at [552, 233] on icon at bounding box center [555, 236] width 8 height 7
type input "50"
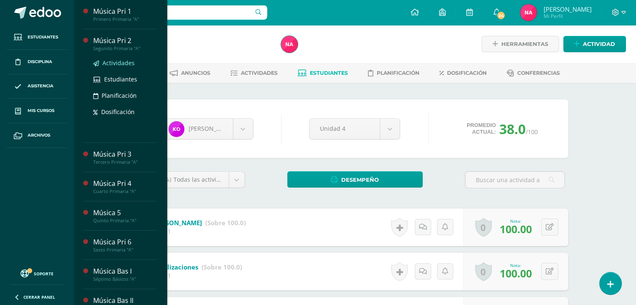
click at [110, 63] on span "Actividades" at bounding box center [118, 63] width 32 height 8
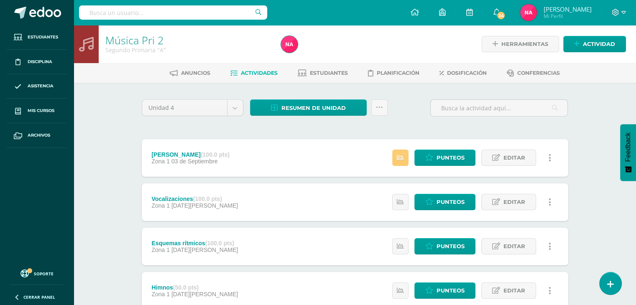
click at [430, 166] on div "Estatus de Actividad: 1 Estudiantes sin calificar 0 Estudiantes con cero Media …" at bounding box center [474, 158] width 189 height 38
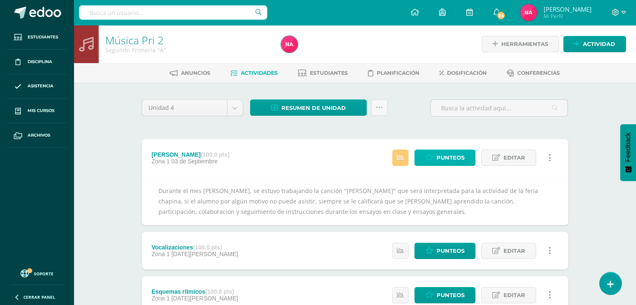
click at [433, 161] on icon at bounding box center [429, 157] width 8 height 7
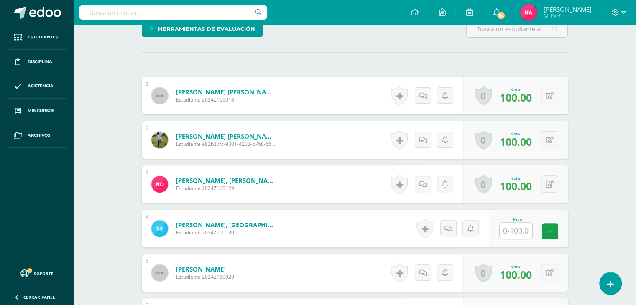
scroll to position [237, 0]
click at [550, 94] on button at bounding box center [555, 96] width 18 height 18
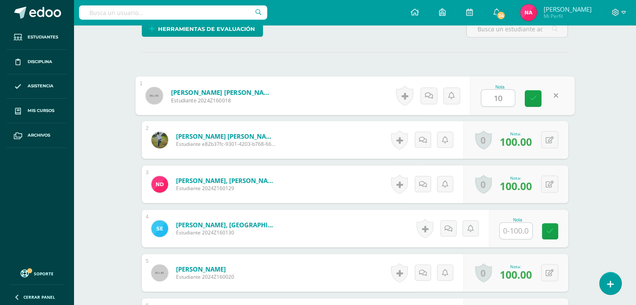
type input "100"
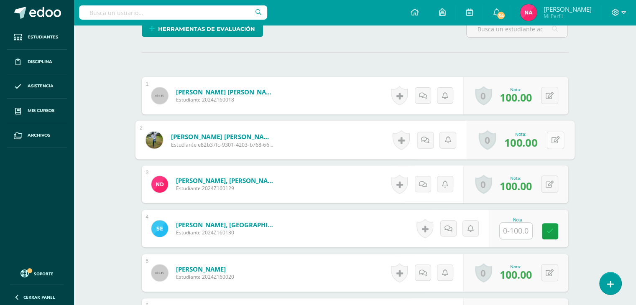
click at [552, 138] on icon at bounding box center [555, 139] width 8 height 7
type input "100"
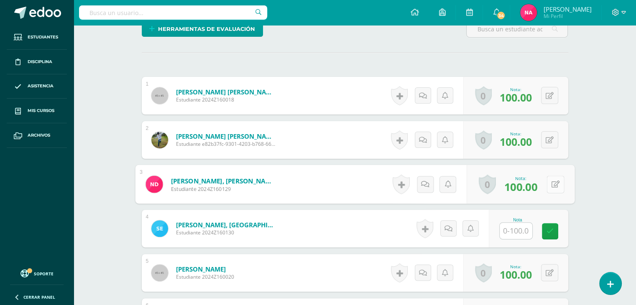
click at [547, 183] on button at bounding box center [555, 185] width 18 height 18
type input "100"
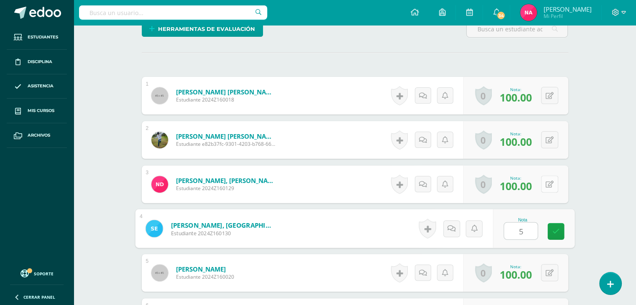
type input "50"
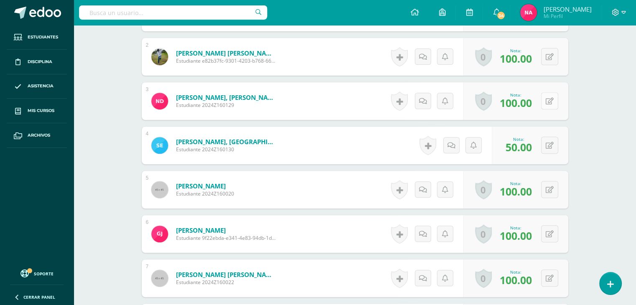
scroll to position [323, 0]
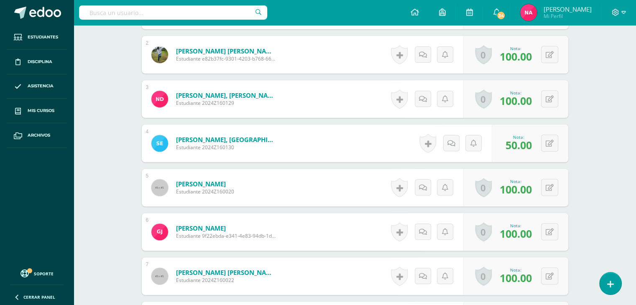
click at [520, 190] on span "100.00" at bounding box center [515, 189] width 32 height 14
click at [548, 189] on button at bounding box center [555, 188] width 18 height 18
type input "100"
click at [549, 229] on button at bounding box center [555, 232] width 18 height 18
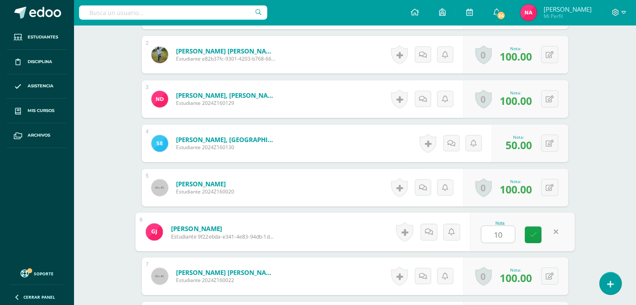
type input "100"
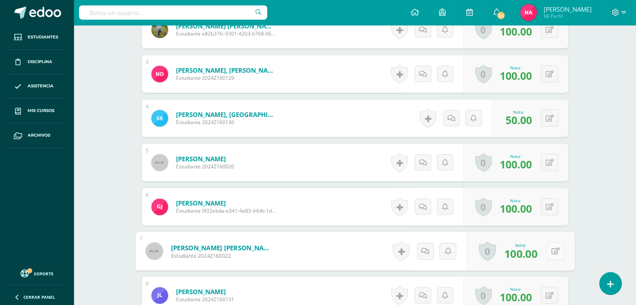
click at [553, 258] on button at bounding box center [555, 251] width 18 height 18
type input "100"
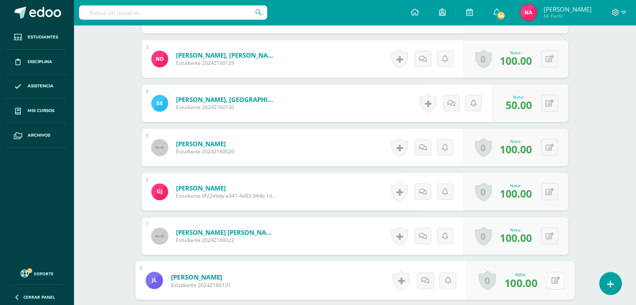
click at [548, 278] on button at bounding box center [555, 281] width 18 height 18
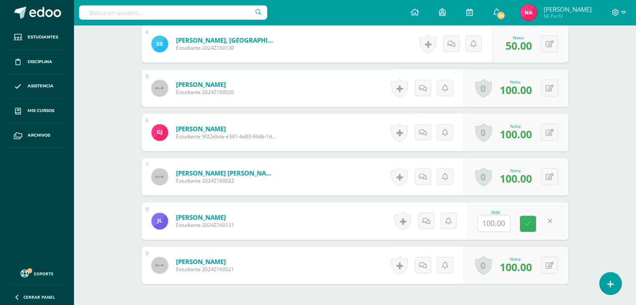
scroll to position [424, 0]
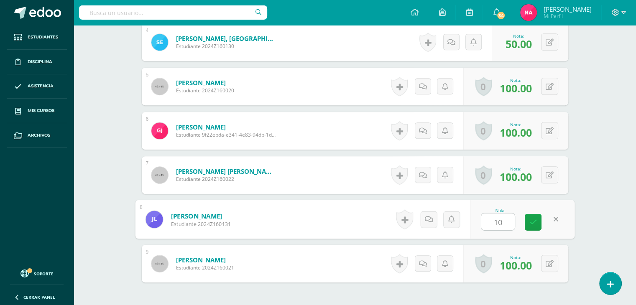
type input "100"
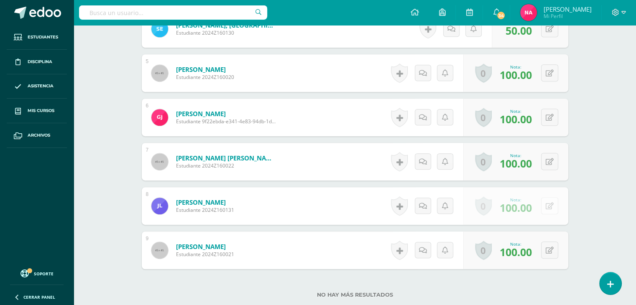
scroll to position [439, 0]
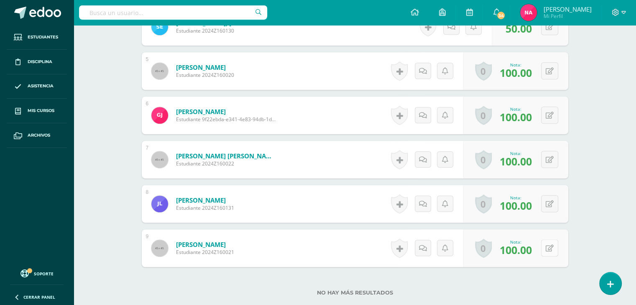
click at [553, 245] on button at bounding box center [549, 248] width 17 height 17
type input "100"
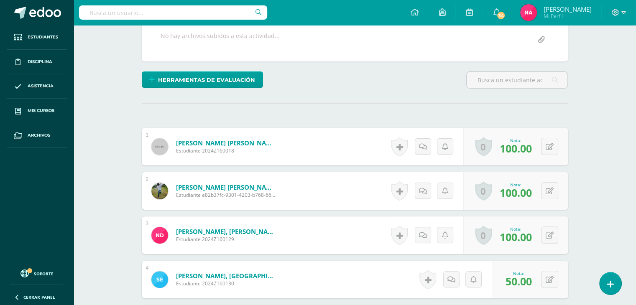
scroll to position [186, 0]
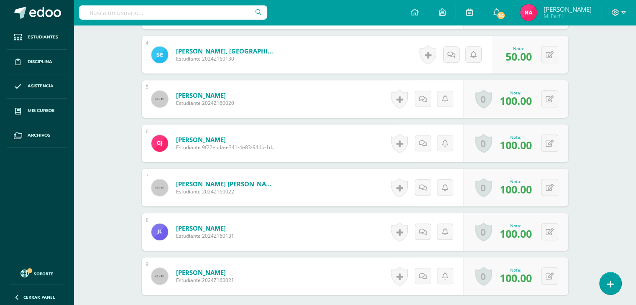
scroll to position [415, 0]
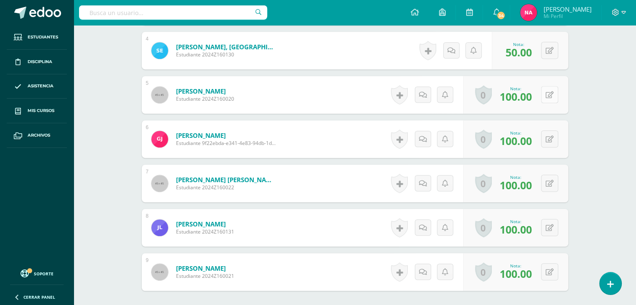
click at [545, 95] on div "0 Logros Logros obtenidos Aún no hay logros agregados Nota: 100.00" at bounding box center [515, 95] width 105 height 38
click at [548, 96] on button at bounding box center [555, 95] width 18 height 18
type input "100"
click at [546, 139] on button at bounding box center [555, 139] width 18 height 18
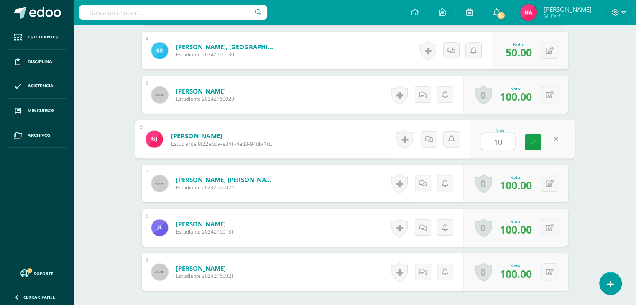
type input "100"
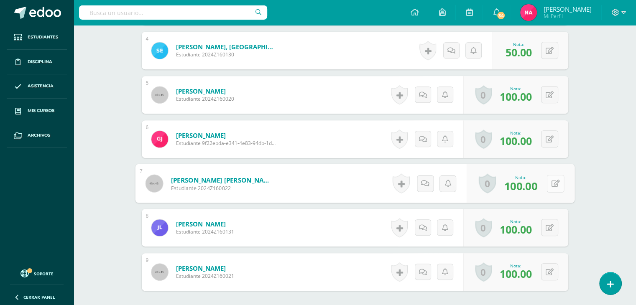
click at [551, 185] on icon at bounding box center [555, 183] width 8 height 7
type input "100"
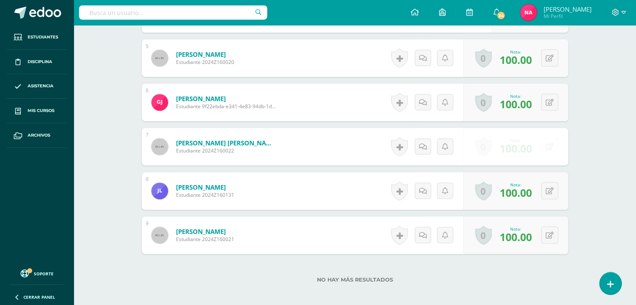
scroll to position [453, 0]
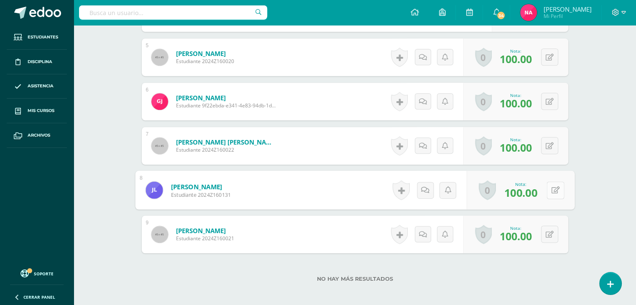
click at [550, 193] on button at bounding box center [555, 190] width 18 height 18
type input "100"
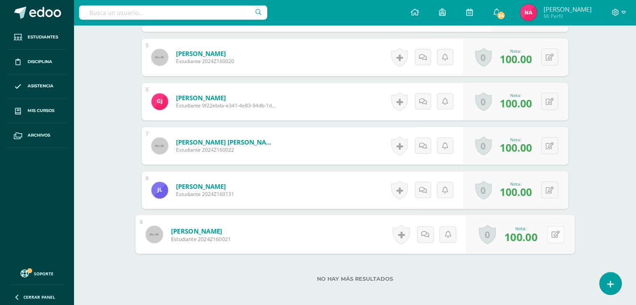
click at [554, 237] on button at bounding box center [555, 235] width 18 height 18
type input "100"
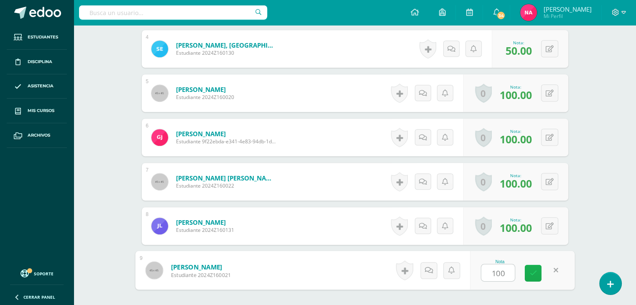
click at [530, 270] on icon at bounding box center [533, 273] width 8 height 7
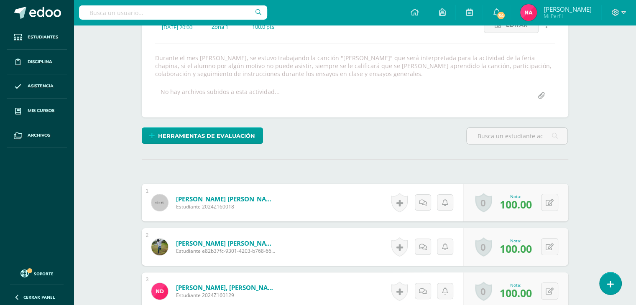
scroll to position [0, 0]
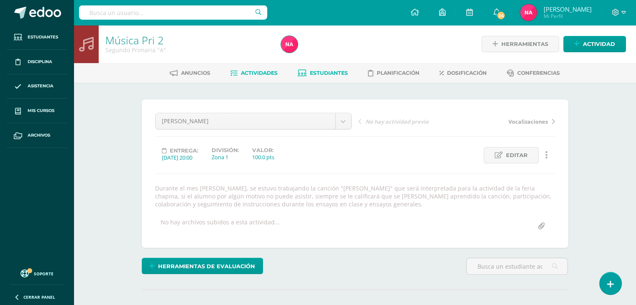
click at [314, 73] on span "Estudiantes" at bounding box center [329, 73] width 38 height 6
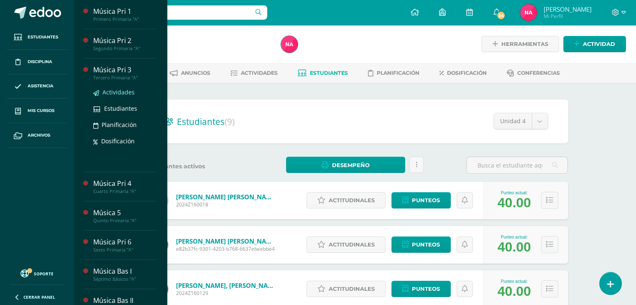
click at [119, 94] on span "Actividades" at bounding box center [118, 92] width 32 height 8
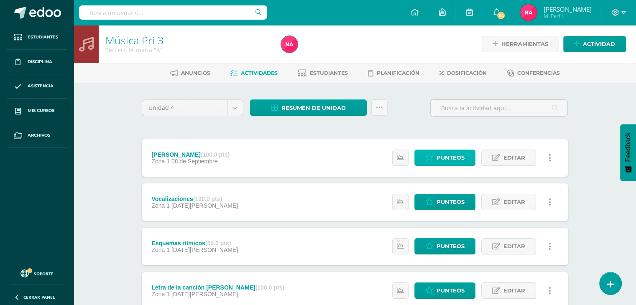
click at [434, 163] on link "Punteos" at bounding box center [444, 158] width 61 height 16
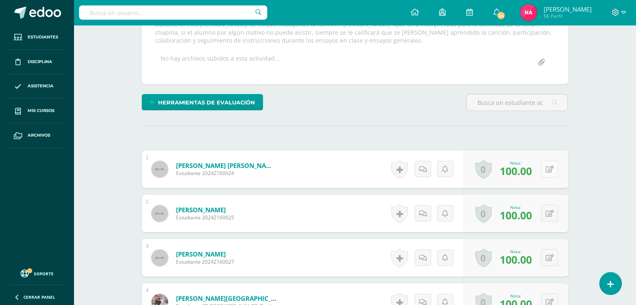
scroll to position [164, 0]
click at [548, 171] on button at bounding box center [555, 170] width 18 height 18
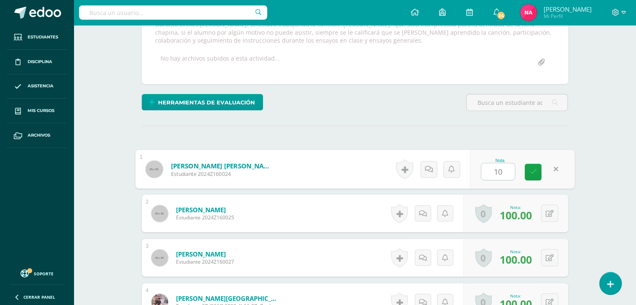
type input "100"
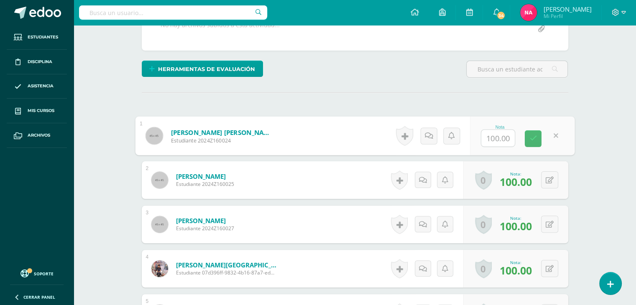
scroll to position [198, 0]
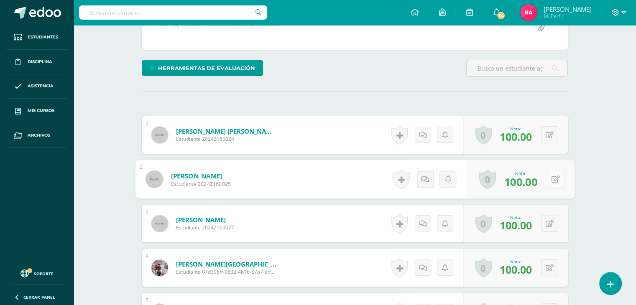
click at [548, 174] on button at bounding box center [555, 180] width 18 height 18
type input "100"
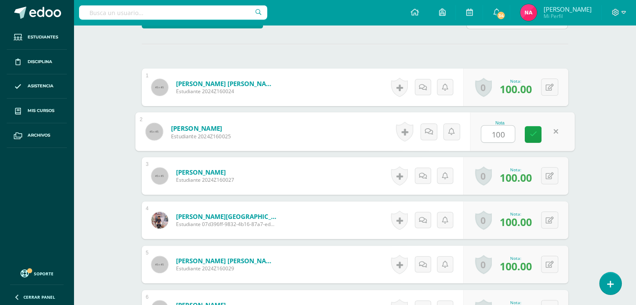
scroll to position [246, 0]
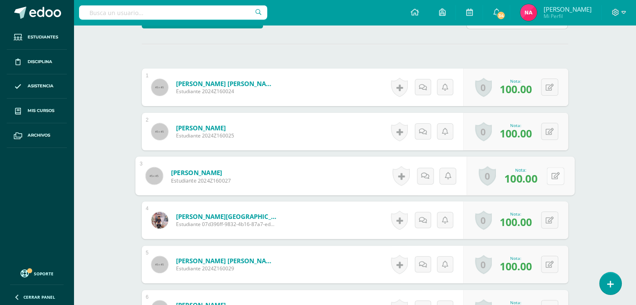
click at [550, 175] on button at bounding box center [555, 176] width 18 height 18
type input "100"
click at [553, 214] on button at bounding box center [549, 219] width 17 height 17
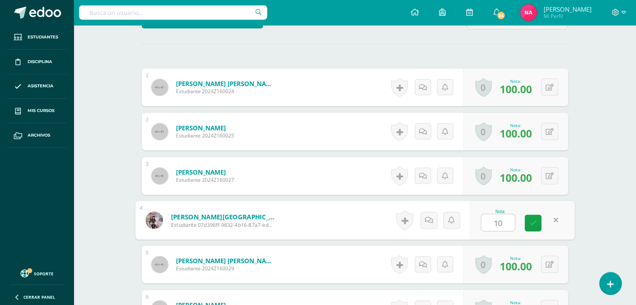
type input "100"
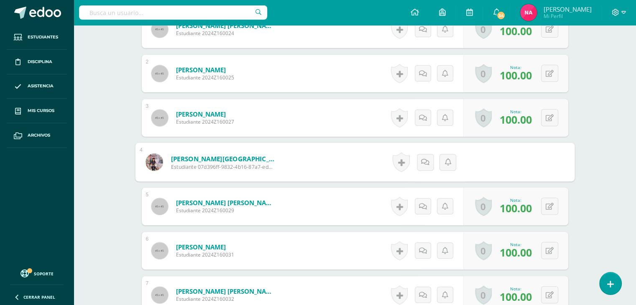
scroll to position [304, 0]
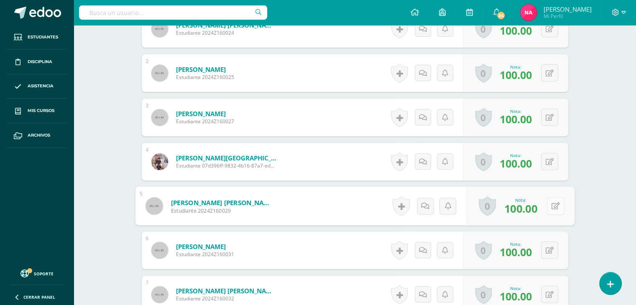
click at [553, 211] on button at bounding box center [555, 206] width 18 height 18
type input "100"
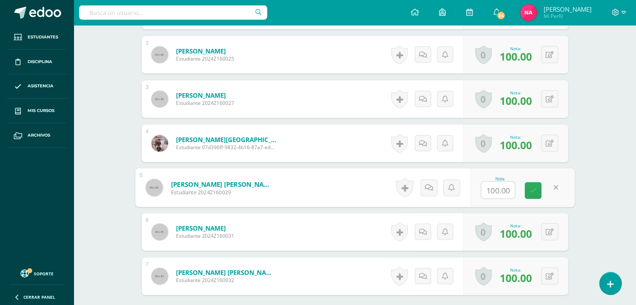
scroll to position [324, 0]
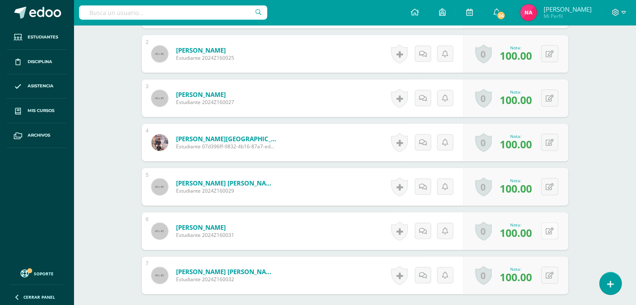
click at [550, 236] on button at bounding box center [549, 230] width 17 height 17
type input "100"
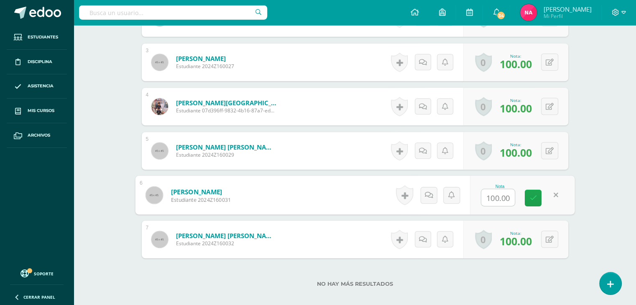
scroll to position [360, 0]
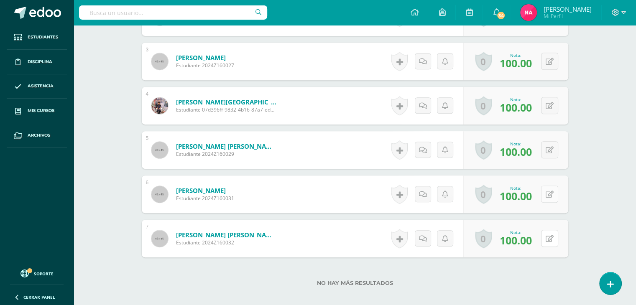
click at [550, 236] on button at bounding box center [549, 238] width 17 height 17
type input "100"
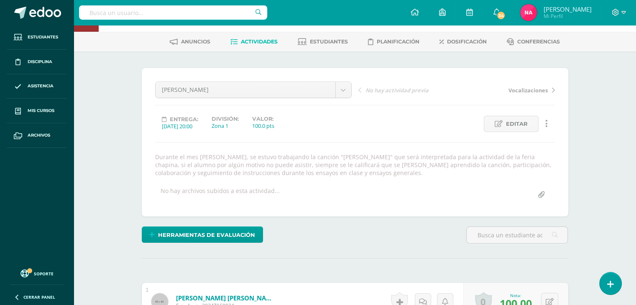
scroll to position [0, 0]
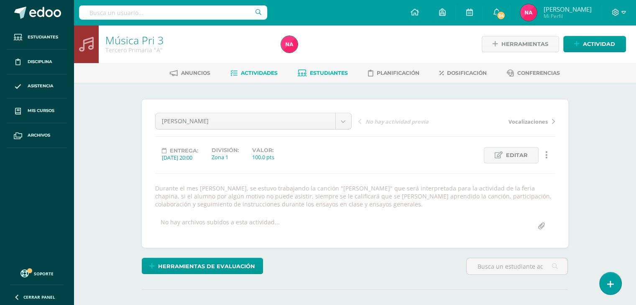
click at [324, 73] on span "Estudiantes" at bounding box center [329, 73] width 38 height 6
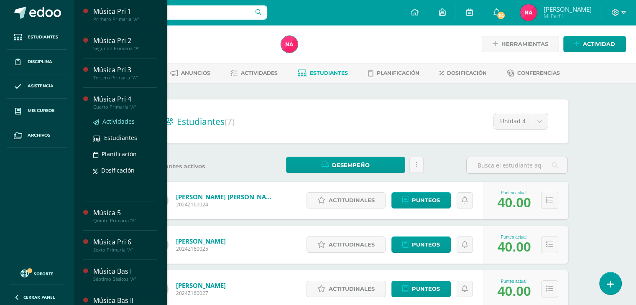
click at [118, 123] on span "Actividades" at bounding box center [118, 121] width 32 height 8
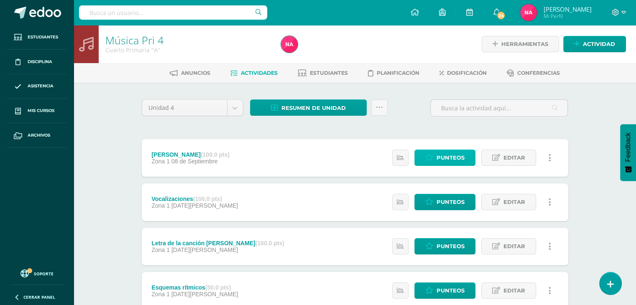
click at [433, 160] on icon at bounding box center [429, 157] width 8 height 7
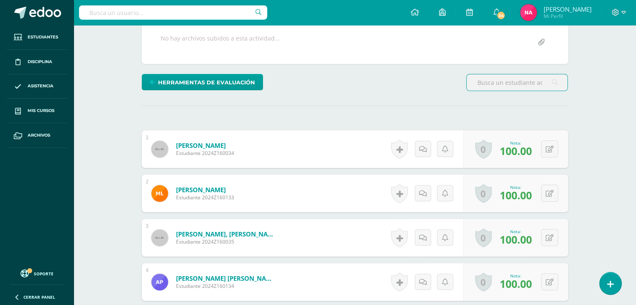
scroll to position [212, 0]
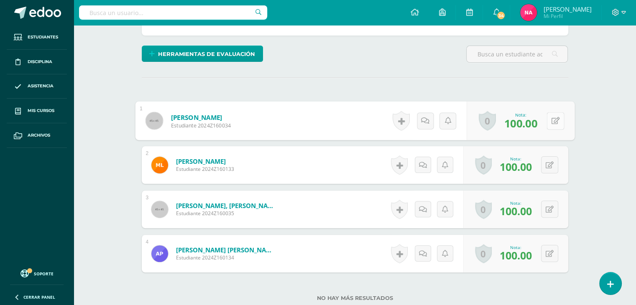
click at [548, 122] on button at bounding box center [555, 121] width 18 height 18
type input "100"
click at [547, 165] on button at bounding box center [549, 164] width 17 height 17
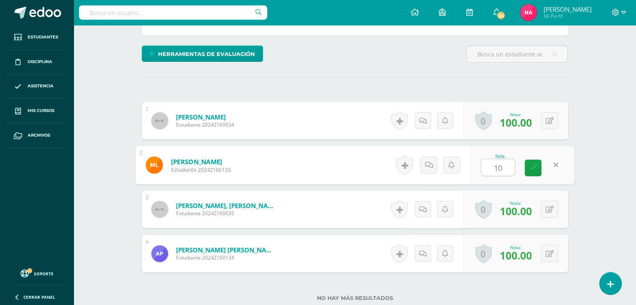
type input "100"
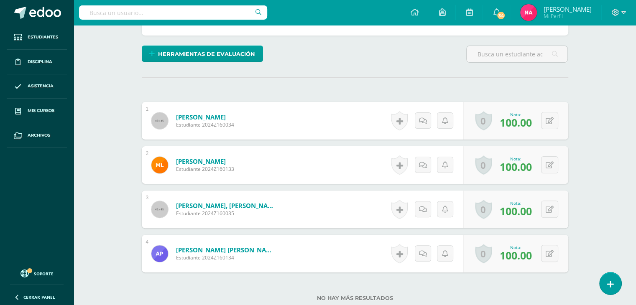
click at [540, 167] on div "0 [GEOGRAPHIC_DATA] Logros obtenidos Aún no hay logros agregados Nota: 100.00" at bounding box center [515, 165] width 105 height 38
click at [555, 211] on button at bounding box center [555, 210] width 18 height 18
type input "100"
click at [553, 251] on button at bounding box center [549, 253] width 17 height 17
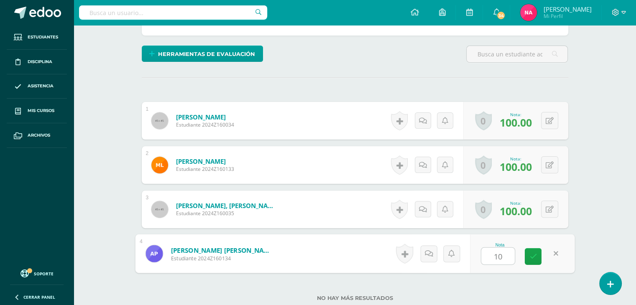
type input "100"
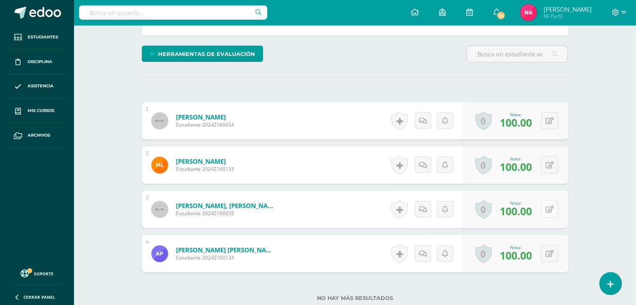
click at [543, 202] on div "0 [GEOGRAPHIC_DATA] Logros obtenidos Aún no hay logros agregados Nota: 100.00" at bounding box center [515, 210] width 105 height 38
click at [552, 121] on icon at bounding box center [549, 120] width 8 height 7
type input "100"
click at [550, 164] on button at bounding box center [555, 165] width 18 height 18
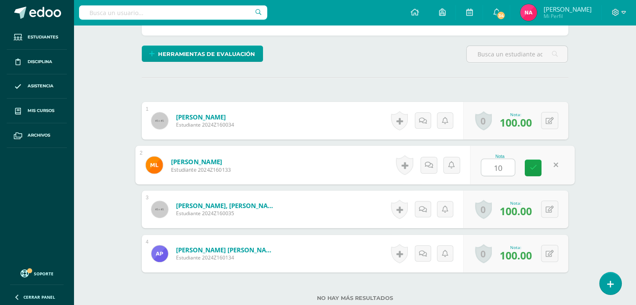
type input "100"
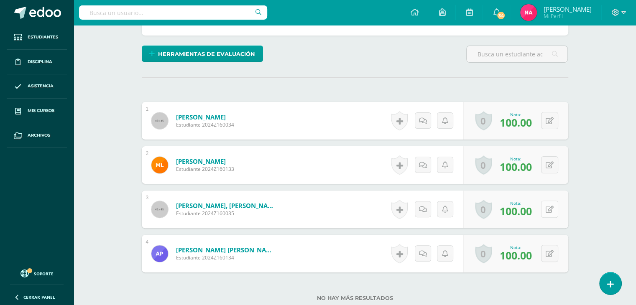
click at [545, 214] on div "0 Logros Logros obtenidos Aún no hay logros agregados Nota: 100.00" at bounding box center [515, 210] width 105 height 38
click at [558, 209] on icon at bounding box center [555, 209] width 8 height 7
type input "100"
click at [550, 261] on button at bounding box center [555, 254] width 18 height 18
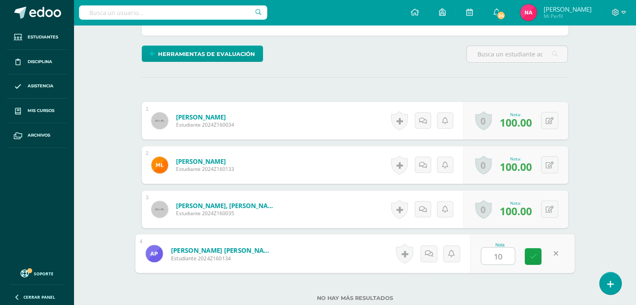
type input "100"
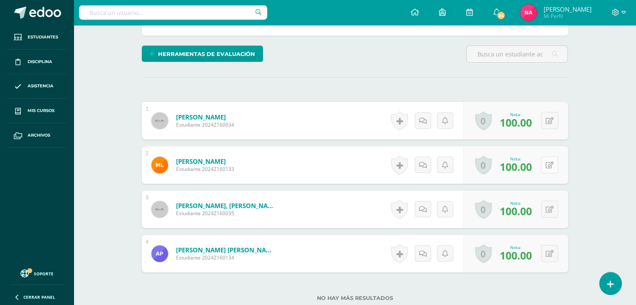
click at [551, 164] on icon at bounding box center [549, 165] width 8 height 7
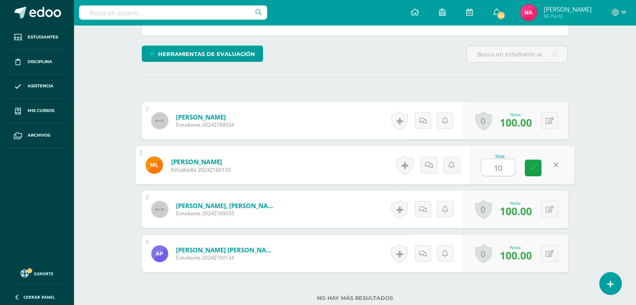
type input "100"
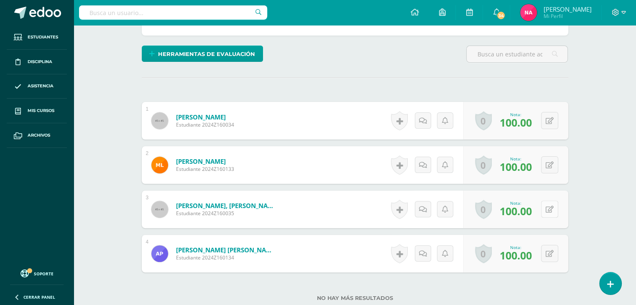
click at [548, 206] on button at bounding box center [549, 209] width 17 height 17
type input "100"
click at [545, 260] on div "0 Logros Logros obtenidos Aún no hay logros agregados Nota: 100.00" at bounding box center [515, 254] width 105 height 38
click at [548, 261] on button at bounding box center [555, 254] width 18 height 18
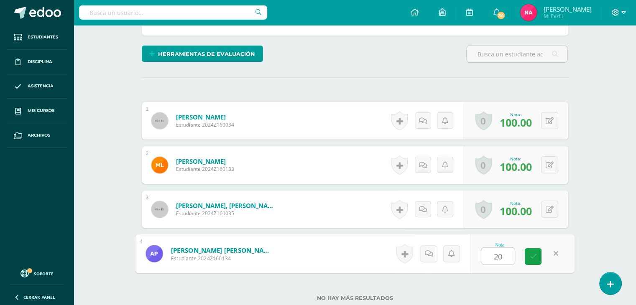
type input "2"
type input "100"
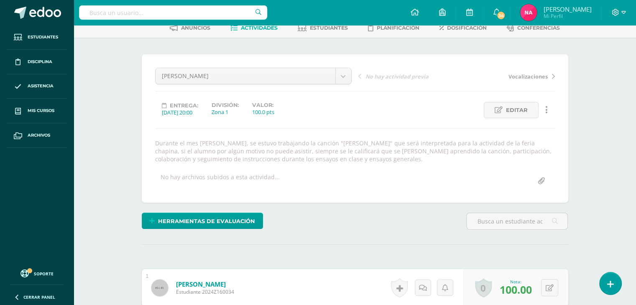
scroll to position [0, 0]
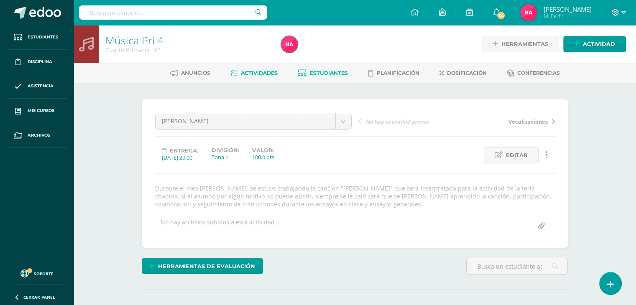
click at [323, 73] on span "Estudiantes" at bounding box center [329, 73] width 38 height 6
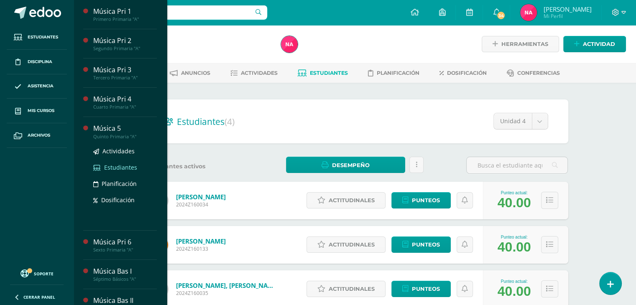
click at [129, 169] on span "Estudiantes" at bounding box center [120, 167] width 33 height 8
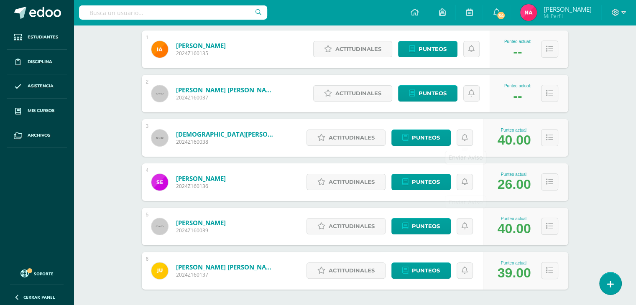
scroll to position [152, 0]
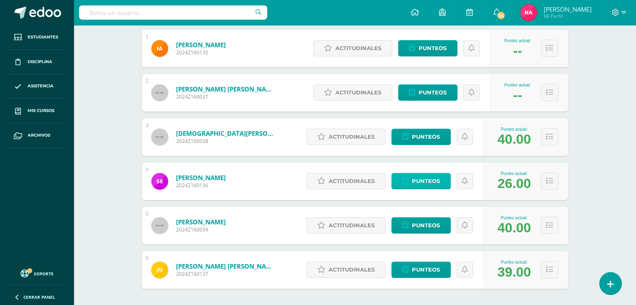
click at [427, 185] on span "Punteos" at bounding box center [426, 180] width 28 height 15
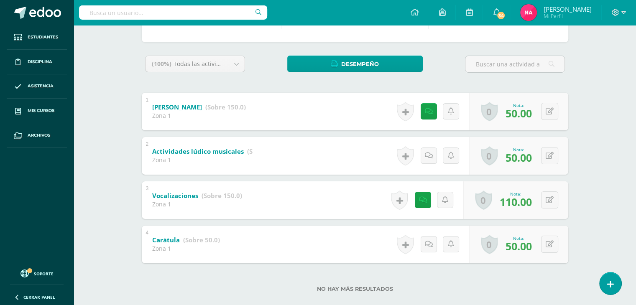
scroll to position [115, 0]
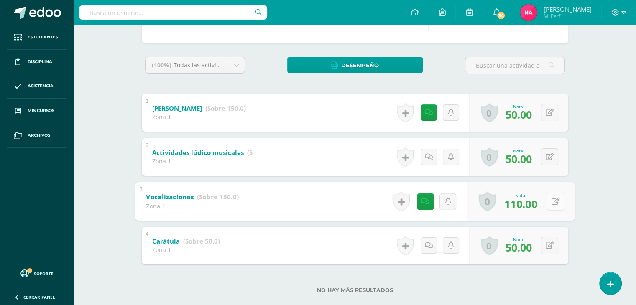
click at [551, 203] on icon at bounding box center [555, 201] width 8 height 7
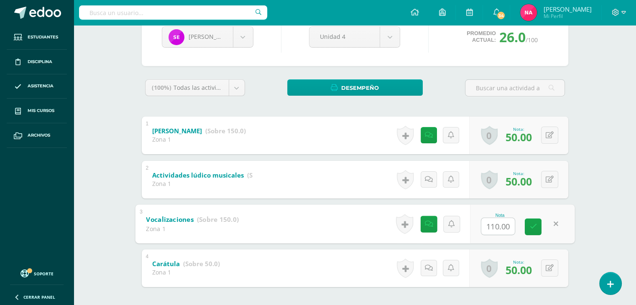
scroll to position [93, 0]
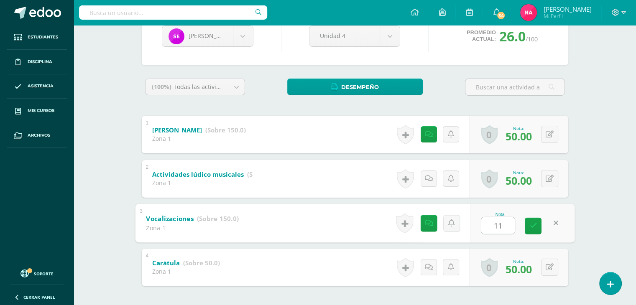
type input "110"
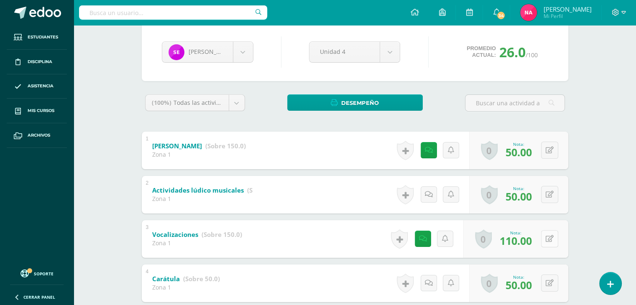
scroll to position [73, 0]
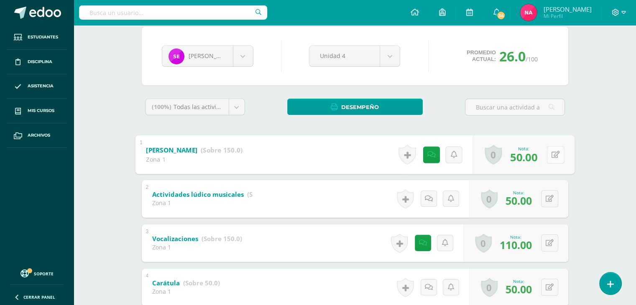
click at [551, 151] on icon at bounding box center [555, 154] width 8 height 7
type input "75"
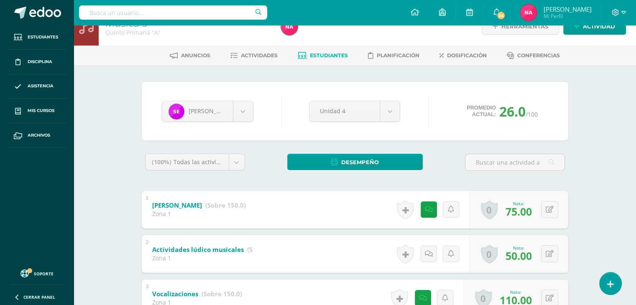
scroll to position [0, 0]
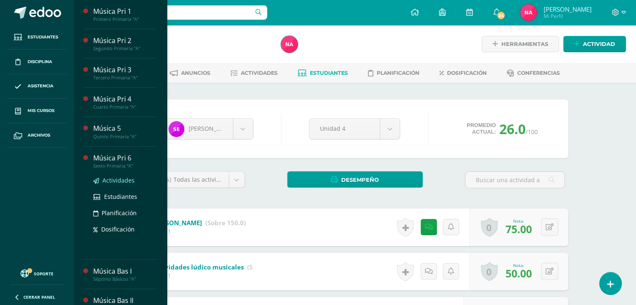
click at [120, 183] on span "Actividades" at bounding box center [118, 180] width 32 height 8
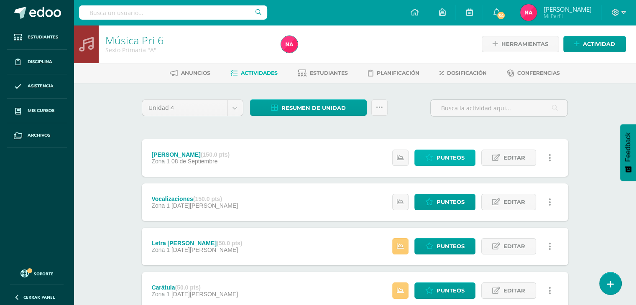
click at [450, 154] on span "Punteos" at bounding box center [450, 157] width 28 height 15
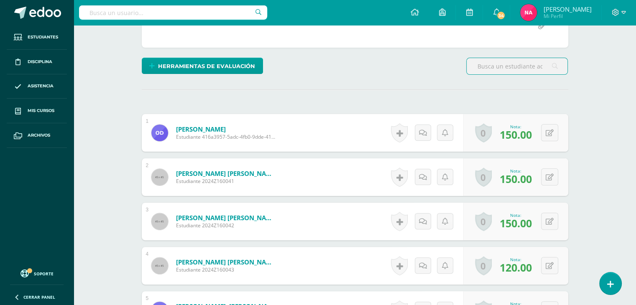
scroll to position [201, 0]
click at [552, 129] on icon at bounding box center [549, 132] width 8 height 7
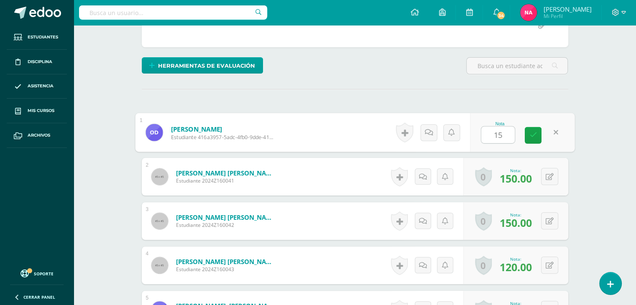
type input "150"
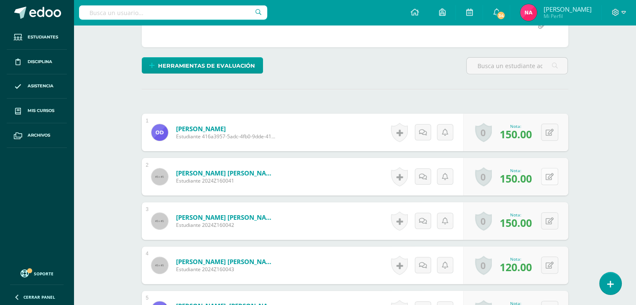
click at [552, 178] on icon at bounding box center [549, 176] width 8 height 7
type input "150"
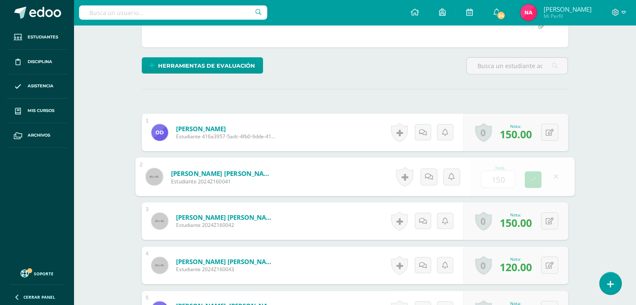
scroll to position [233, 0]
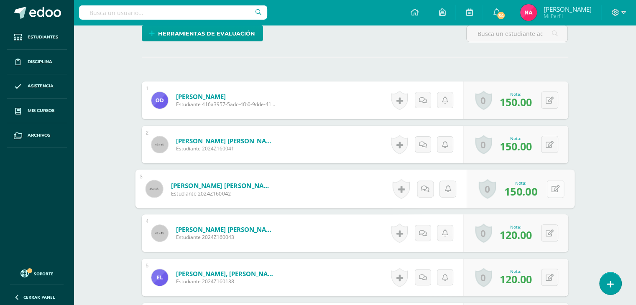
click at [546, 191] on button at bounding box center [555, 189] width 18 height 18
type input "150"
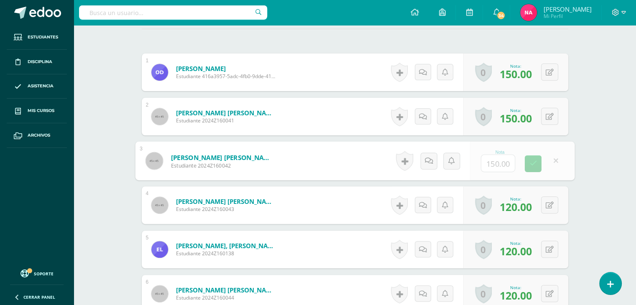
scroll to position [261, 0]
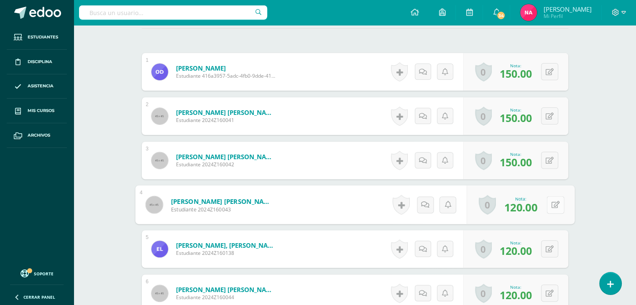
click at [551, 204] on icon at bounding box center [555, 204] width 8 height 7
type input "120"
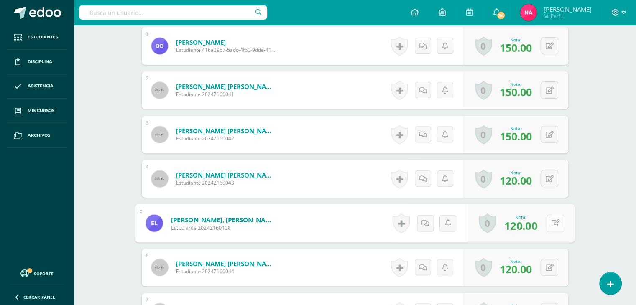
click at [546, 229] on button at bounding box center [555, 223] width 18 height 18
type input "120"
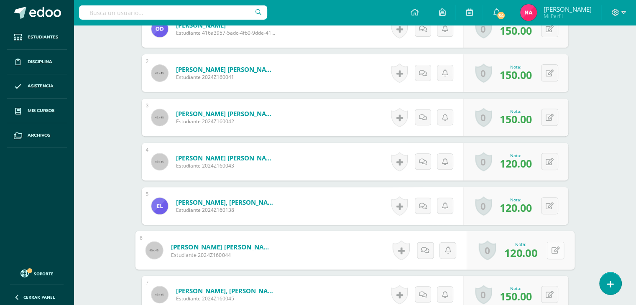
click at [548, 244] on button at bounding box center [555, 251] width 18 height 18
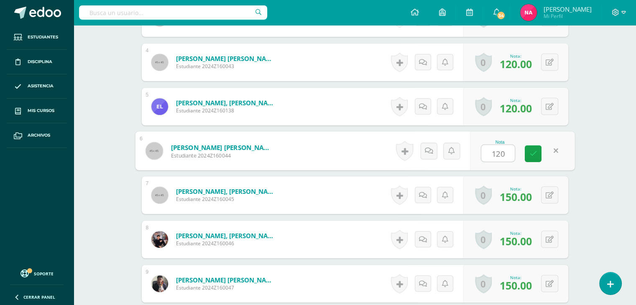
scroll to position [404, 0]
type input "120"
click at [548, 242] on button at bounding box center [549, 238] width 17 height 17
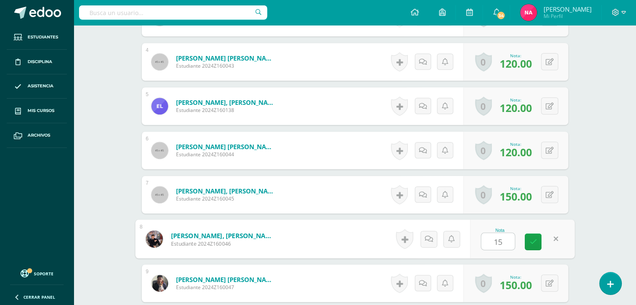
type input "150"
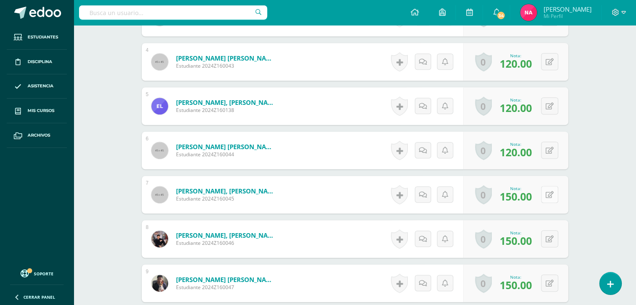
click at [548, 199] on button at bounding box center [549, 194] width 17 height 17
type input "150"
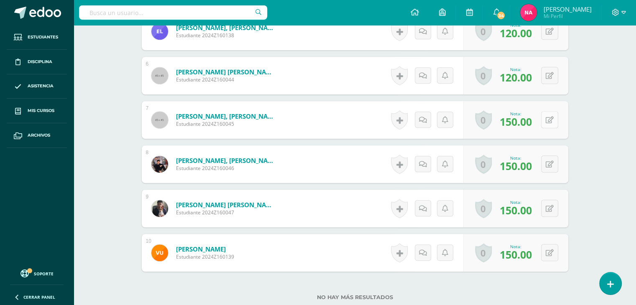
scroll to position [479, 0]
click at [550, 209] on button at bounding box center [549, 207] width 17 height 17
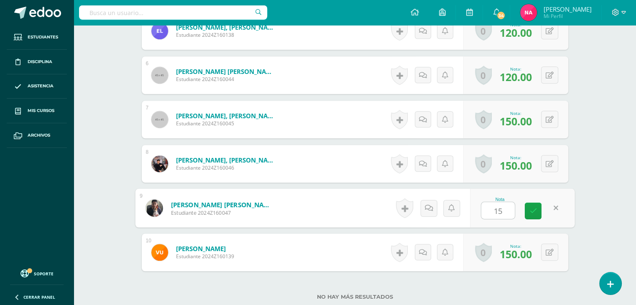
type input "150"
click at [548, 257] on button at bounding box center [549, 252] width 17 height 17
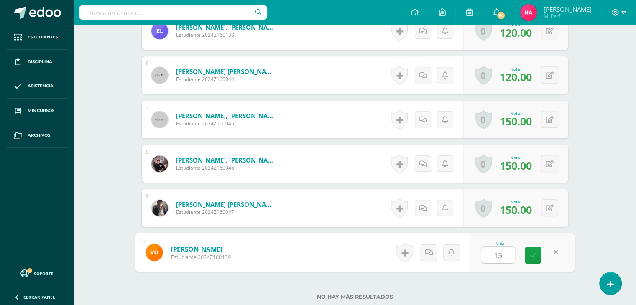
type input "150"
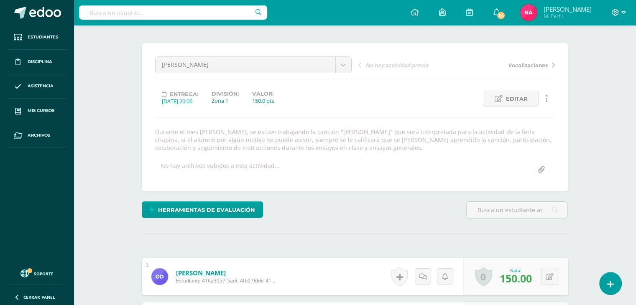
scroll to position [0, 0]
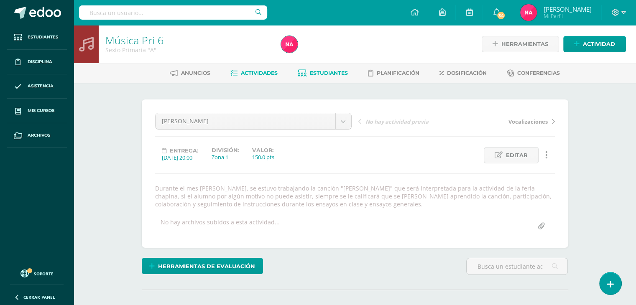
click at [331, 67] on link "Estudiantes" at bounding box center [323, 72] width 50 height 13
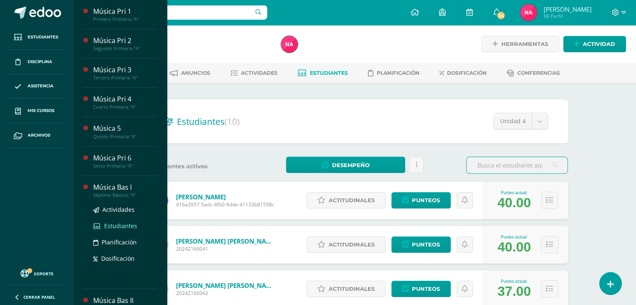
click at [117, 222] on span "Estudiantes" at bounding box center [120, 226] width 33 height 8
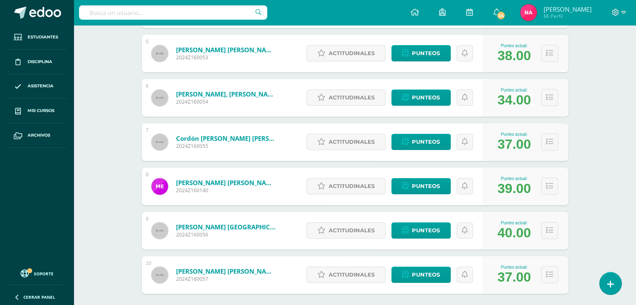
scroll to position [366, 0]
